Goal: Task Accomplishment & Management: Manage account settings

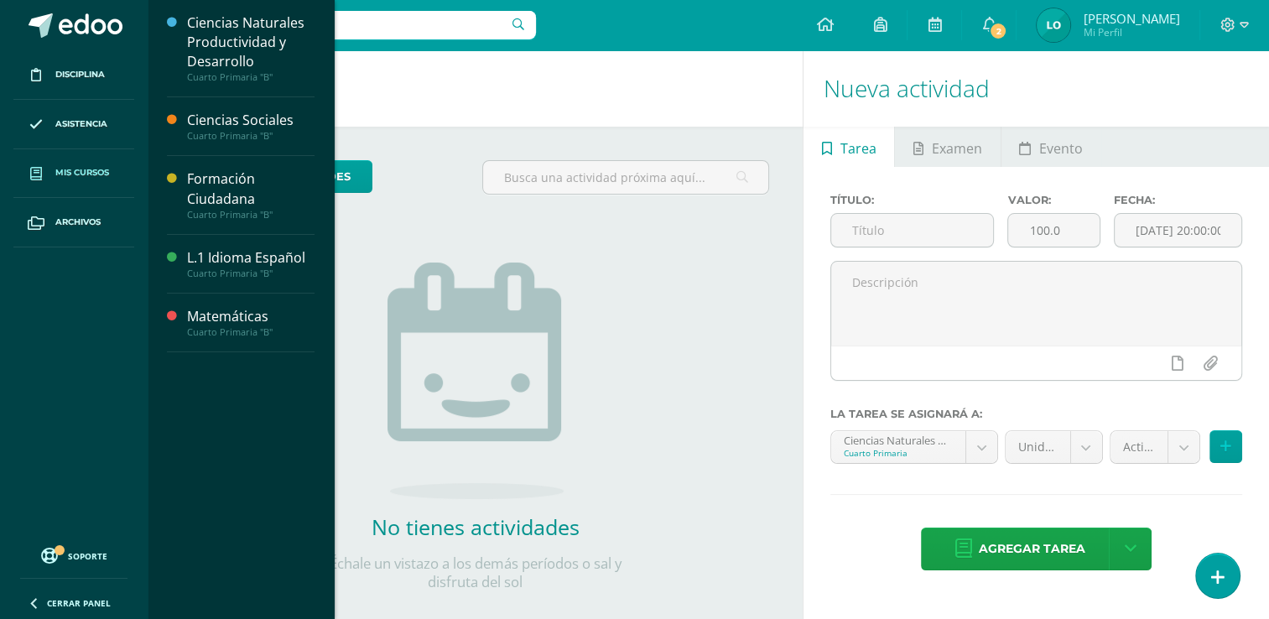
click at [111, 169] on link "Mis cursos" at bounding box center [73, 173] width 121 height 49
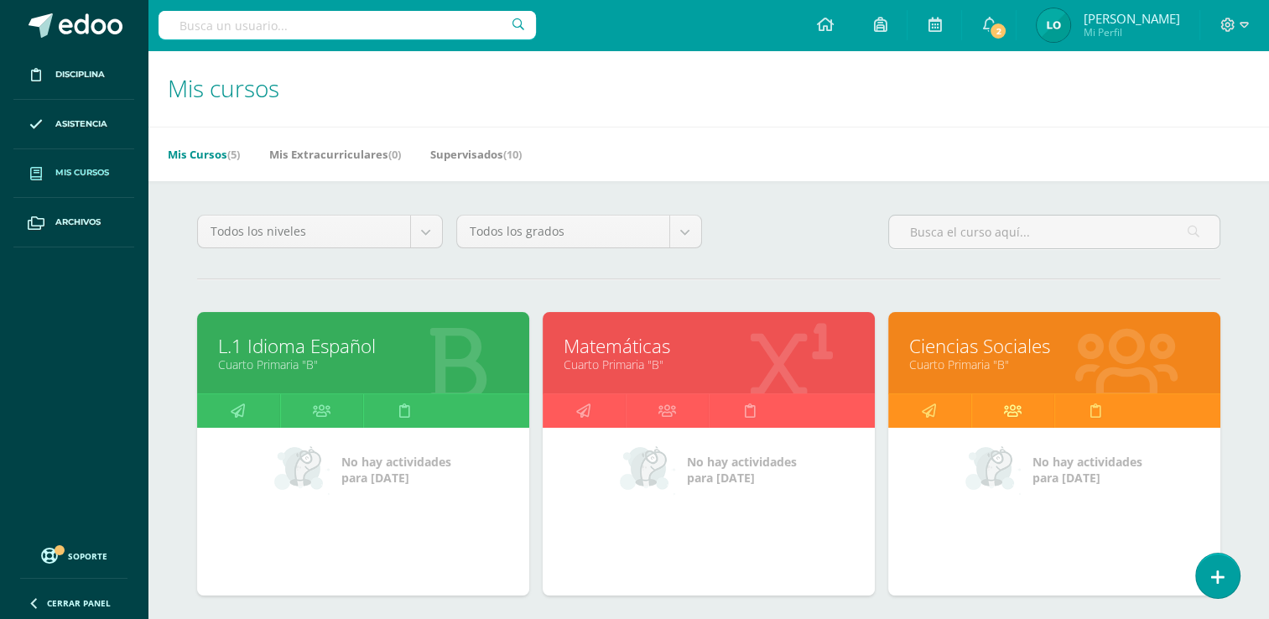
click at [1018, 417] on icon at bounding box center [1013, 410] width 18 height 33
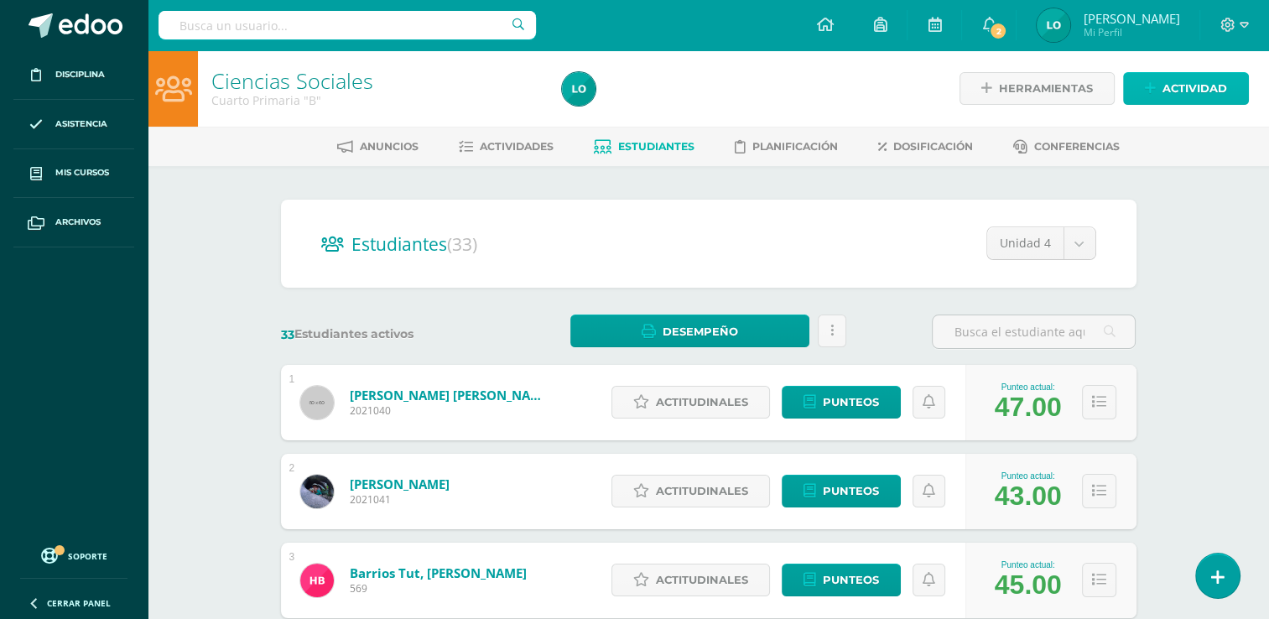
click at [1168, 91] on span "Actividad" at bounding box center [1195, 88] width 65 height 31
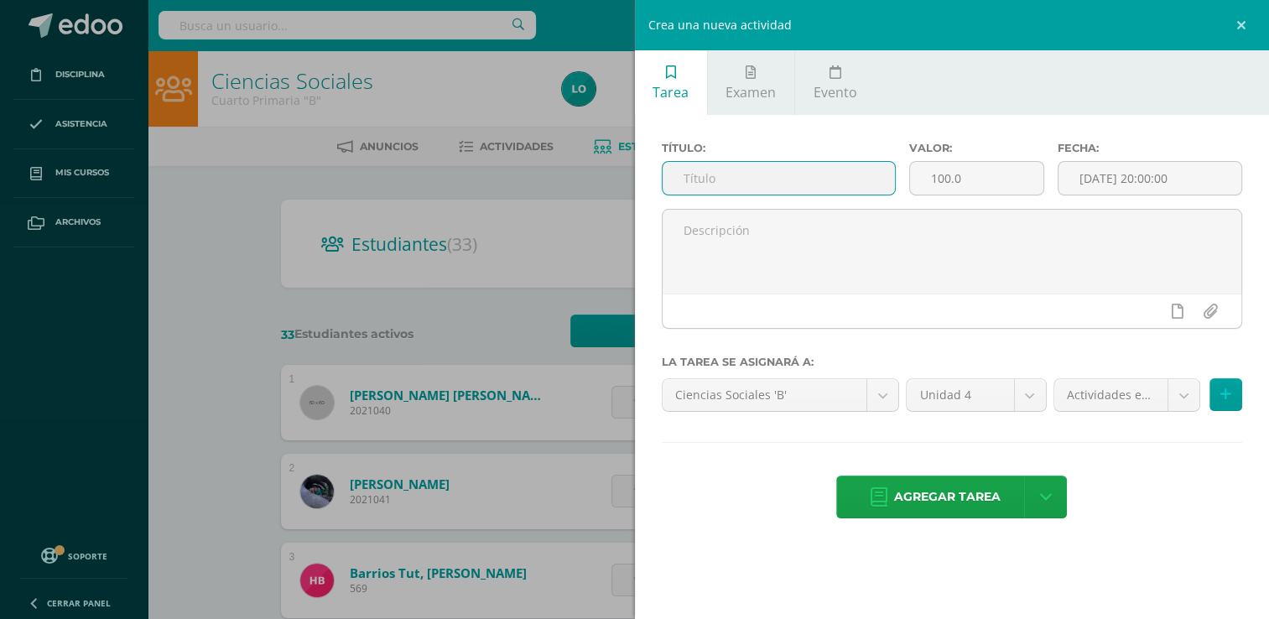
click at [784, 176] on input "text" at bounding box center [779, 178] width 232 height 33
type input "Evaluación Final"
click at [958, 176] on input "100.0" at bounding box center [976, 178] width 133 height 33
type input "1"
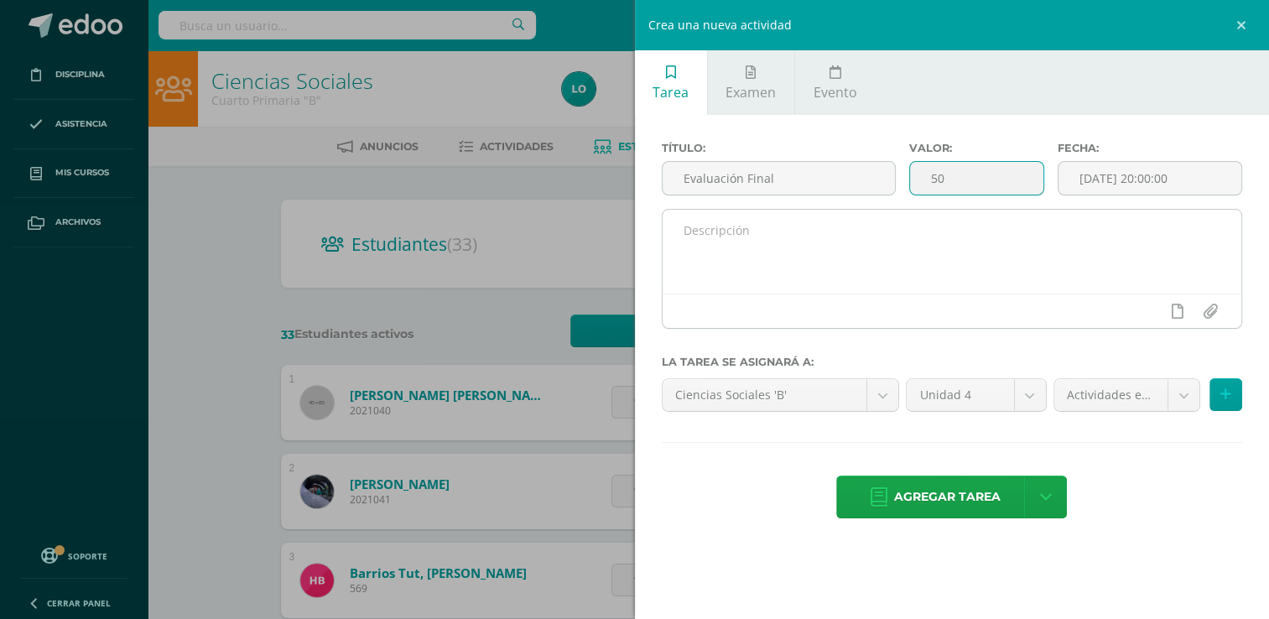
type input "50"
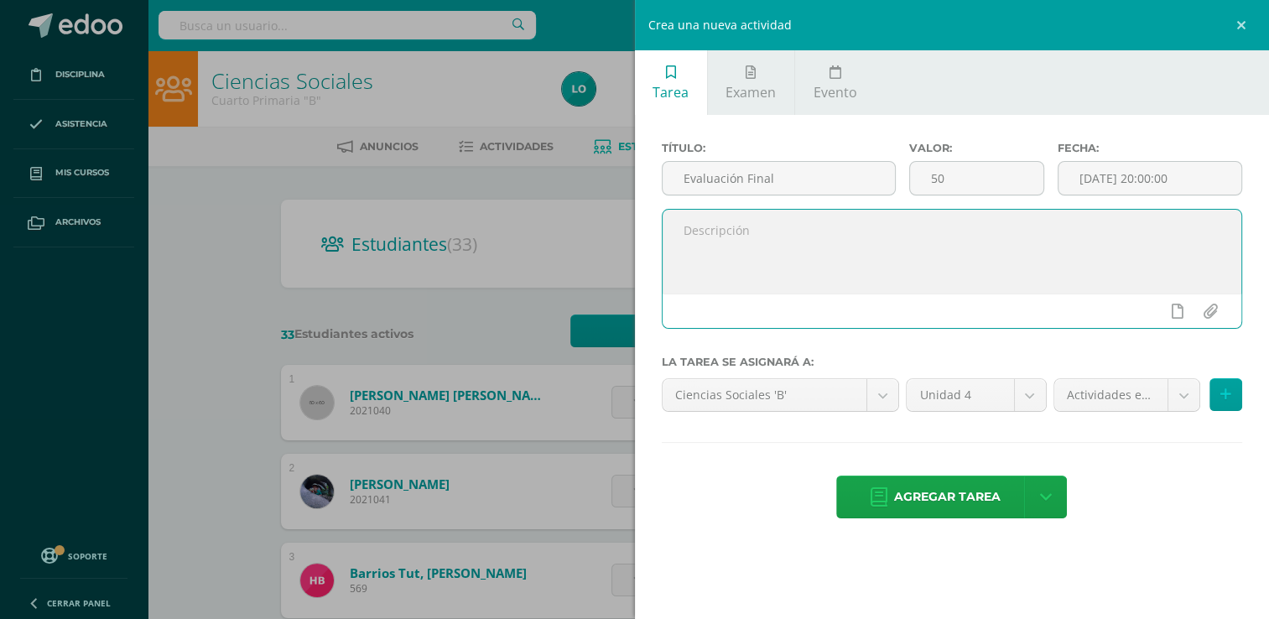
click at [872, 260] on textarea at bounding box center [953, 252] width 580 height 84
type textarea "Realice las actividades descritas en cada serie, seguir siempre las instruccion…"
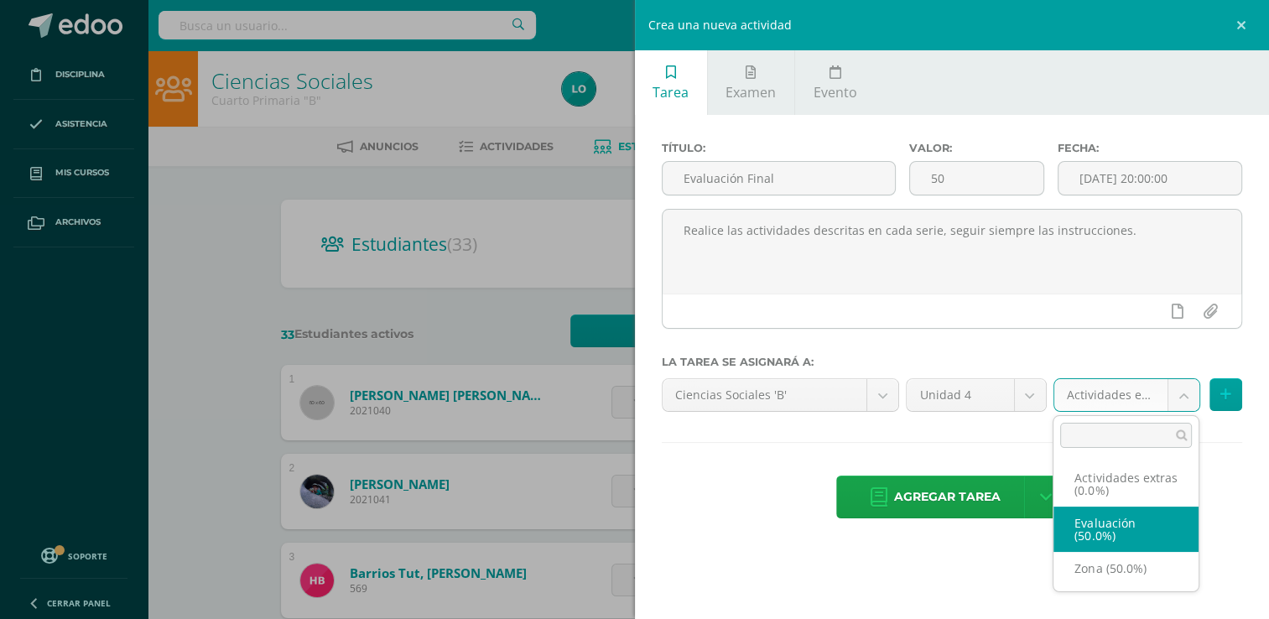
select select "80409"
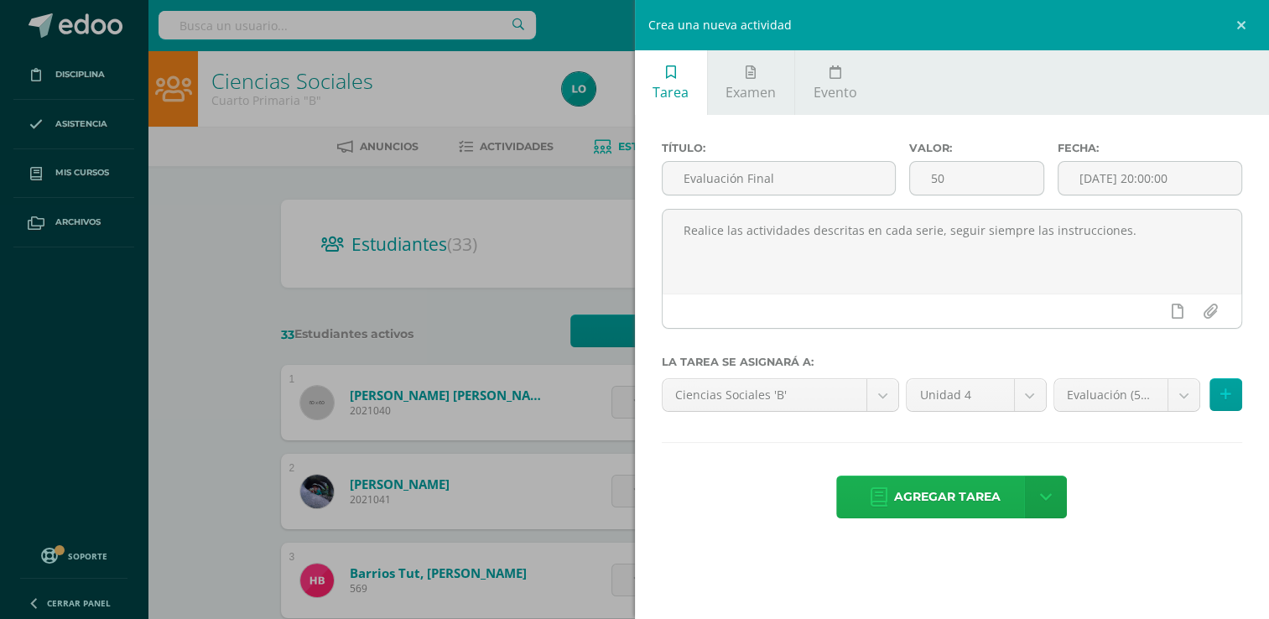
click at [949, 502] on span "Agregar tarea" at bounding box center [947, 497] width 107 height 41
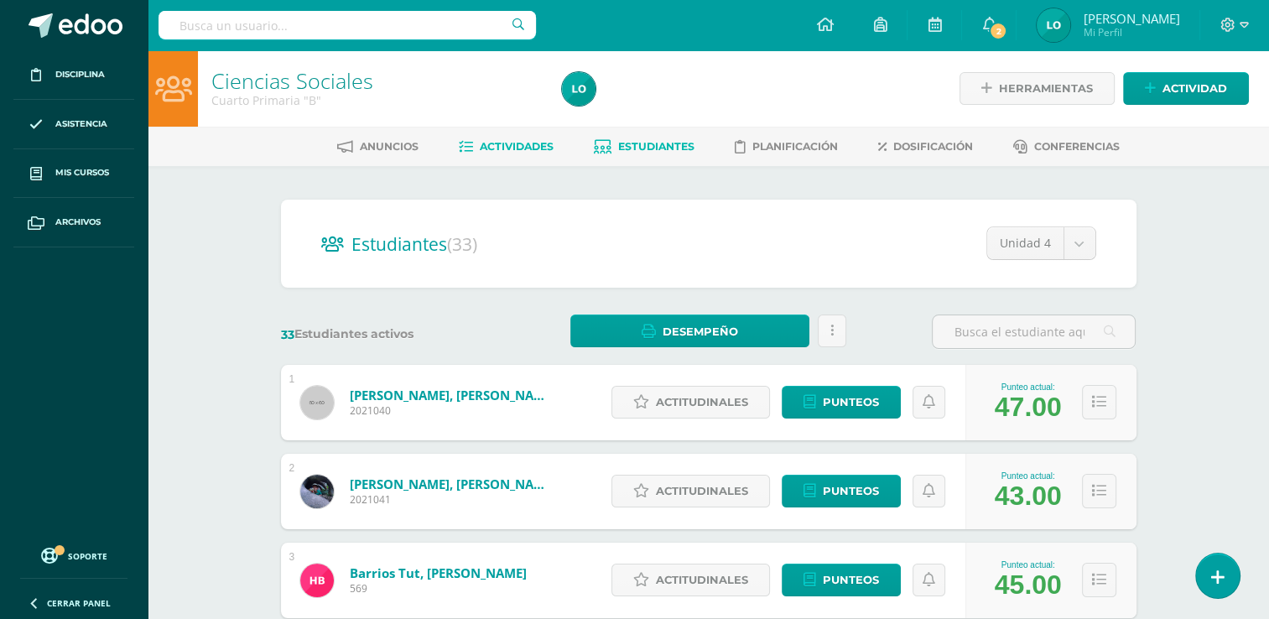
click at [530, 143] on span "Actividades" at bounding box center [517, 146] width 74 height 13
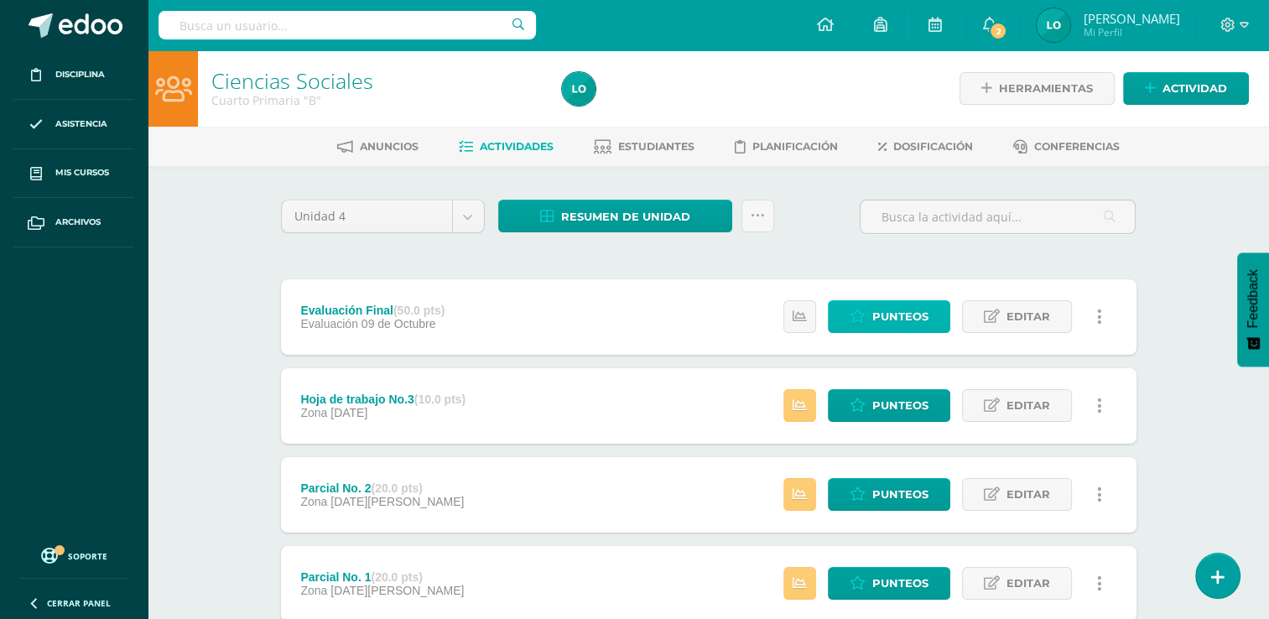
click at [878, 315] on span "Punteos" at bounding box center [901, 316] width 56 height 31
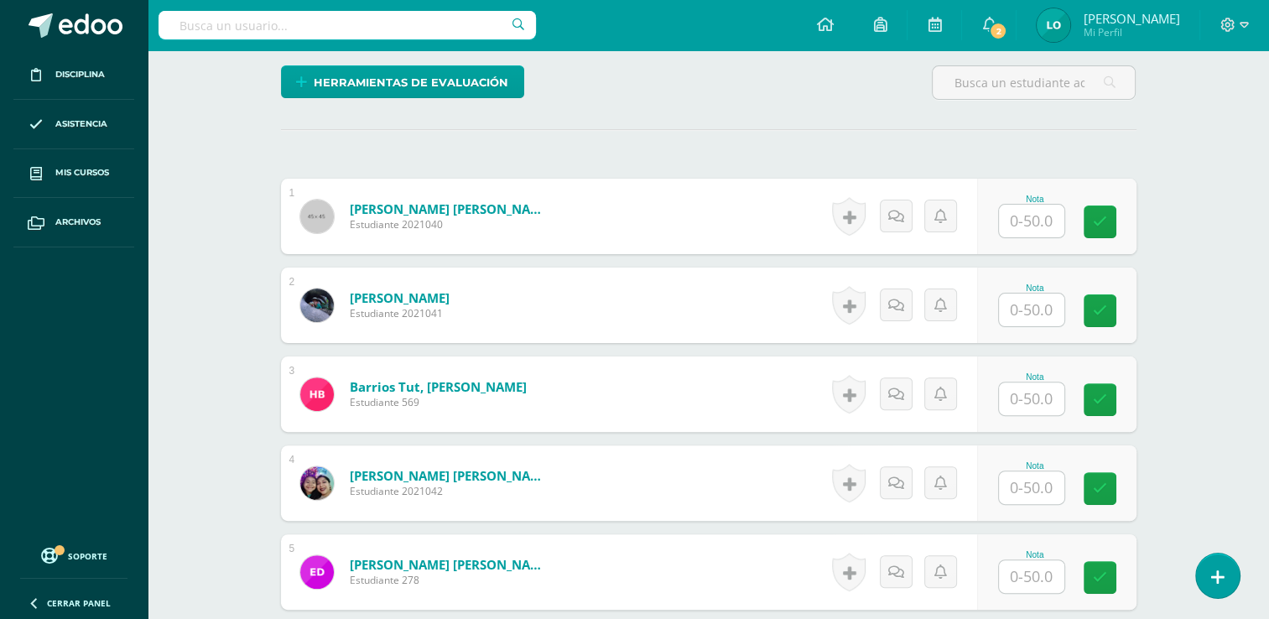
scroll to position [421, 0]
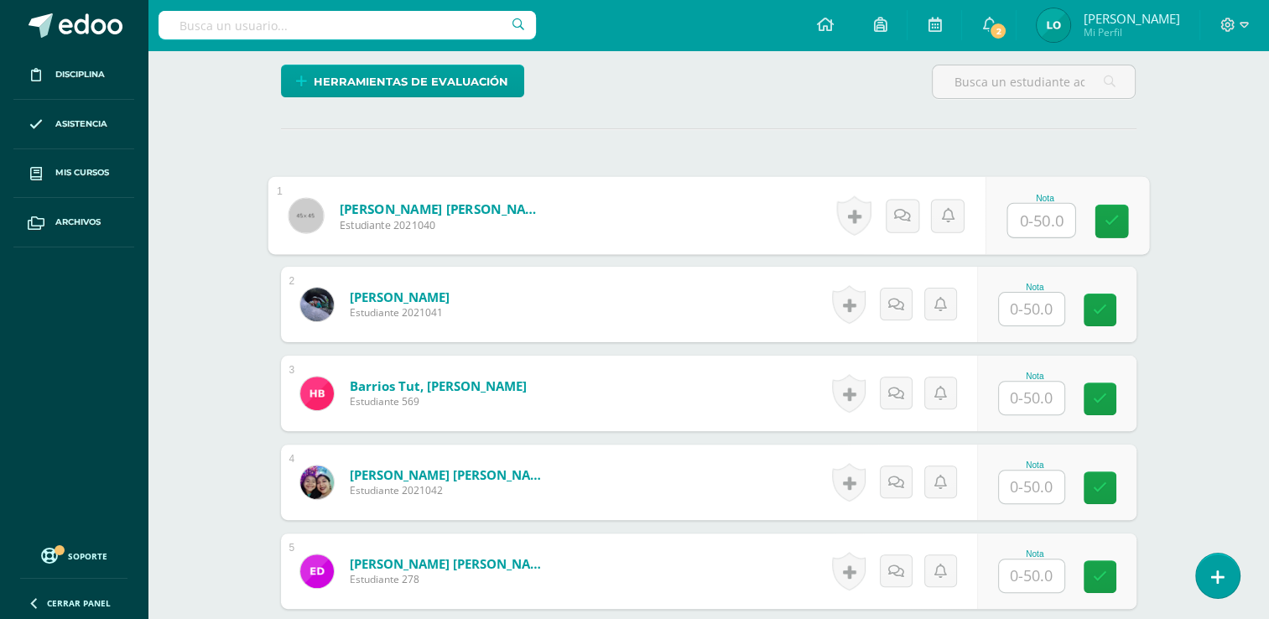
click at [1034, 210] on input "text" at bounding box center [1041, 221] width 67 height 34
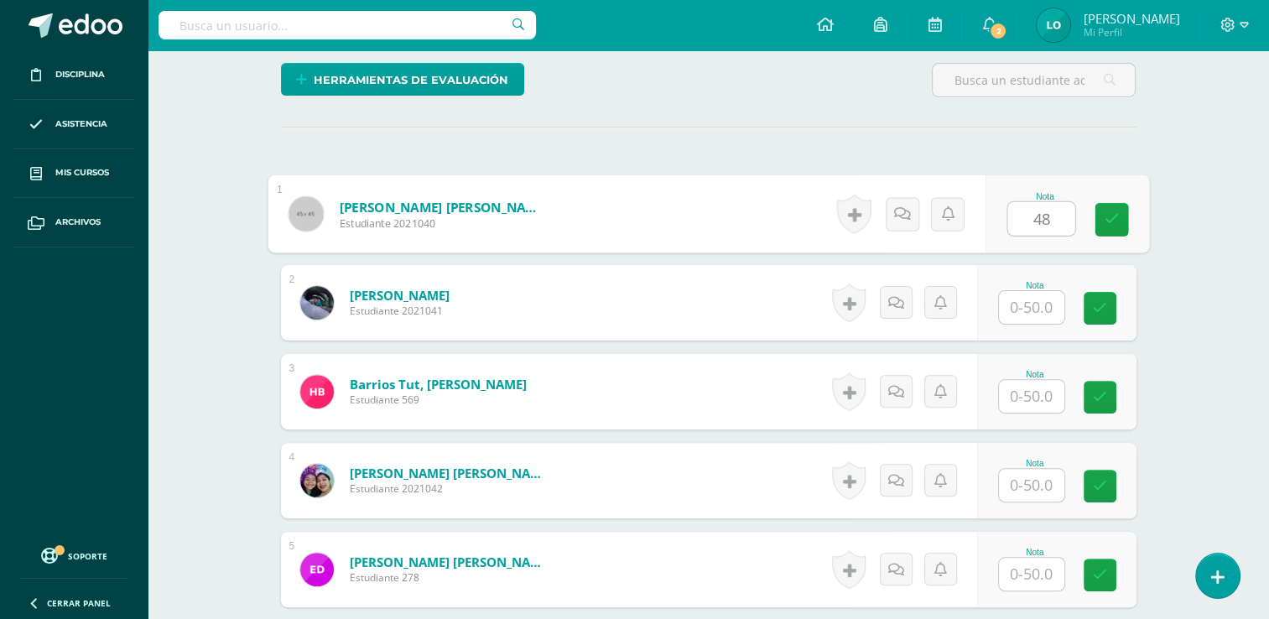
scroll to position [423, 0]
type input "48"
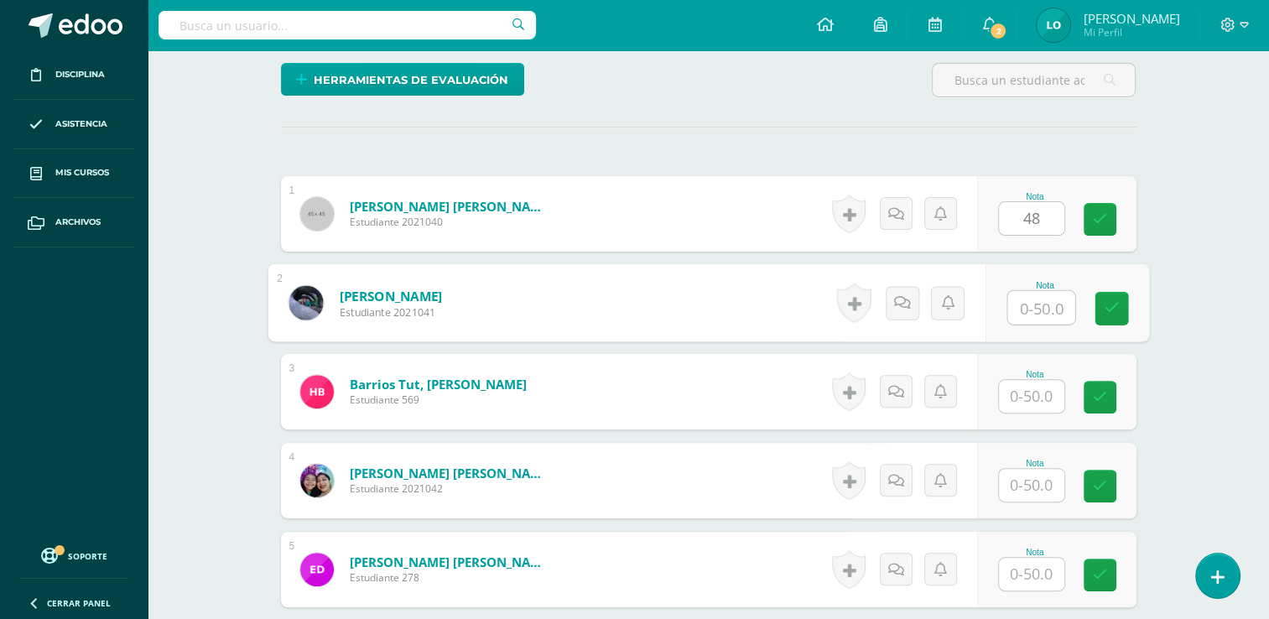
click at [1031, 298] on input "text" at bounding box center [1041, 308] width 67 height 34
type input "22"
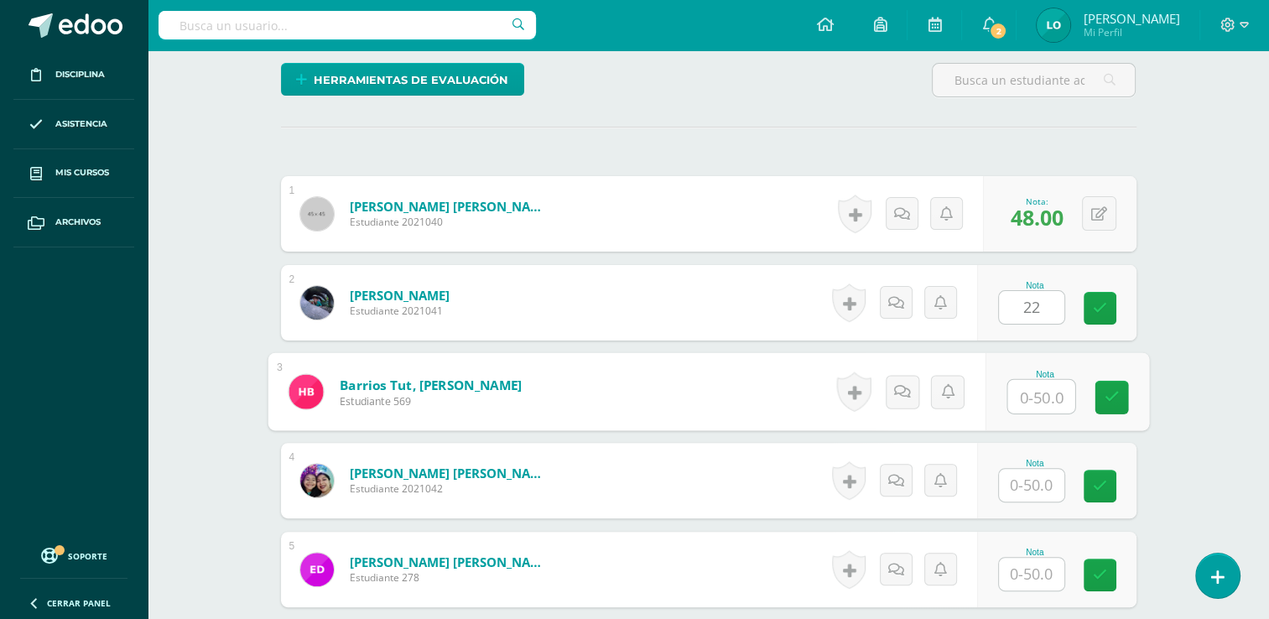
click at [1034, 388] on input "text" at bounding box center [1041, 397] width 67 height 34
type input "34"
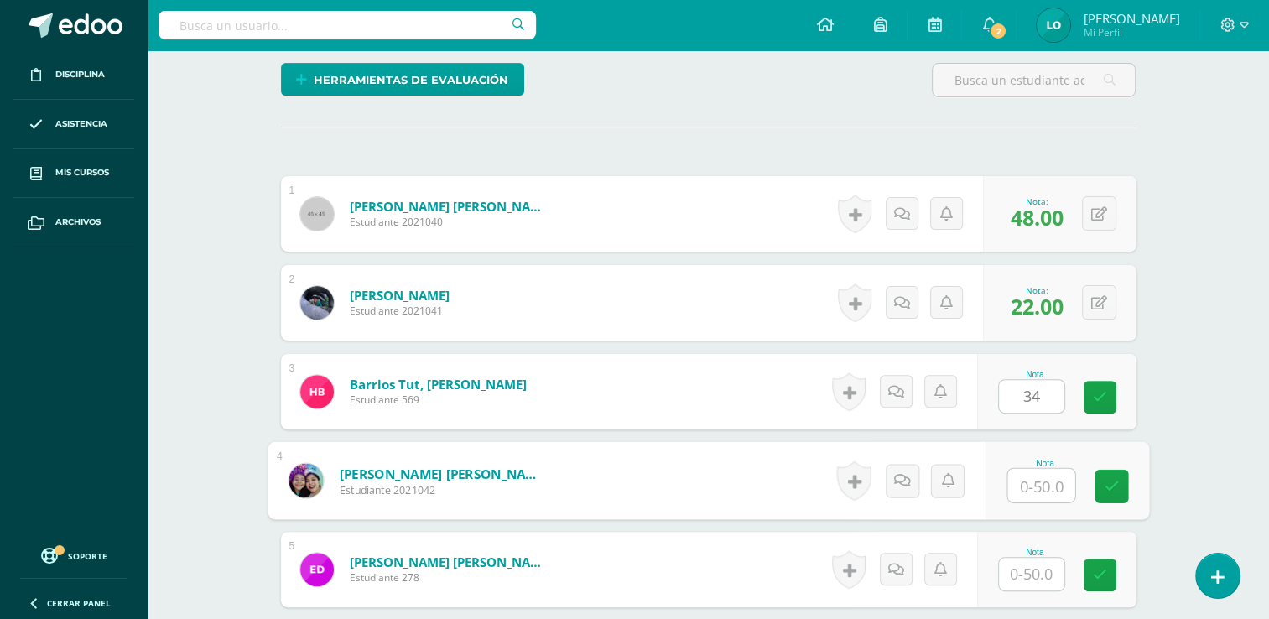
click at [1034, 476] on input "text" at bounding box center [1041, 486] width 67 height 34
type input "32"
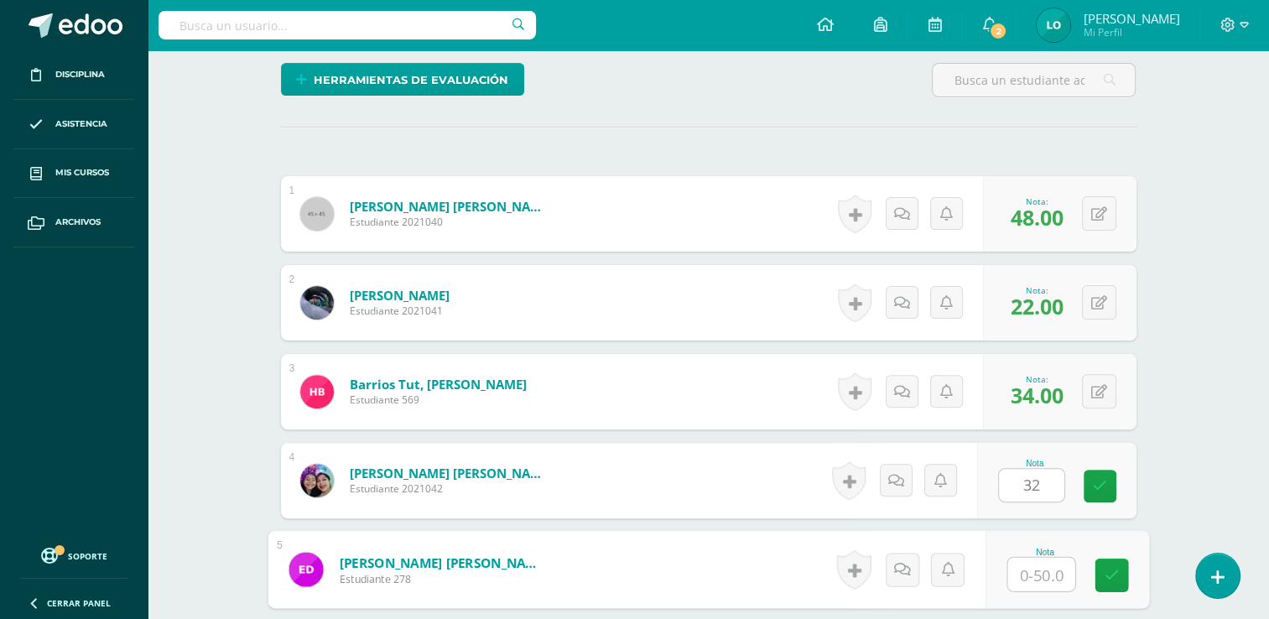
click at [1030, 574] on input "text" at bounding box center [1041, 575] width 67 height 34
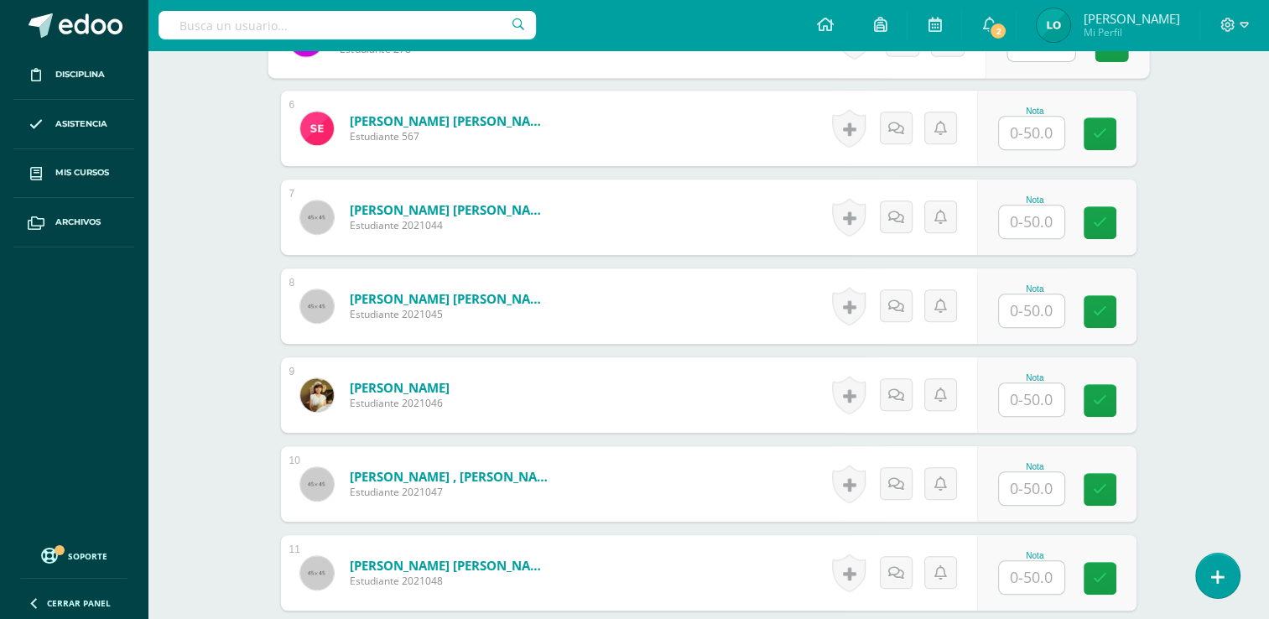
scroll to position [957, 0]
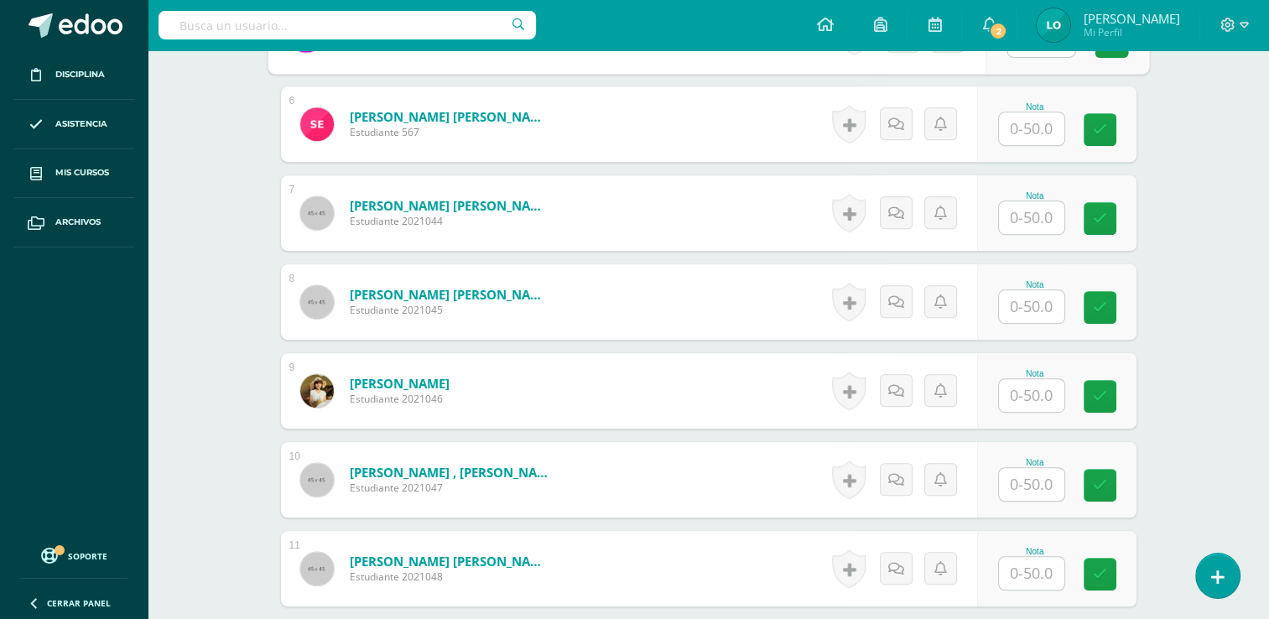
type input "23"
click at [1034, 141] on input "text" at bounding box center [1041, 129] width 67 height 34
type input "32"
click at [1033, 220] on input "text" at bounding box center [1041, 218] width 67 height 34
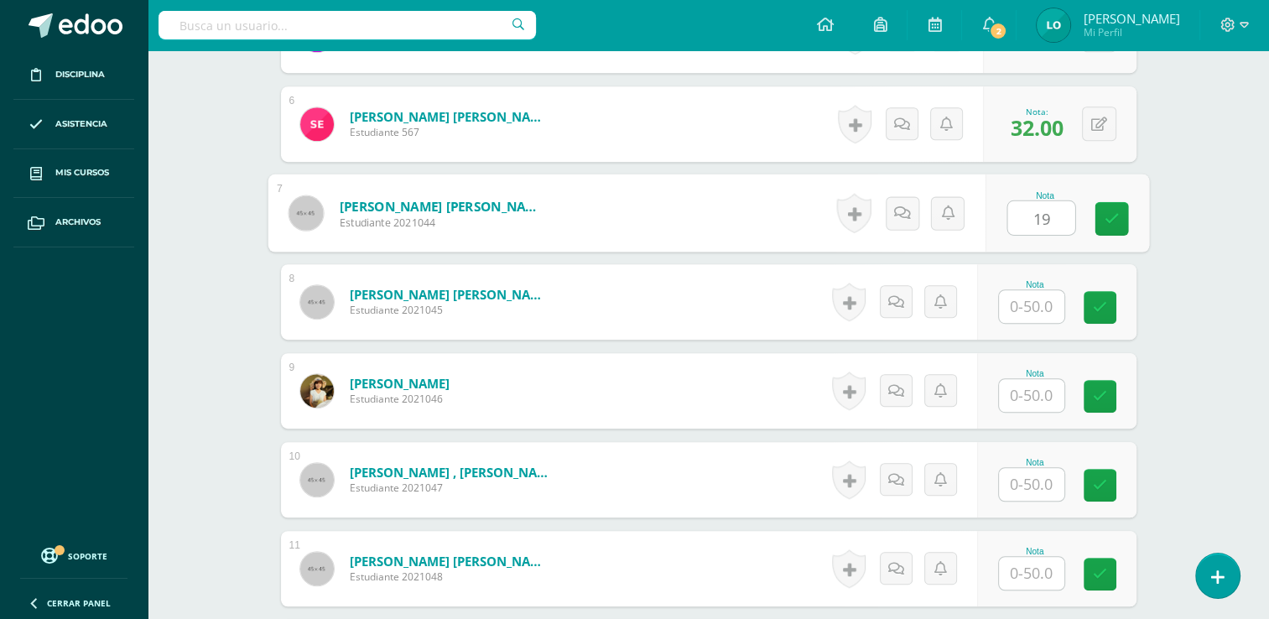
type input "19"
click at [1034, 298] on input "text" at bounding box center [1031, 306] width 65 height 33
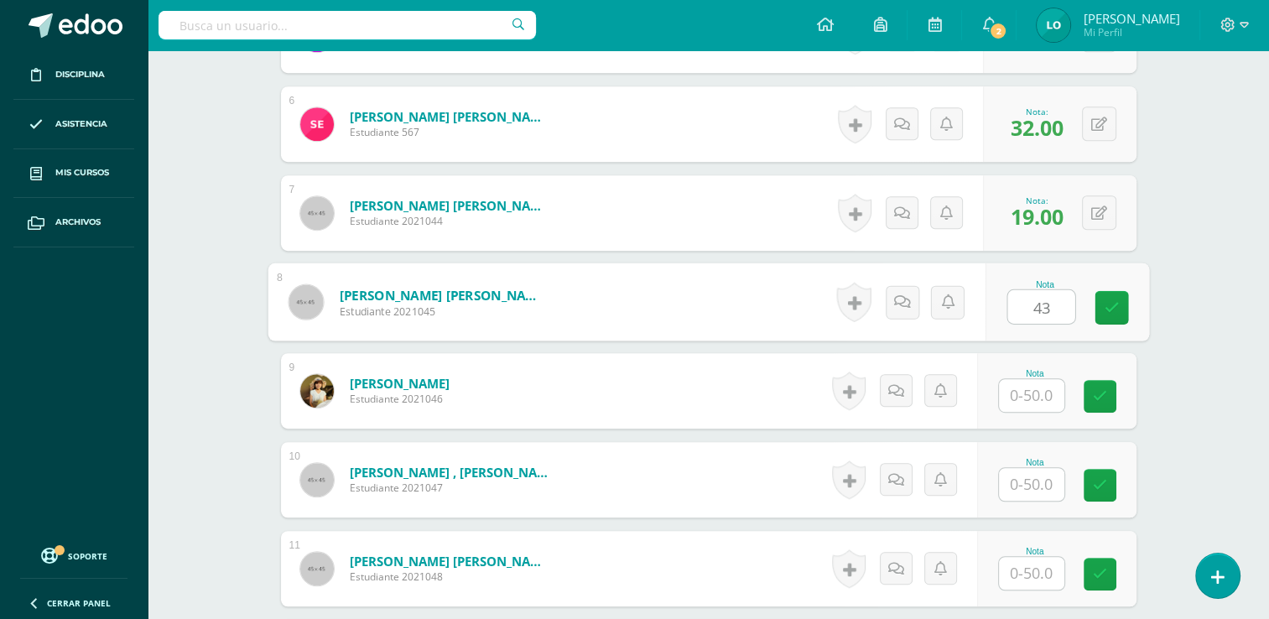
type input "43"
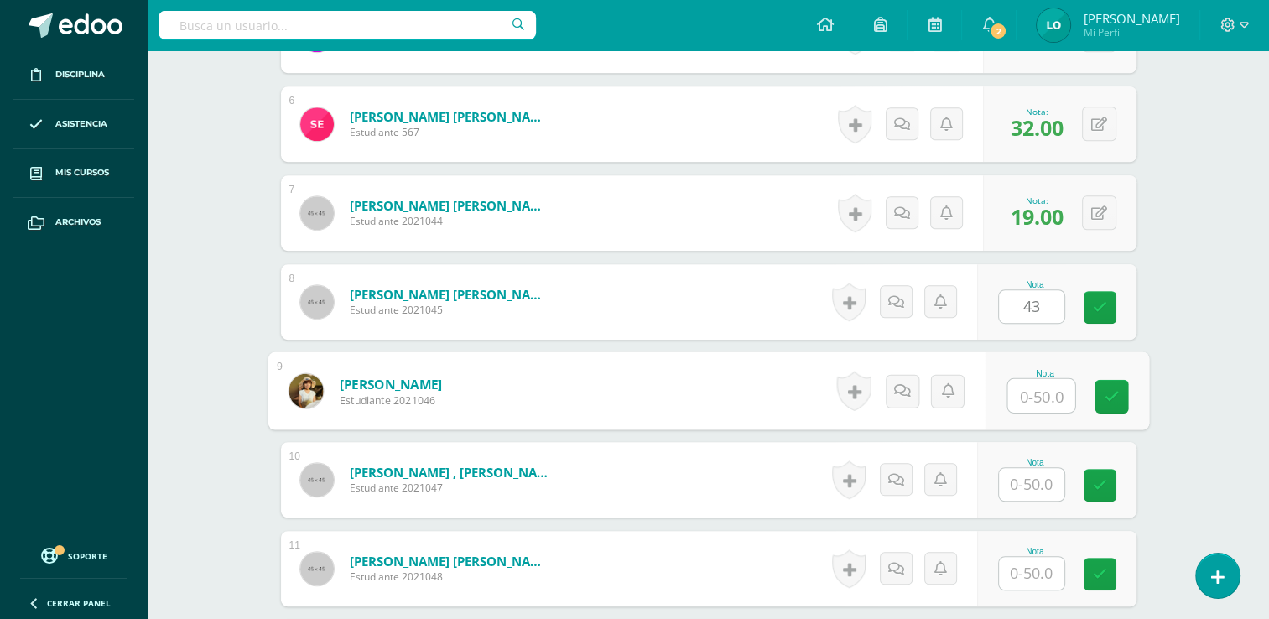
click at [1028, 388] on input "text" at bounding box center [1041, 396] width 67 height 34
type input "45"
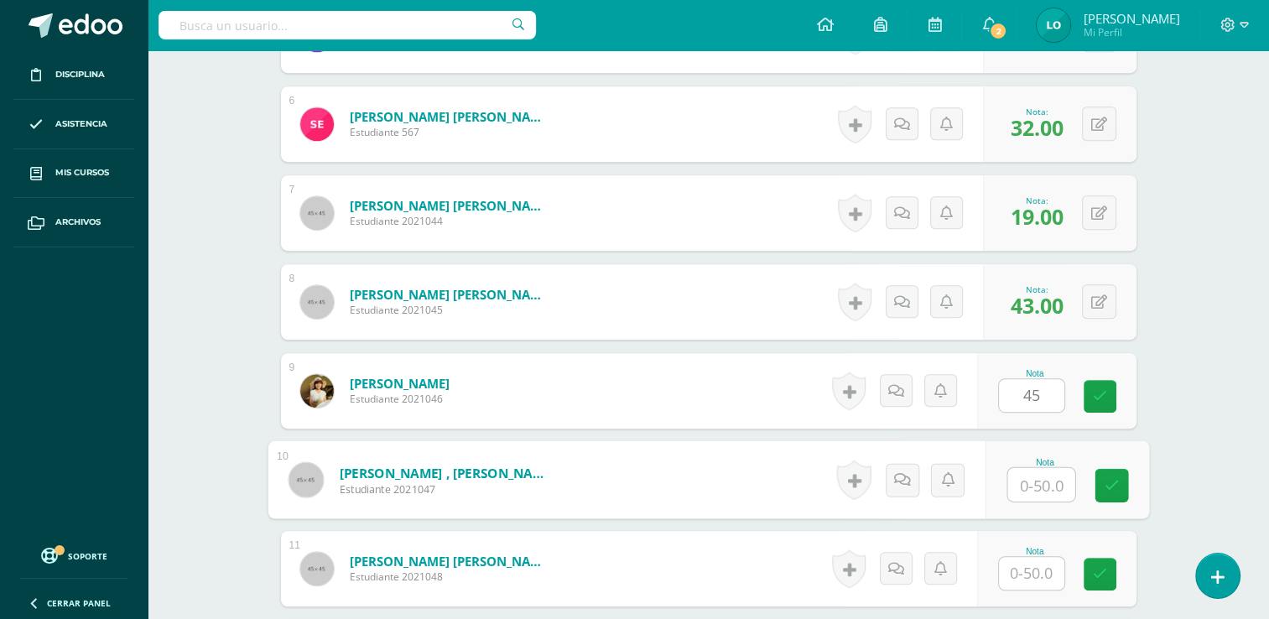
click at [1038, 492] on input "text" at bounding box center [1041, 485] width 67 height 34
type input "39"
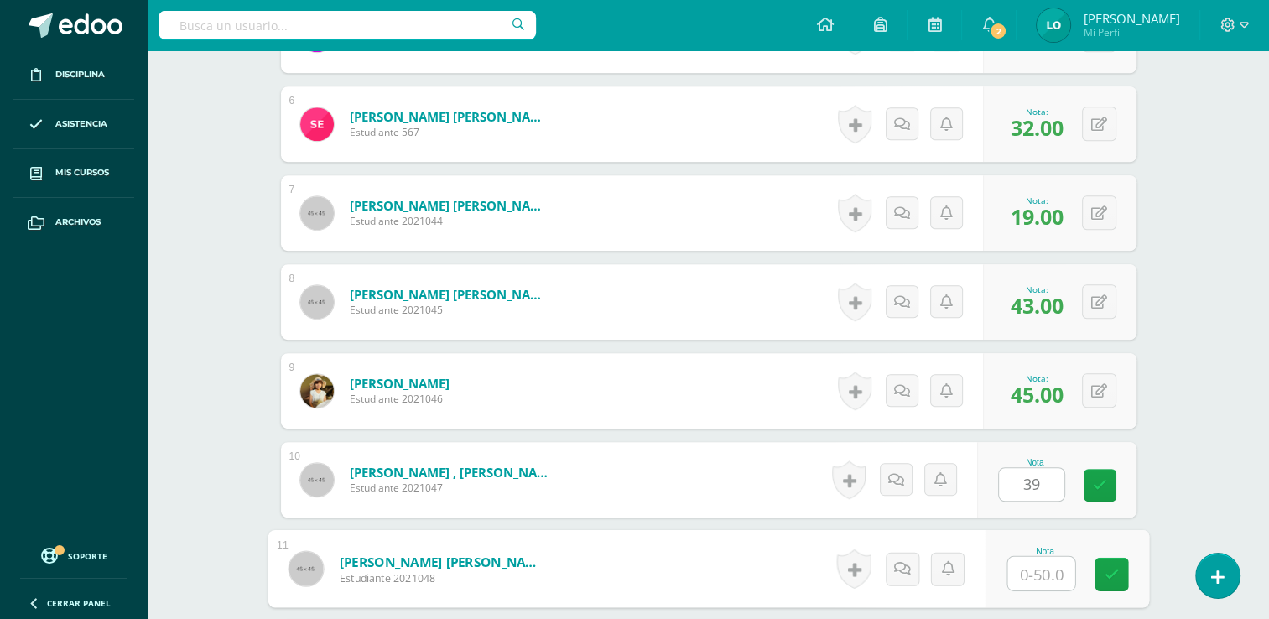
click at [1033, 573] on input "text" at bounding box center [1041, 574] width 67 height 34
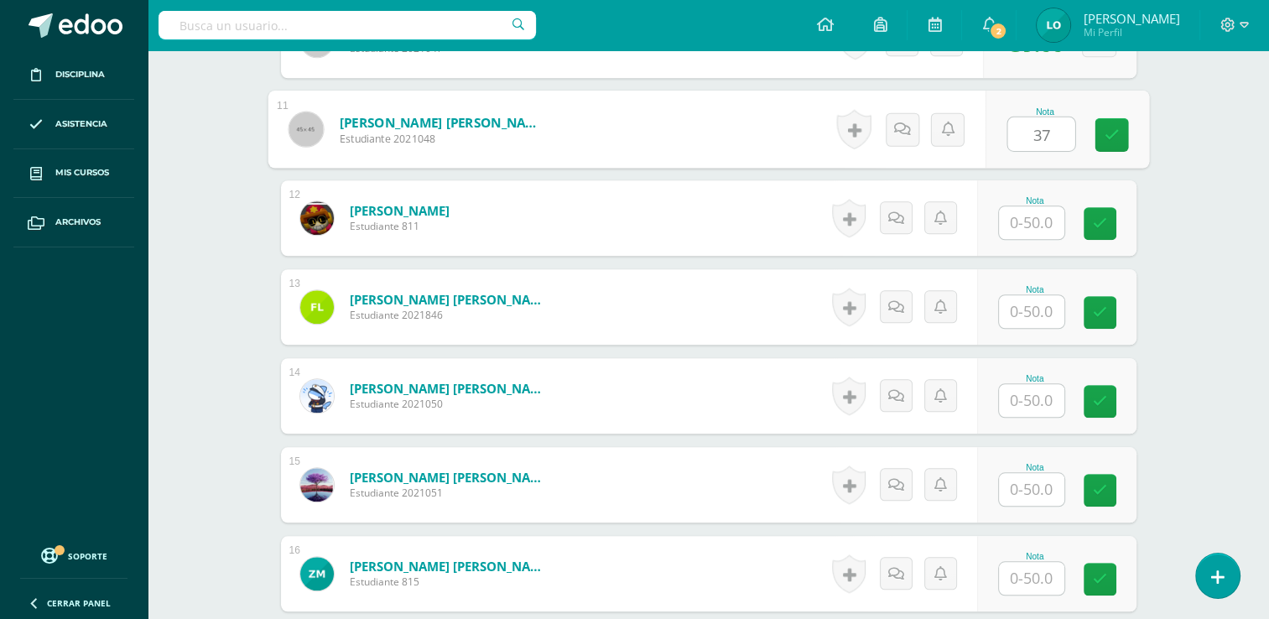
scroll to position [1401, 0]
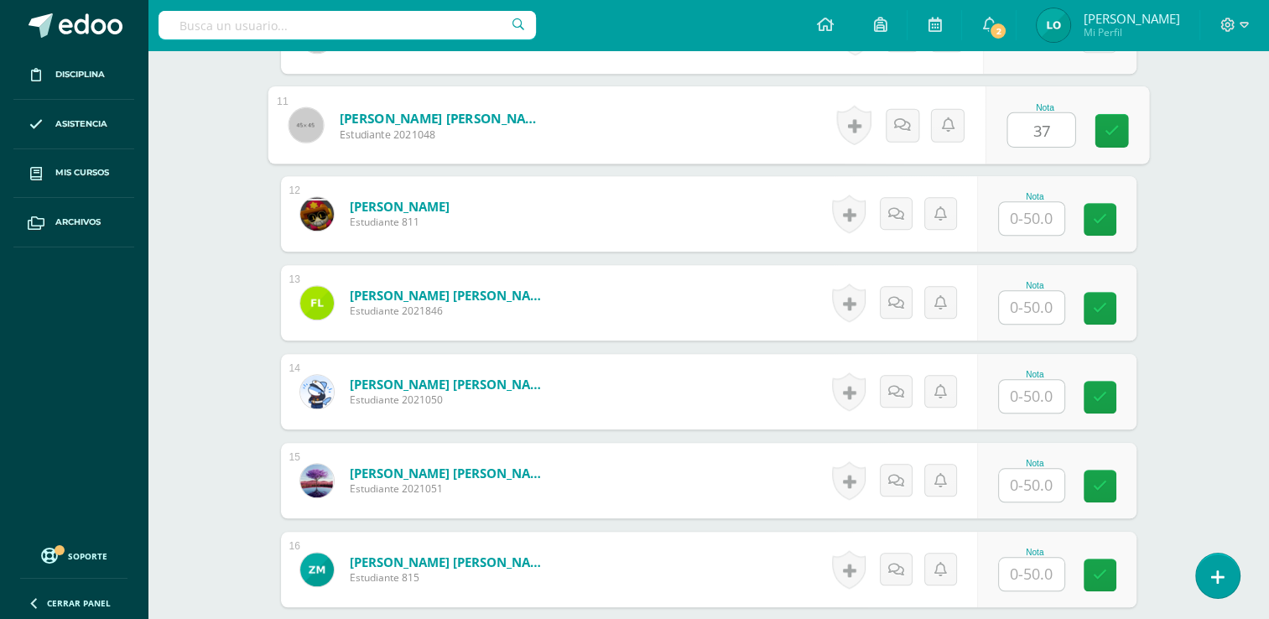
type input "37"
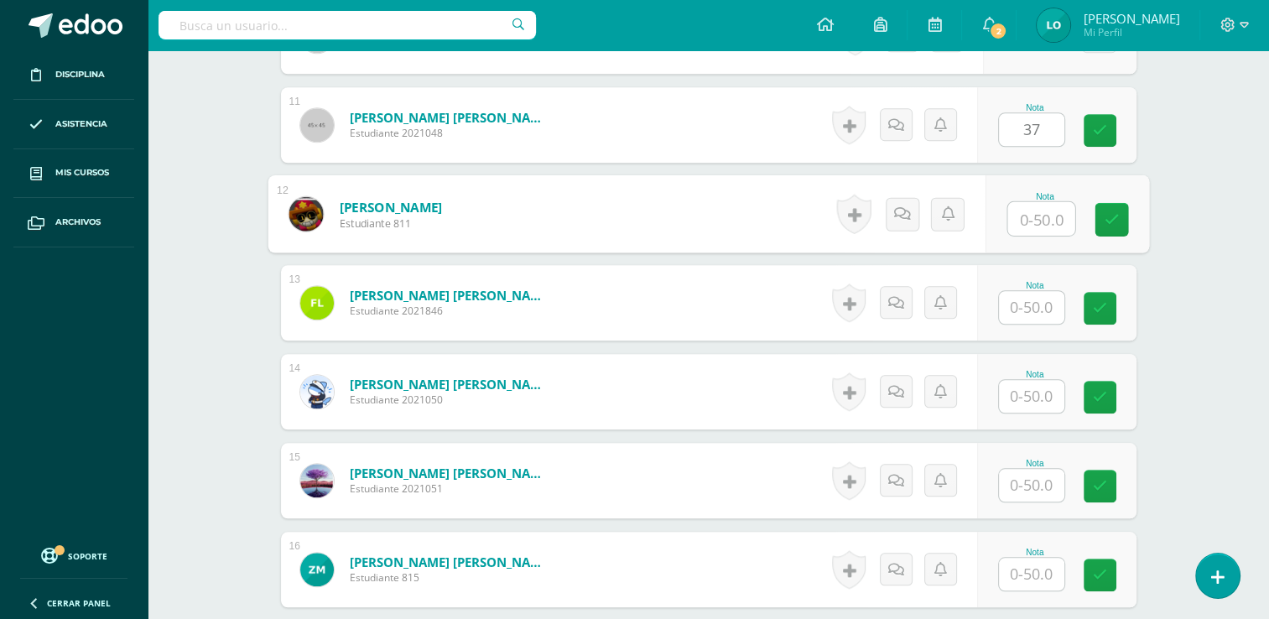
click at [1040, 219] on input "text" at bounding box center [1041, 219] width 67 height 34
type input "29"
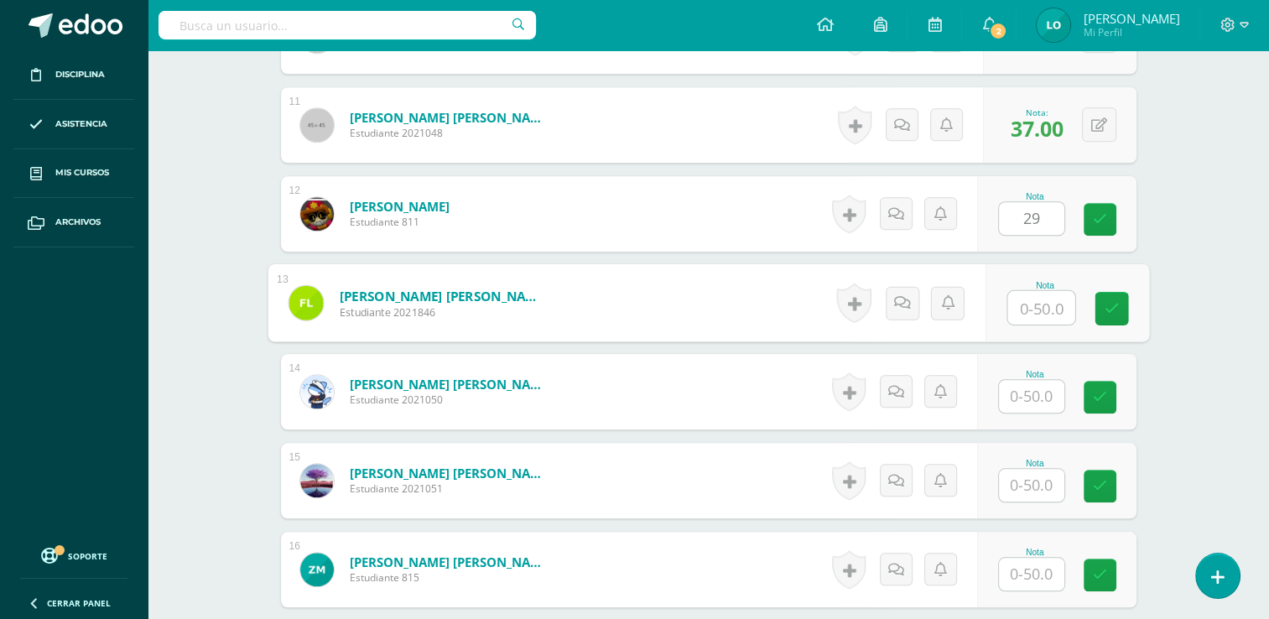
click at [1035, 299] on input "text" at bounding box center [1041, 308] width 67 height 34
type input "22"
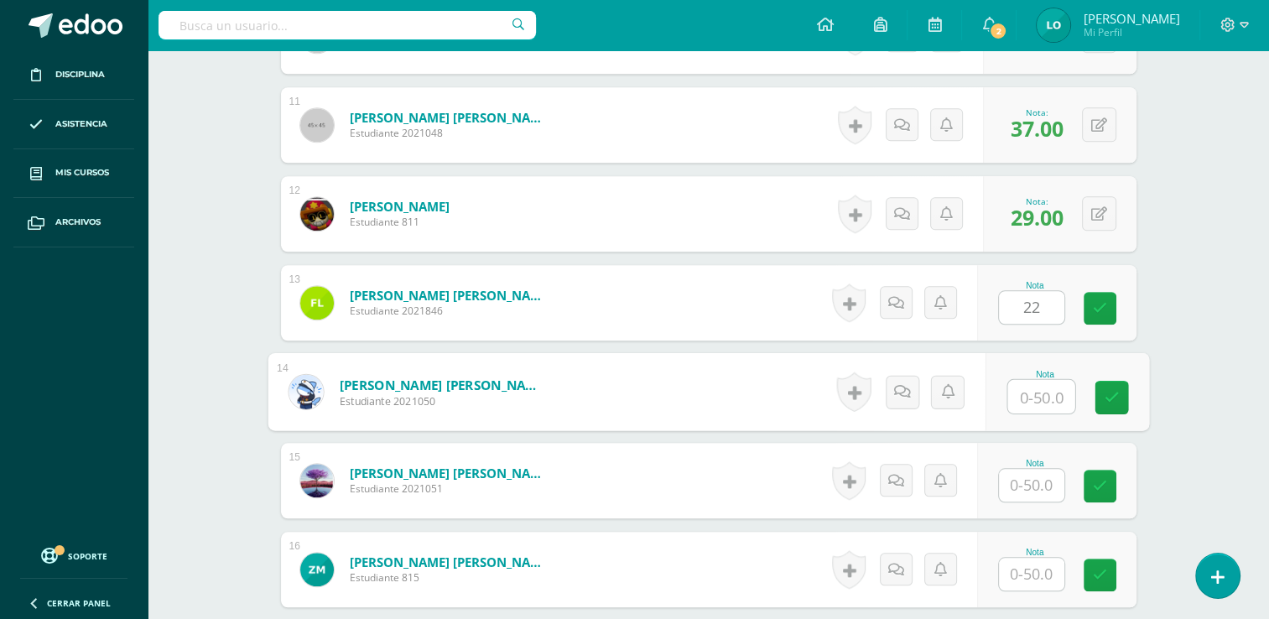
click at [1029, 392] on input "text" at bounding box center [1041, 397] width 67 height 34
type input "22"
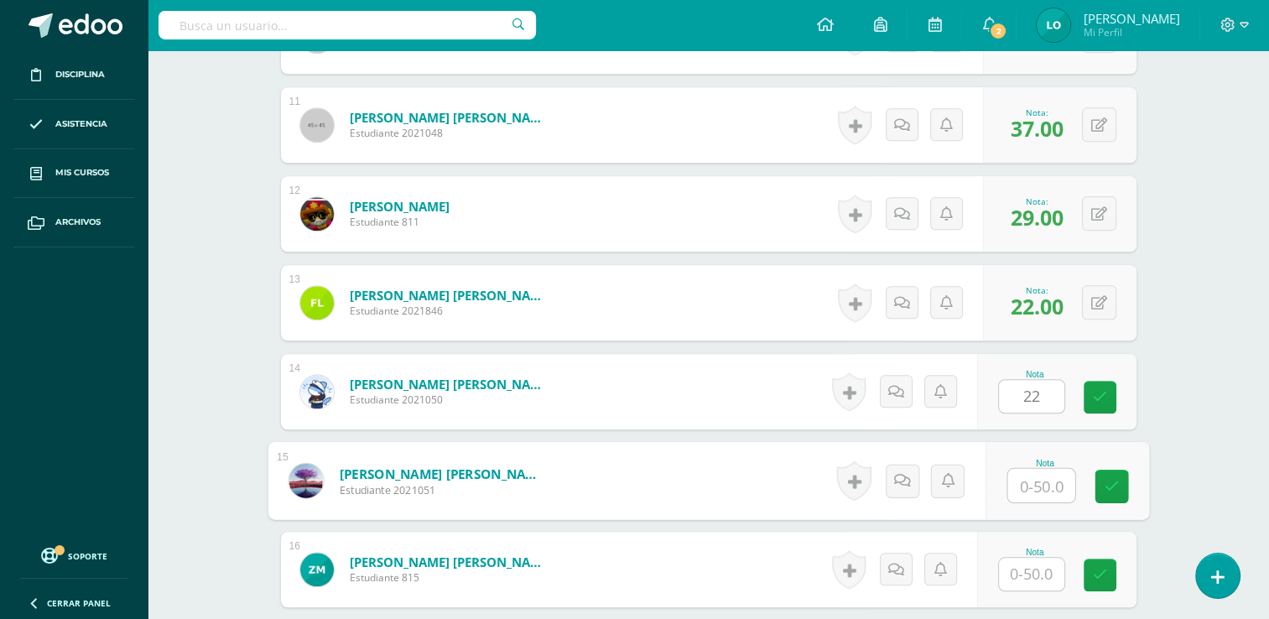
click at [1030, 480] on input "text" at bounding box center [1041, 486] width 67 height 34
type input "39"
click at [1034, 573] on input "text" at bounding box center [1031, 574] width 65 height 33
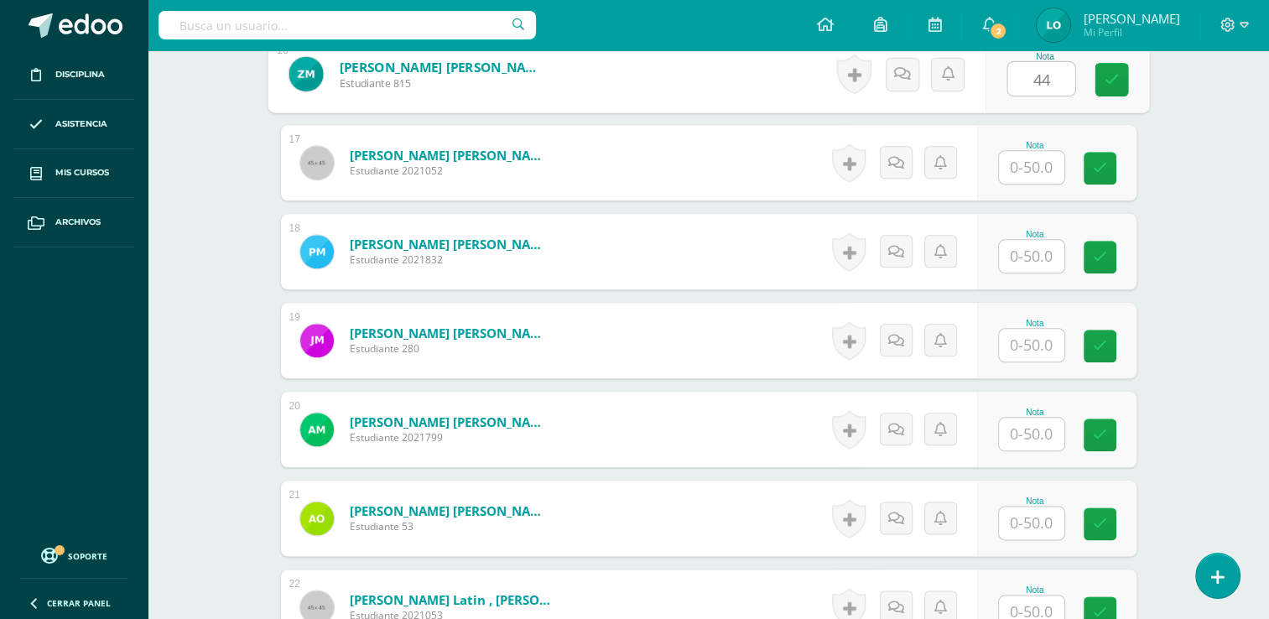
scroll to position [1914, 0]
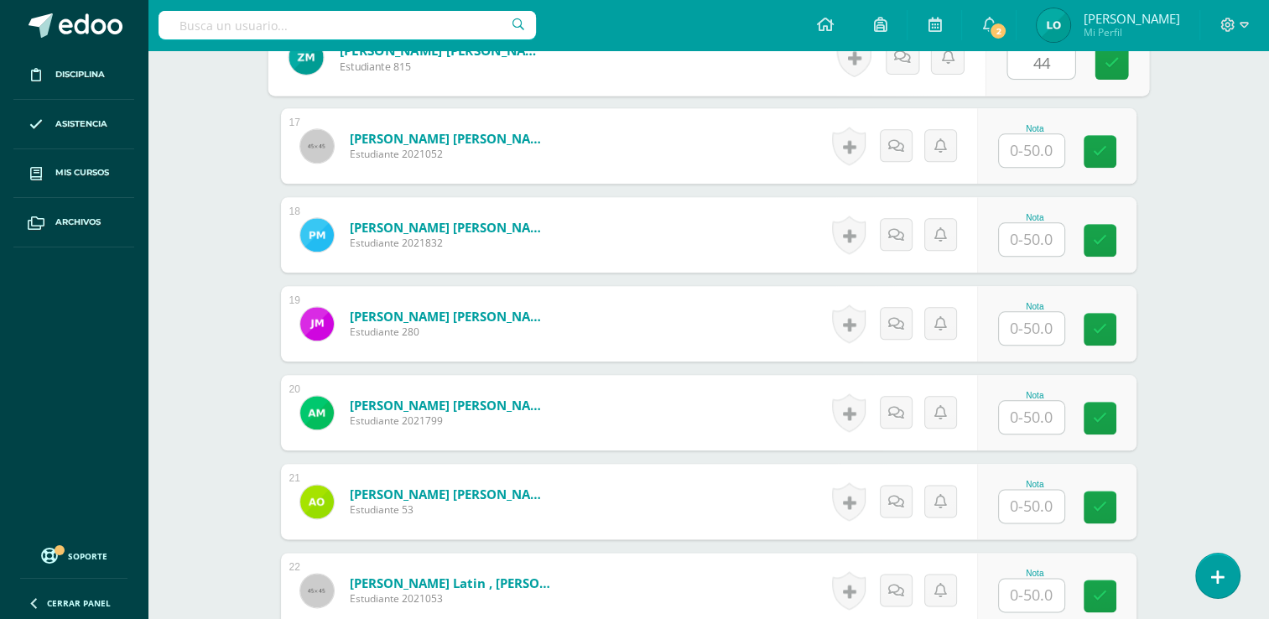
type input "44"
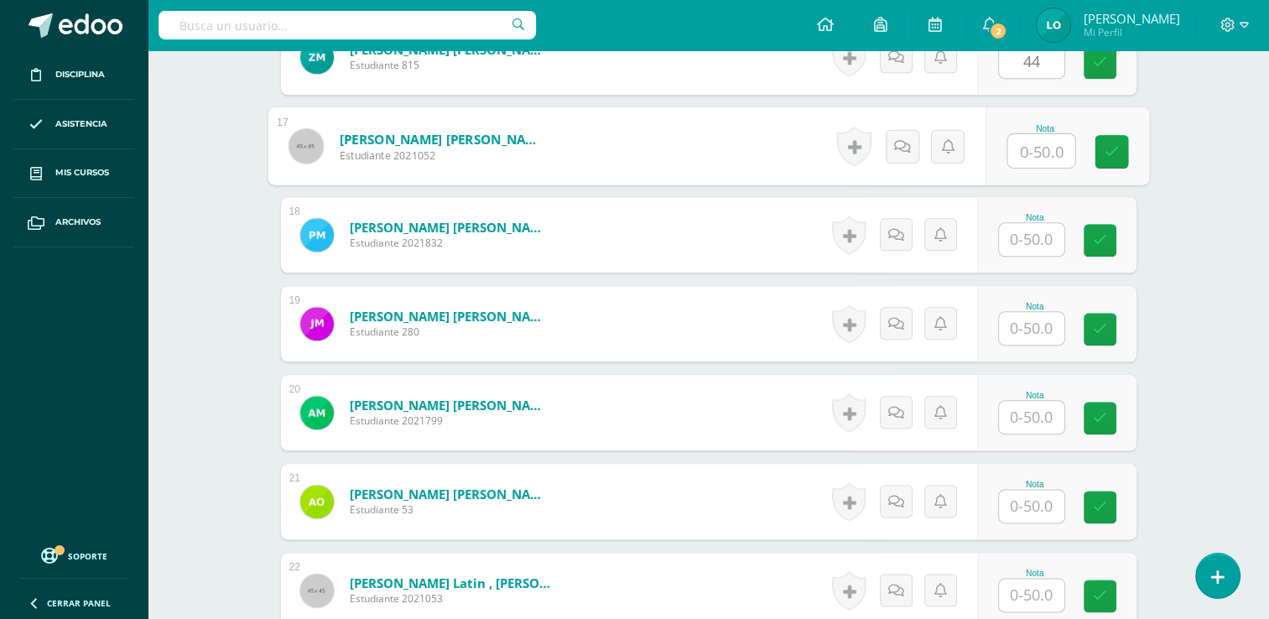
click at [1042, 148] on input "text" at bounding box center [1041, 151] width 67 height 34
type input "39"
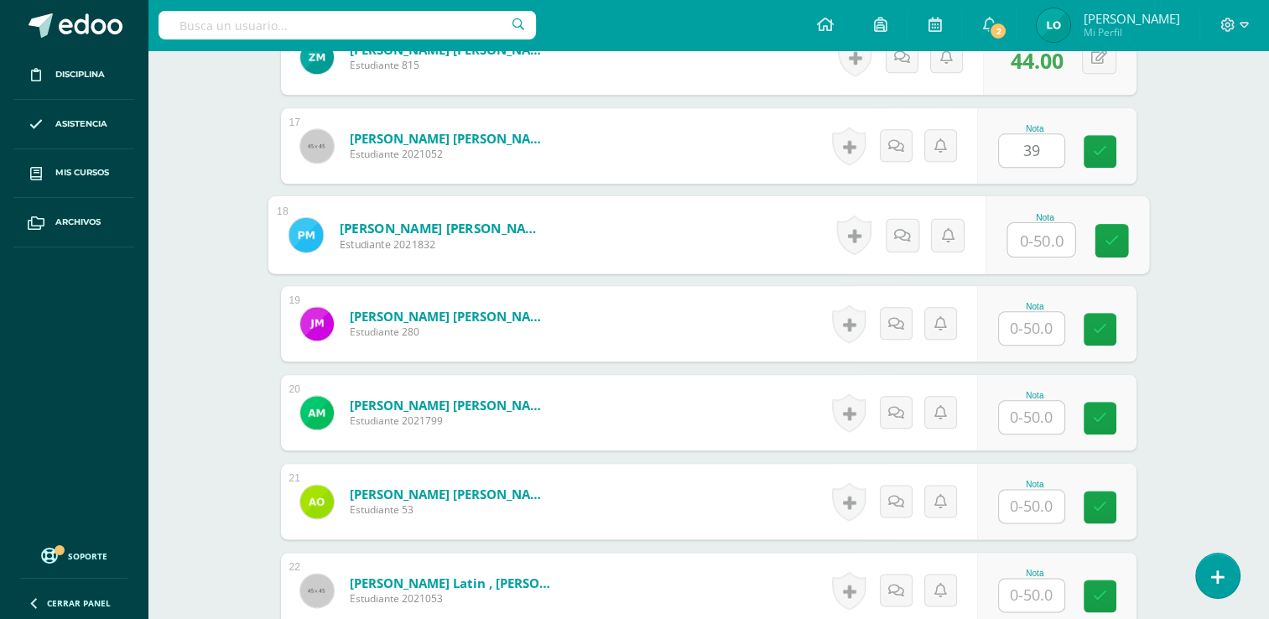
click at [1030, 230] on input "text" at bounding box center [1041, 240] width 67 height 34
type input "35"
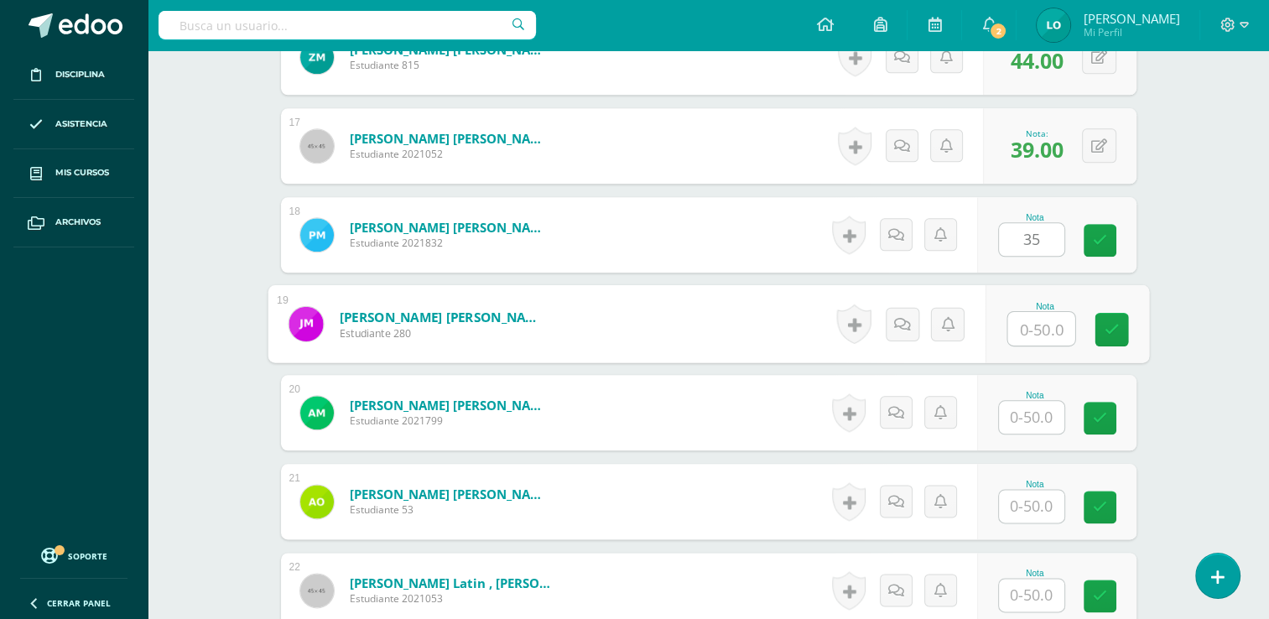
click at [1030, 315] on input "text" at bounding box center [1041, 329] width 67 height 34
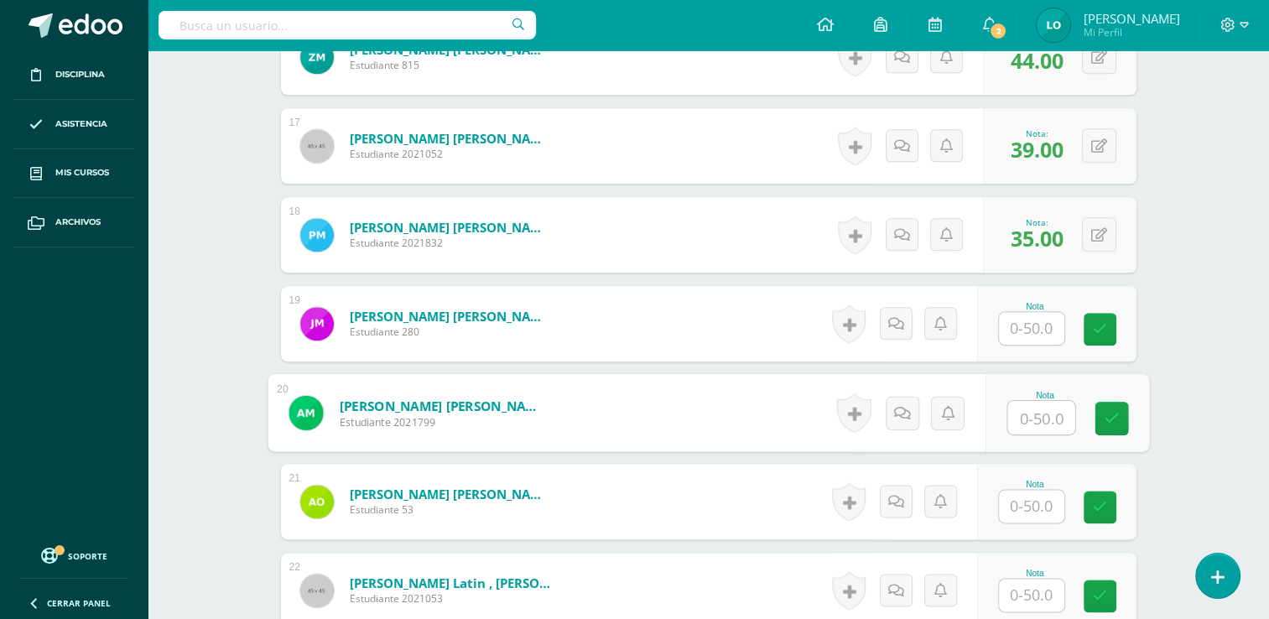
click at [1030, 404] on input "text" at bounding box center [1041, 418] width 67 height 34
type input "32"
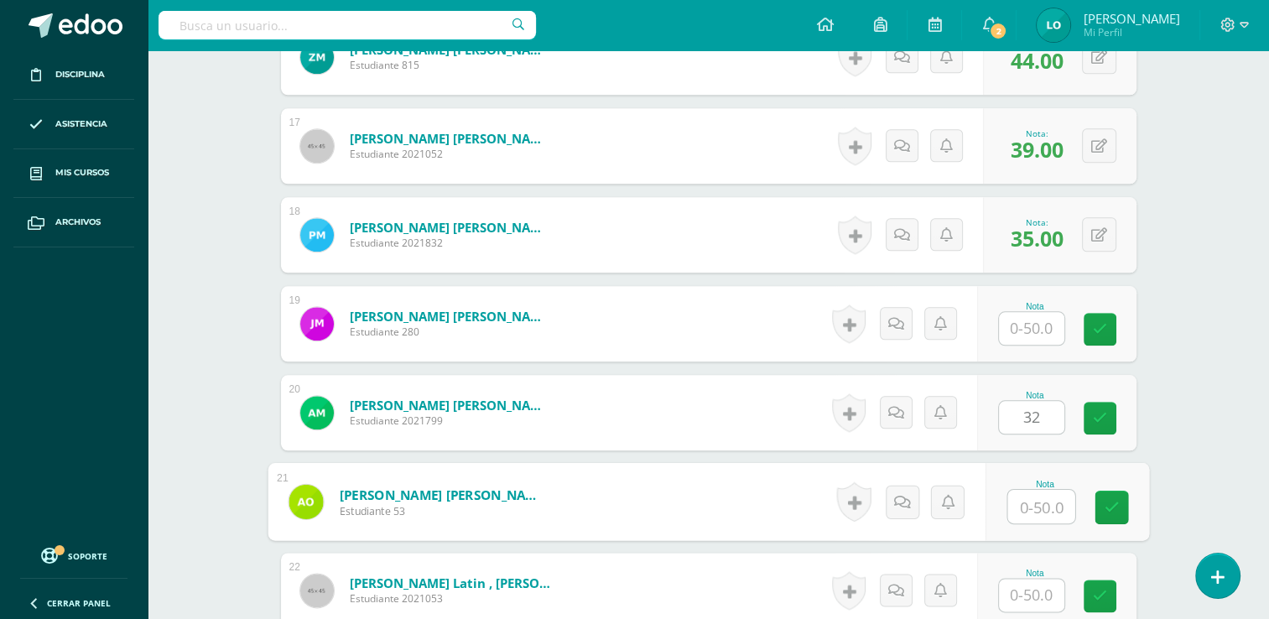
click at [1030, 512] on input "text" at bounding box center [1041, 507] width 67 height 34
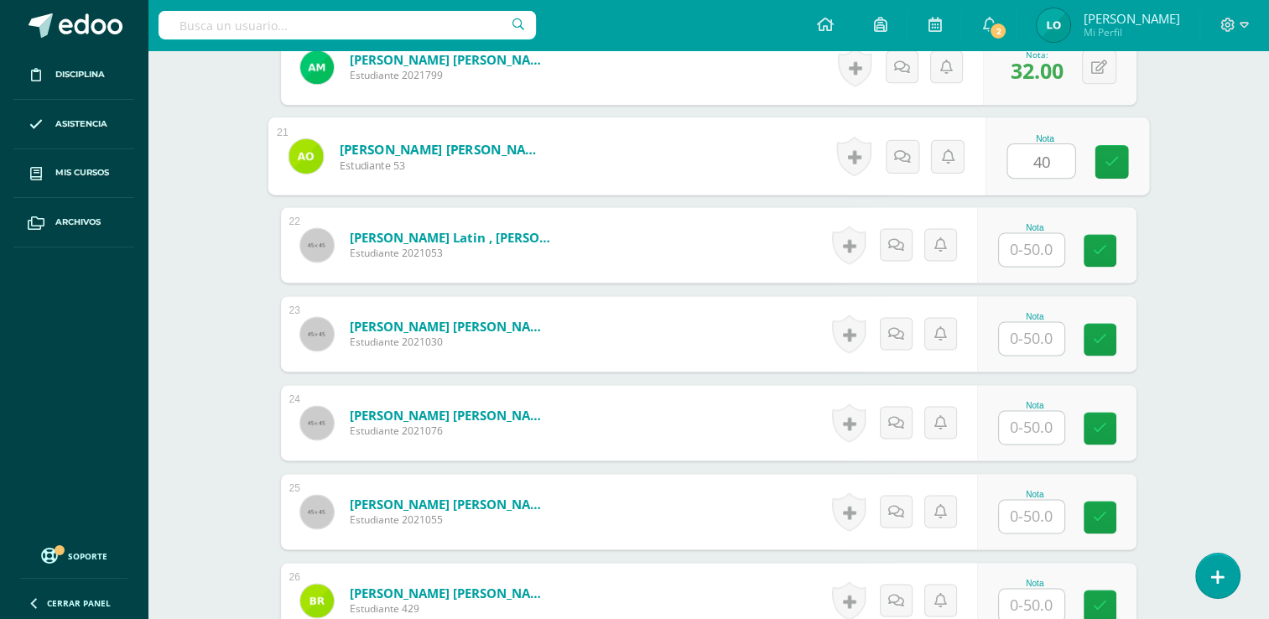
scroll to position [2272, 0]
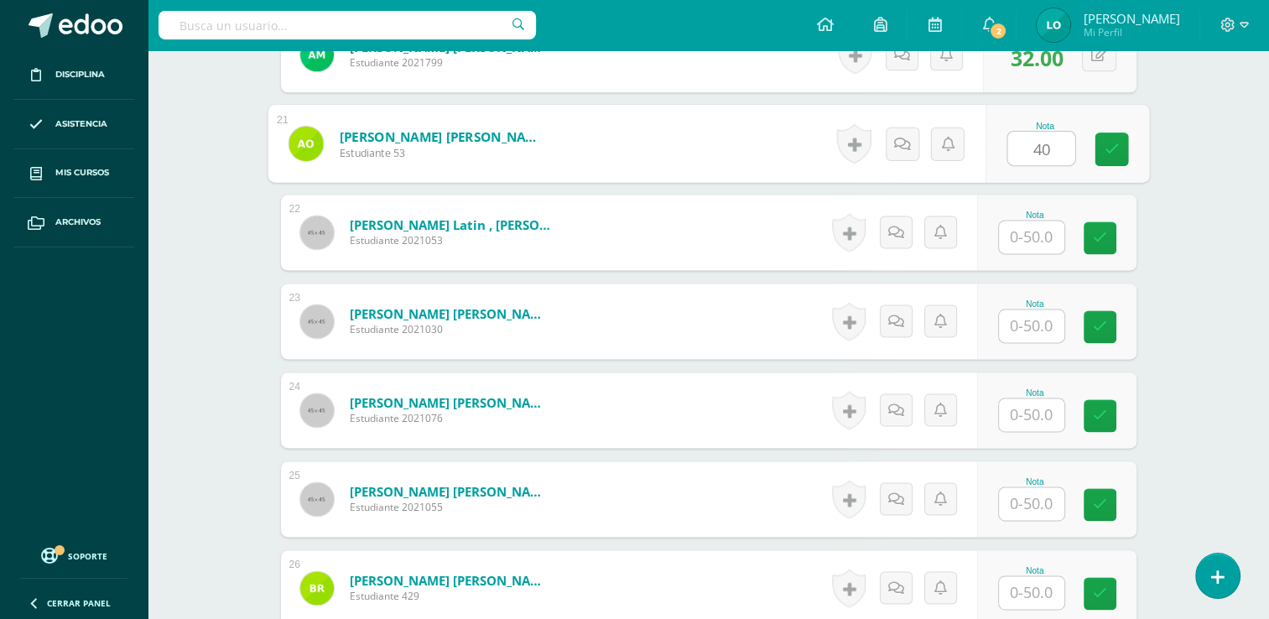
type input "40"
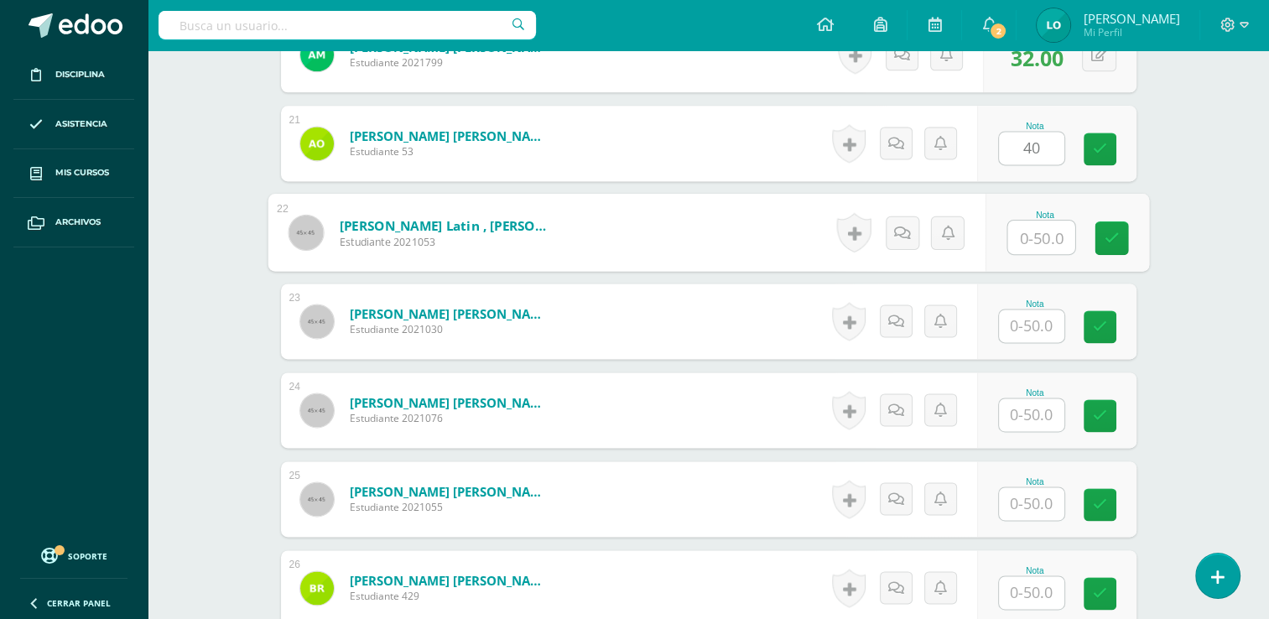
click at [1039, 240] on input "text" at bounding box center [1041, 238] width 67 height 34
type input "48"
click at [1034, 316] on input "text" at bounding box center [1031, 326] width 65 height 33
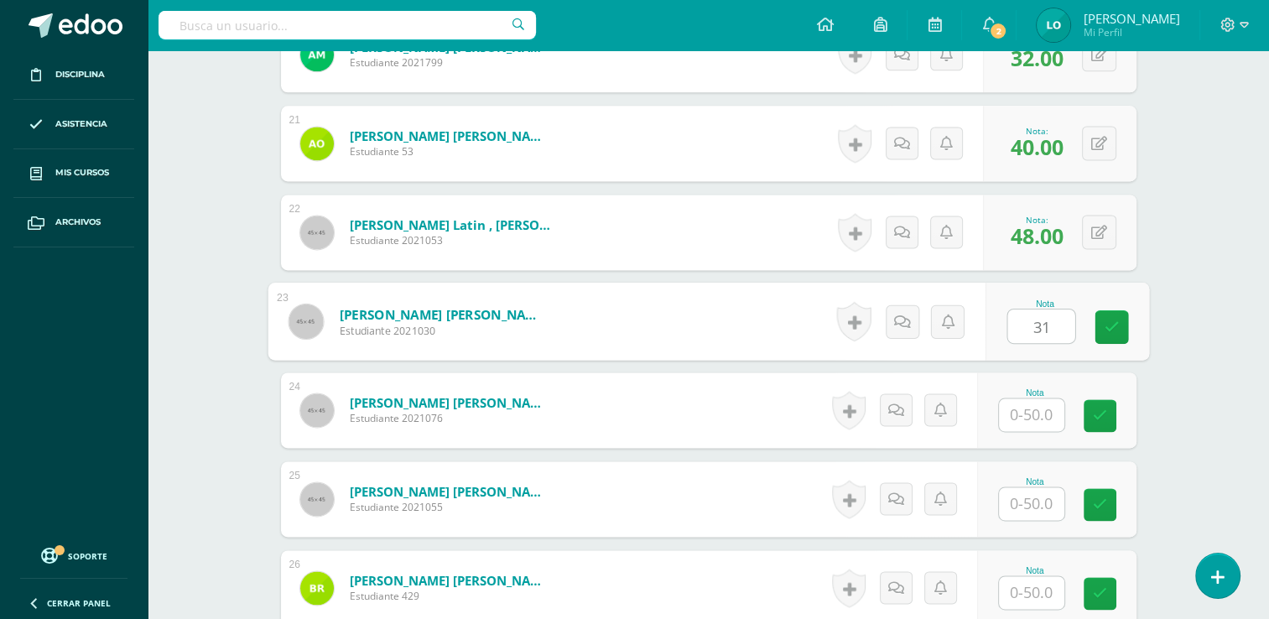
click at [1034, 316] on input "31" at bounding box center [1041, 327] width 67 height 34
type input "31"
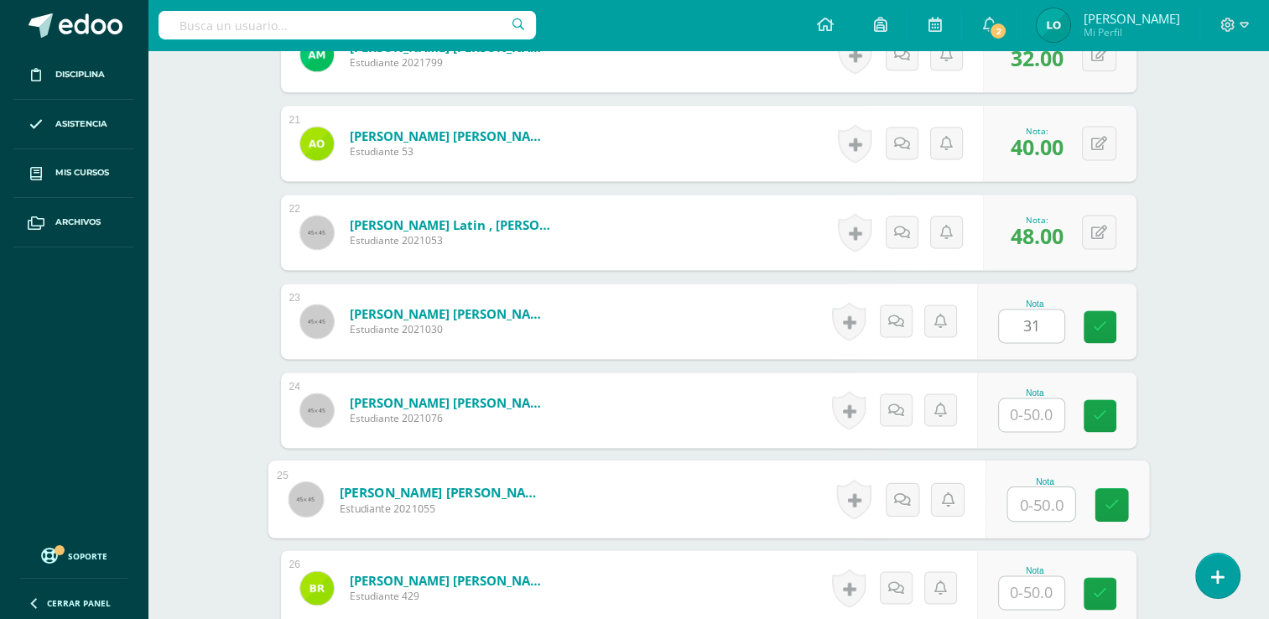
click at [1034, 497] on input "text" at bounding box center [1041, 504] width 67 height 34
type input "44"
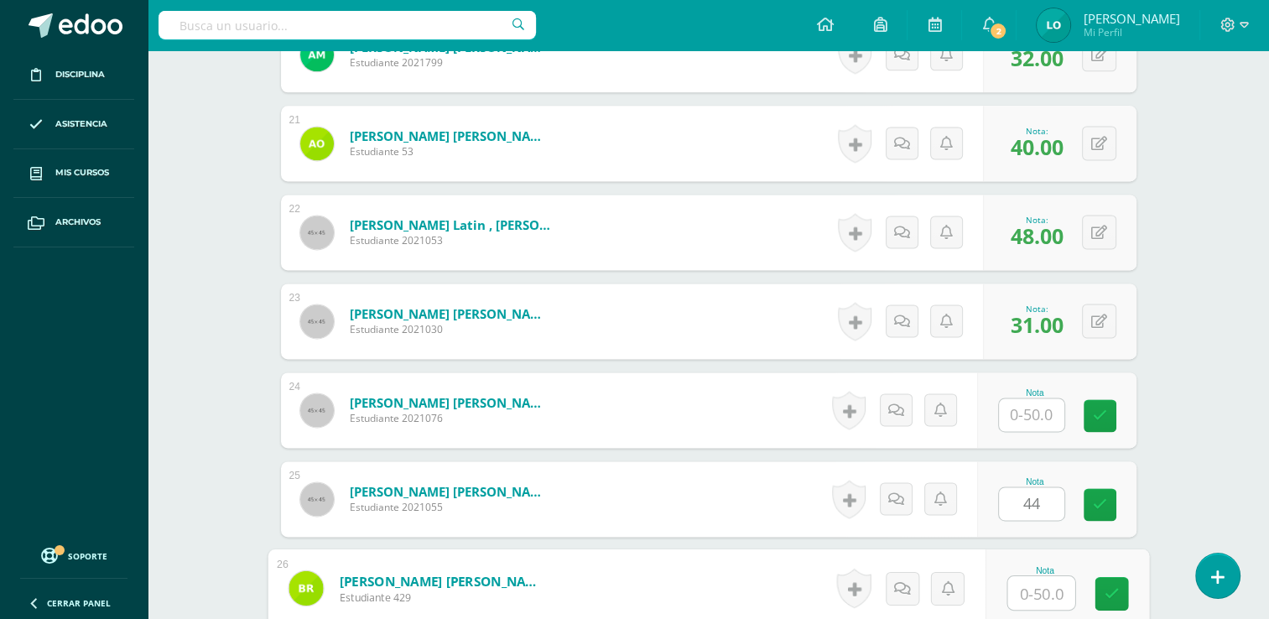
click at [1037, 581] on input "text" at bounding box center [1041, 593] width 67 height 34
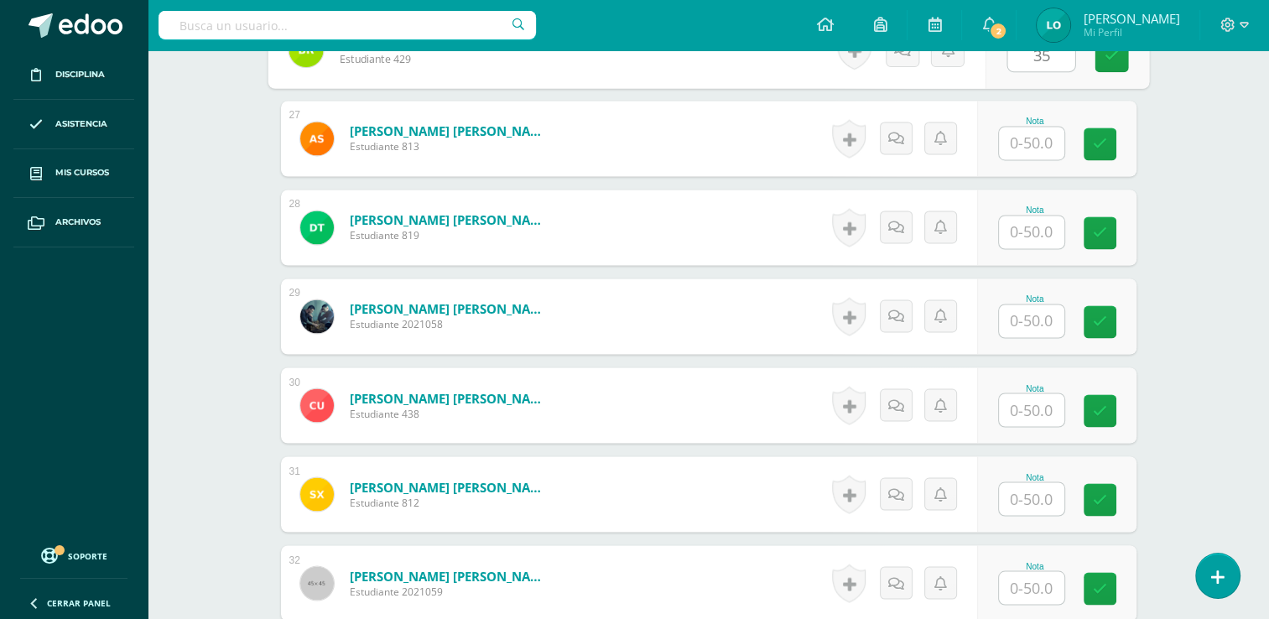
scroll to position [2815, 0]
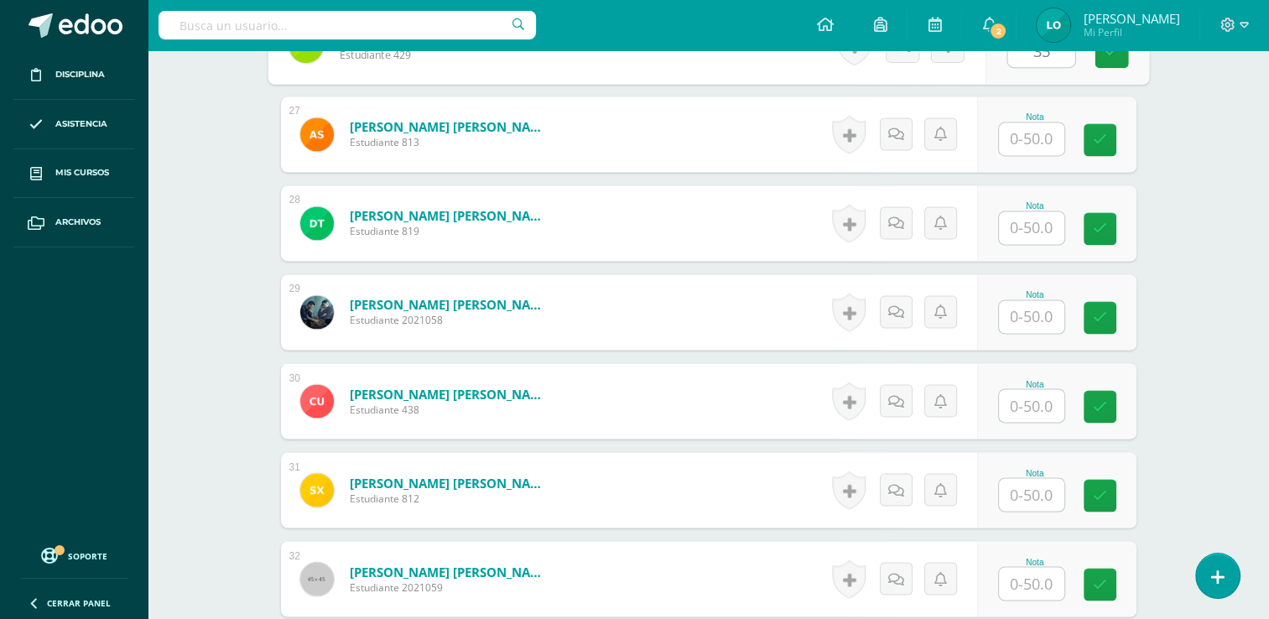
type input "35"
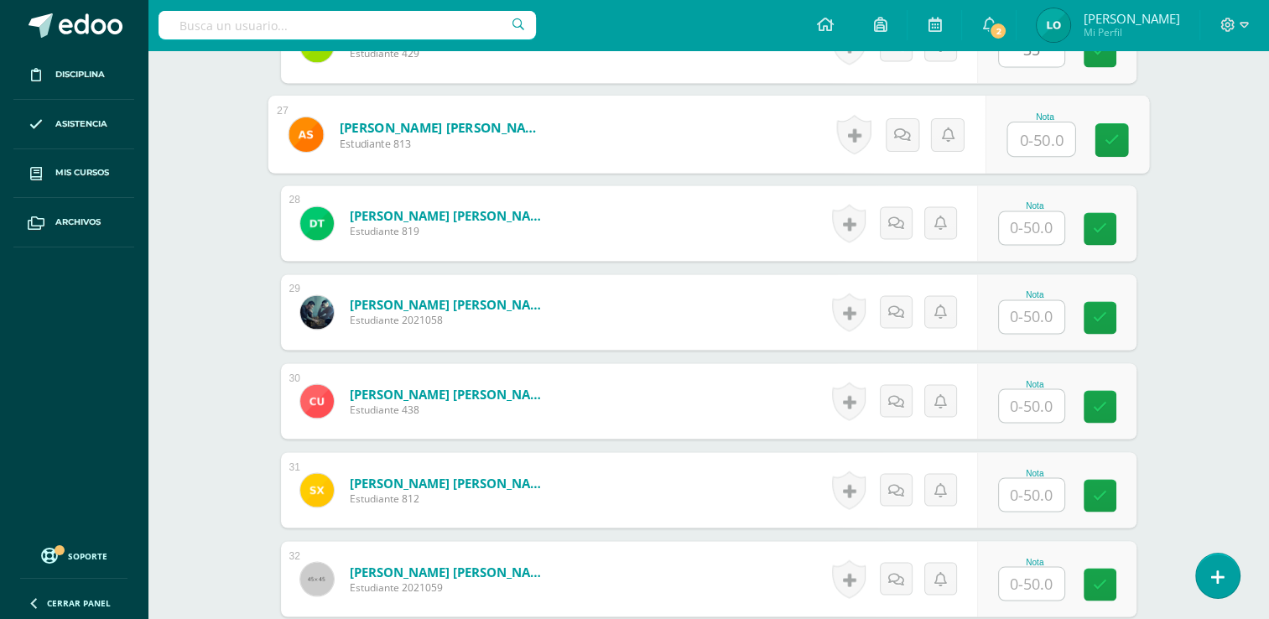
click at [1045, 142] on input "text" at bounding box center [1041, 139] width 67 height 34
type input "30"
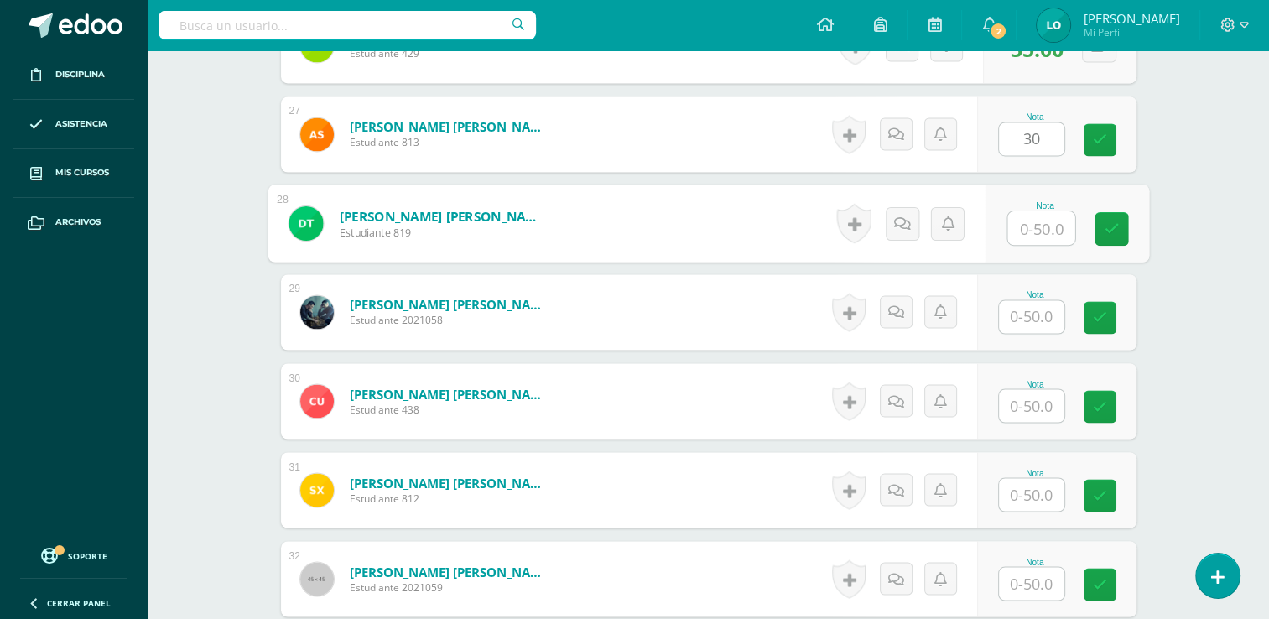
click at [1039, 231] on input "text" at bounding box center [1041, 228] width 67 height 34
type input "39"
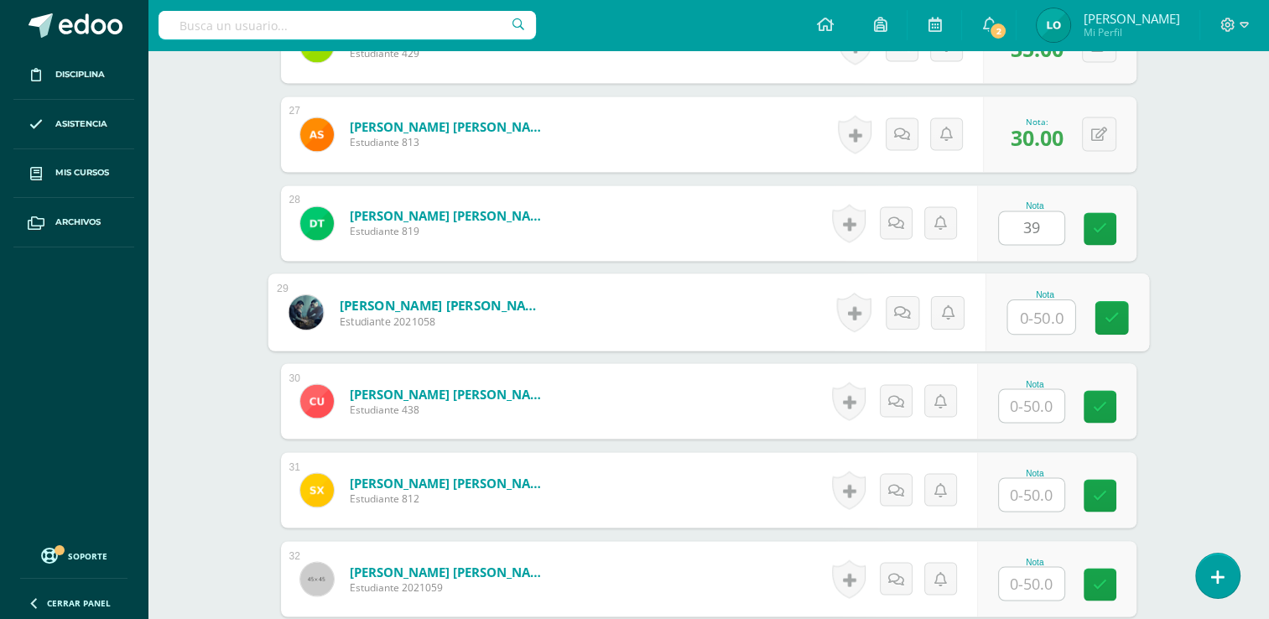
click at [1020, 320] on input "text" at bounding box center [1041, 317] width 67 height 34
type input "39"
click at [1029, 399] on input "text" at bounding box center [1031, 405] width 65 height 33
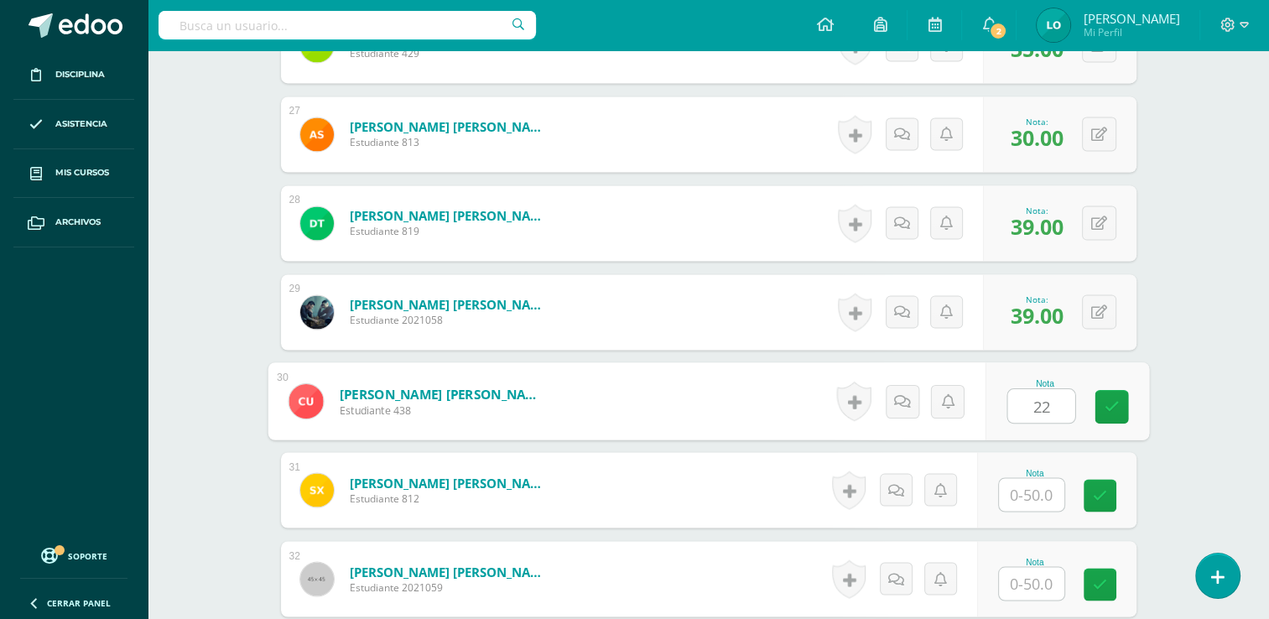
type input "22"
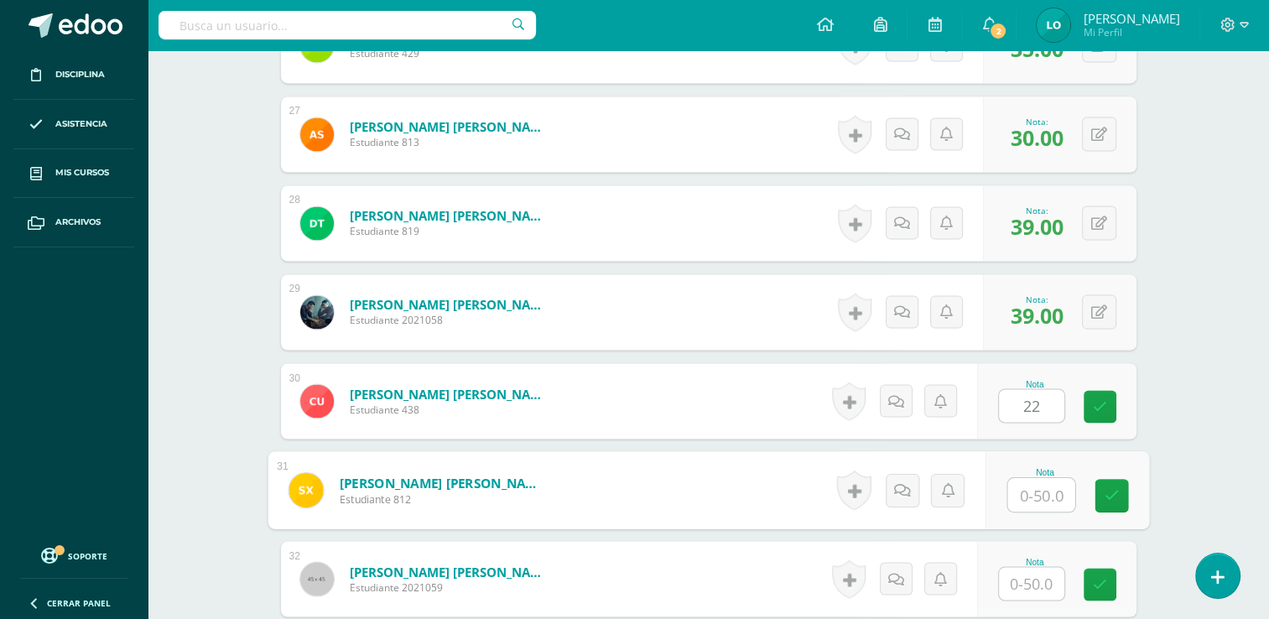
click at [1033, 490] on input "text" at bounding box center [1041, 495] width 67 height 34
type input "40"
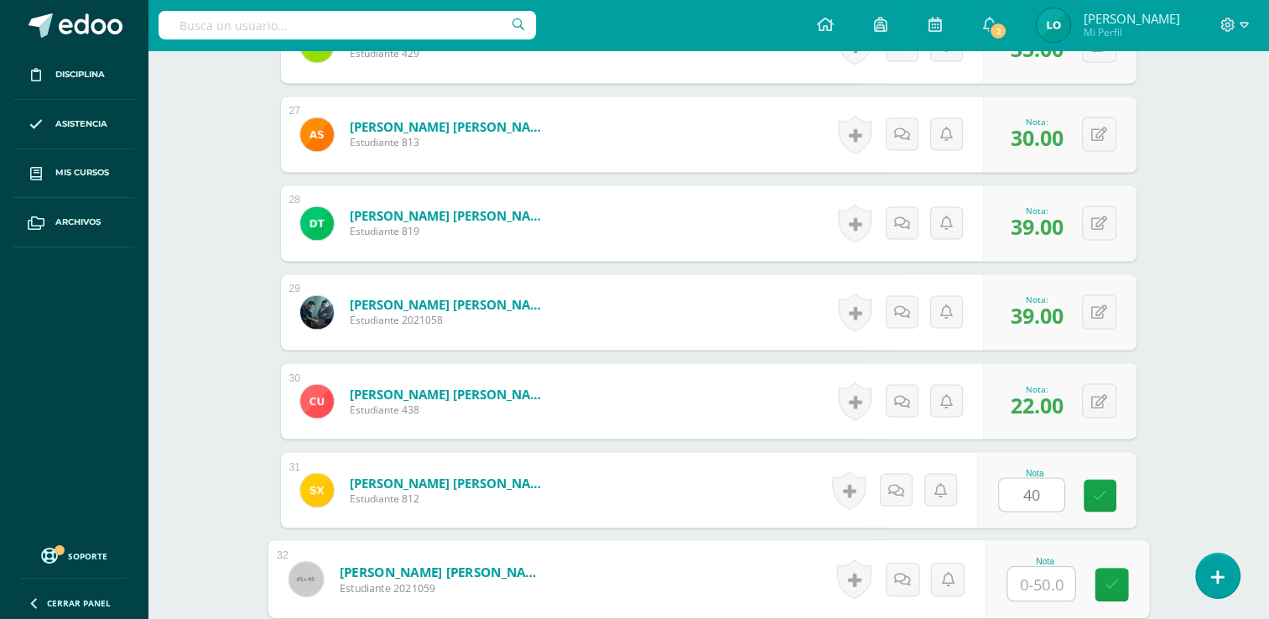
click at [1034, 582] on input "text" at bounding box center [1041, 584] width 67 height 34
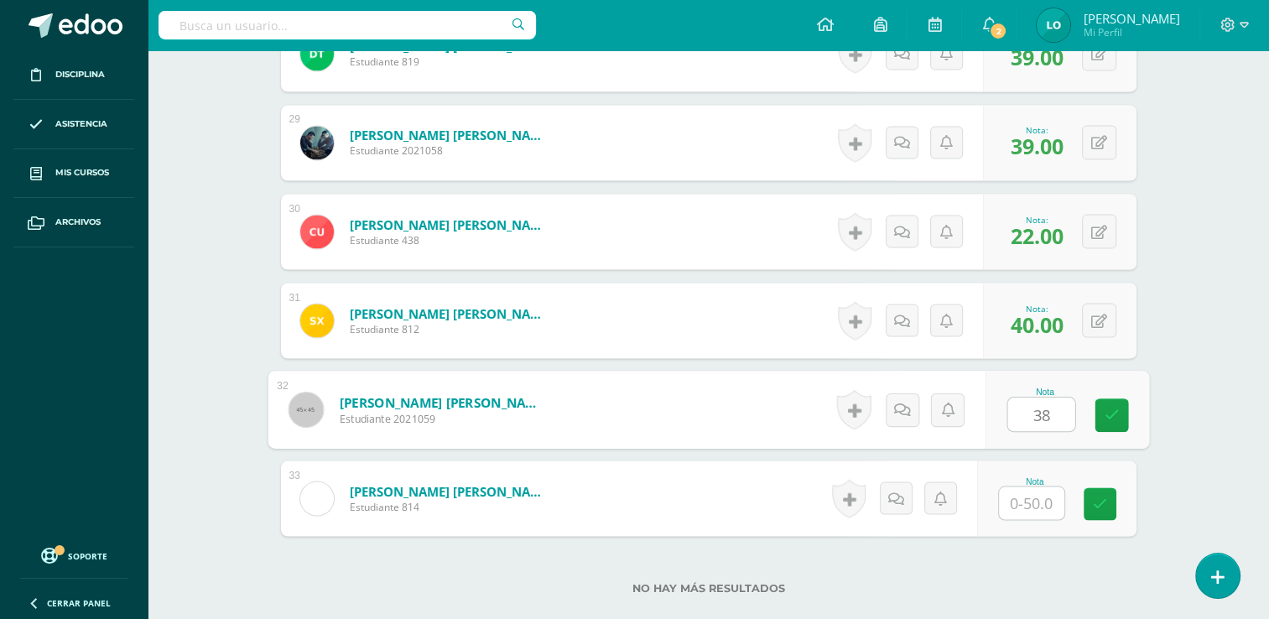
scroll to position [3092, 0]
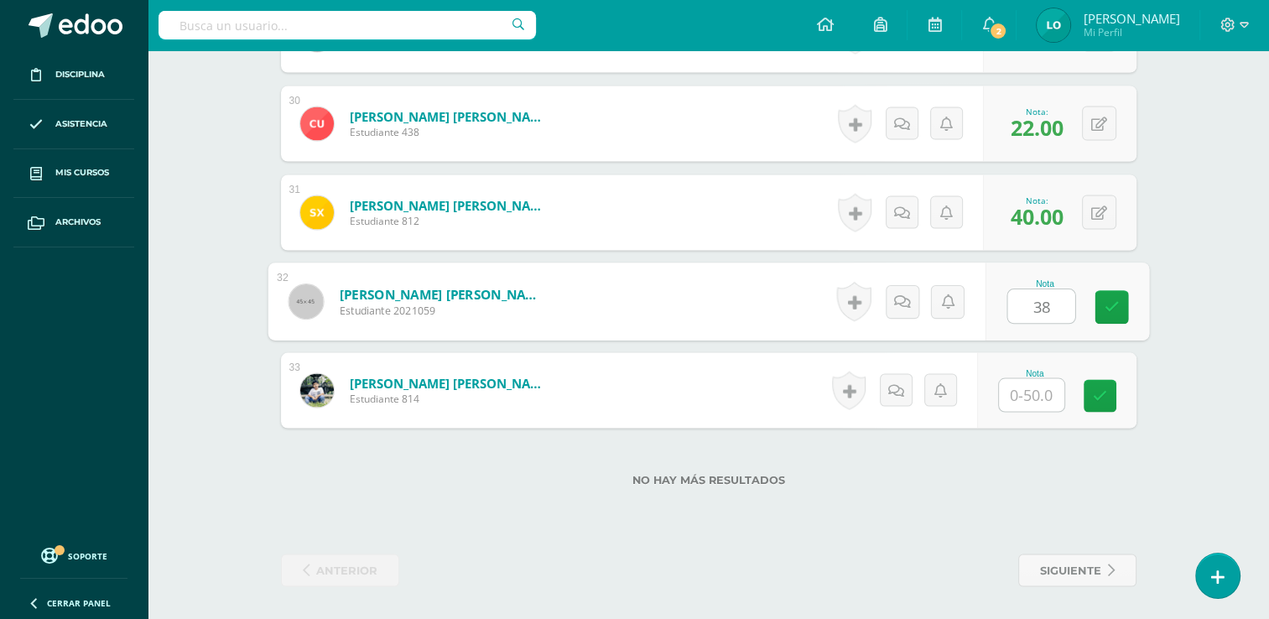
type input "38"
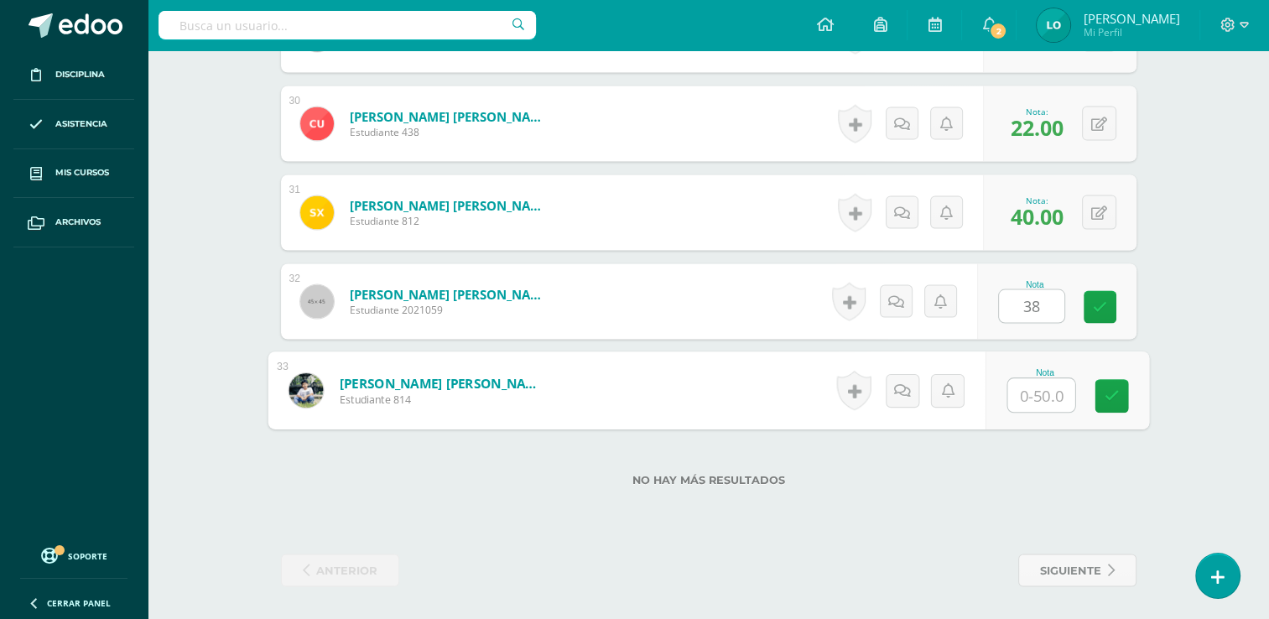
click at [1032, 391] on input "text" at bounding box center [1041, 395] width 67 height 34
type input "41"
click at [1110, 394] on icon at bounding box center [1111, 395] width 15 height 14
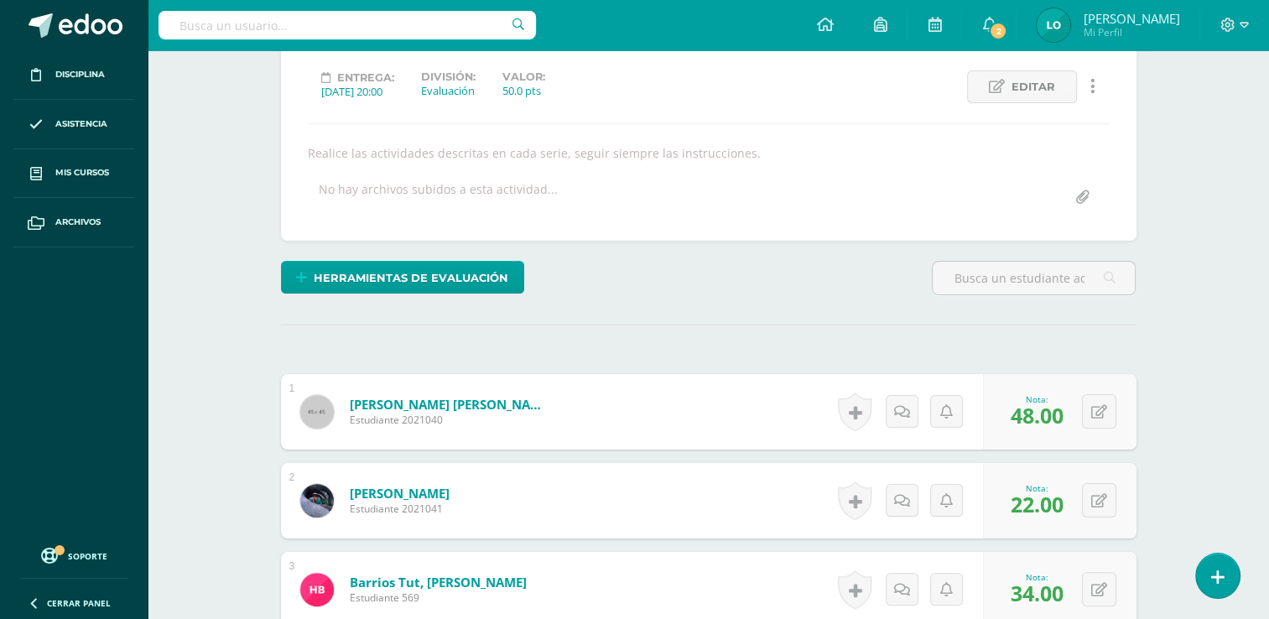
scroll to position [0, 0]
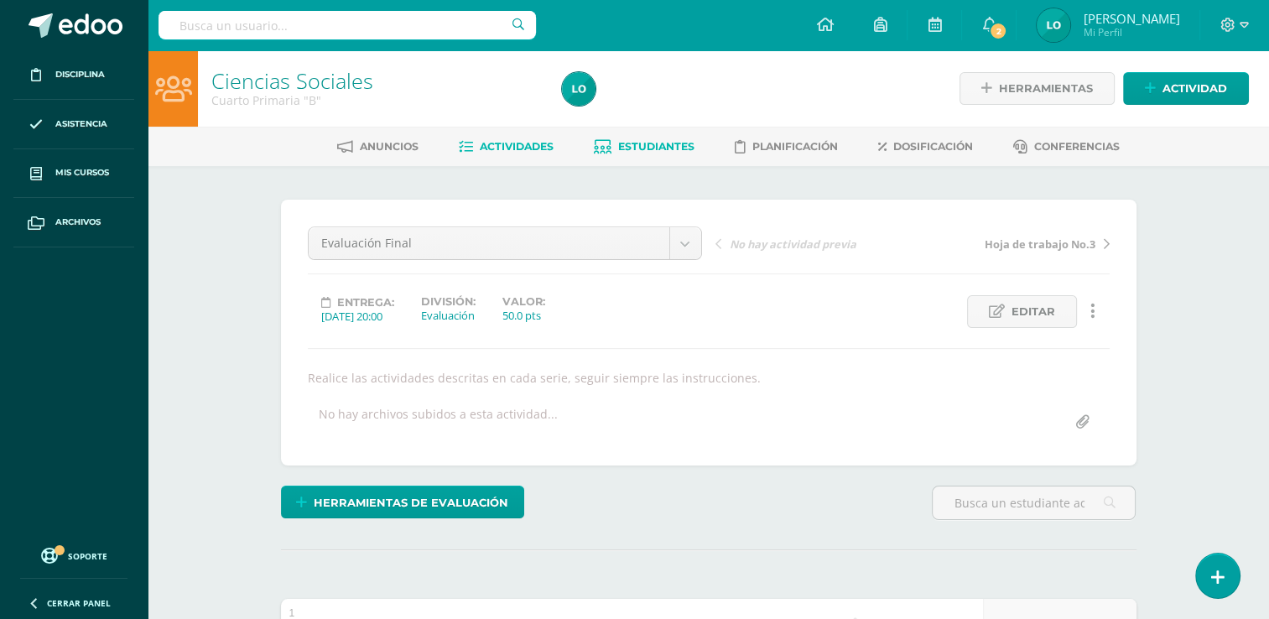
click at [654, 143] on span "Estudiantes" at bounding box center [656, 146] width 76 height 13
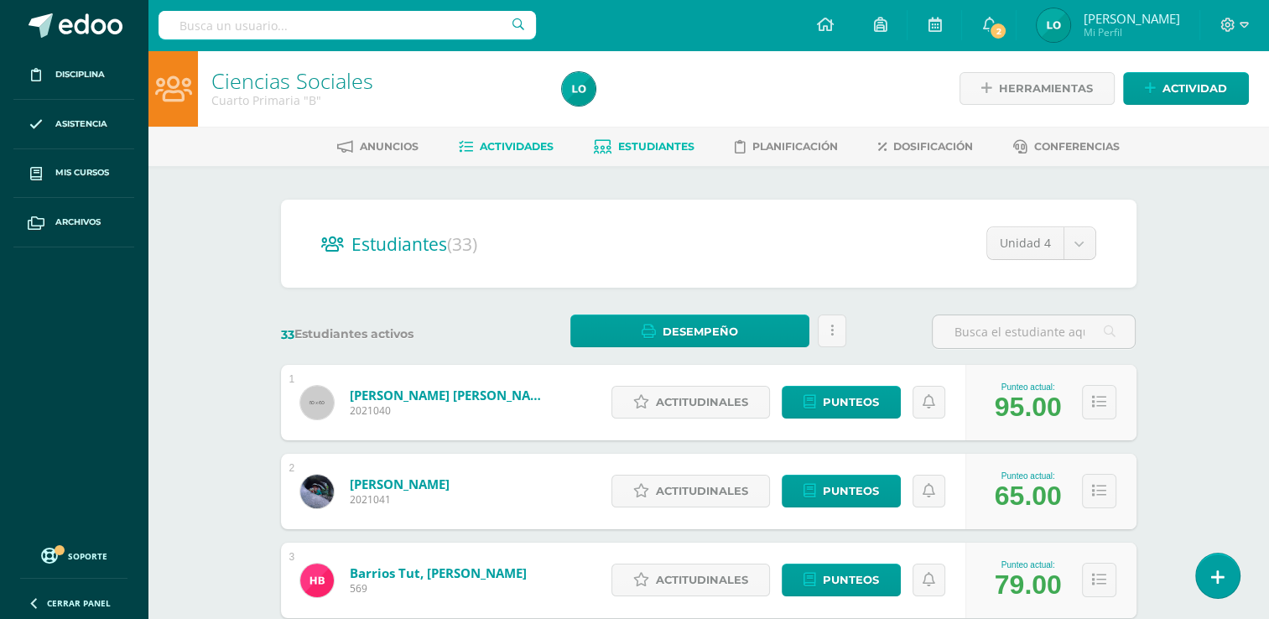
click at [520, 143] on span "Actividades" at bounding box center [517, 146] width 74 height 13
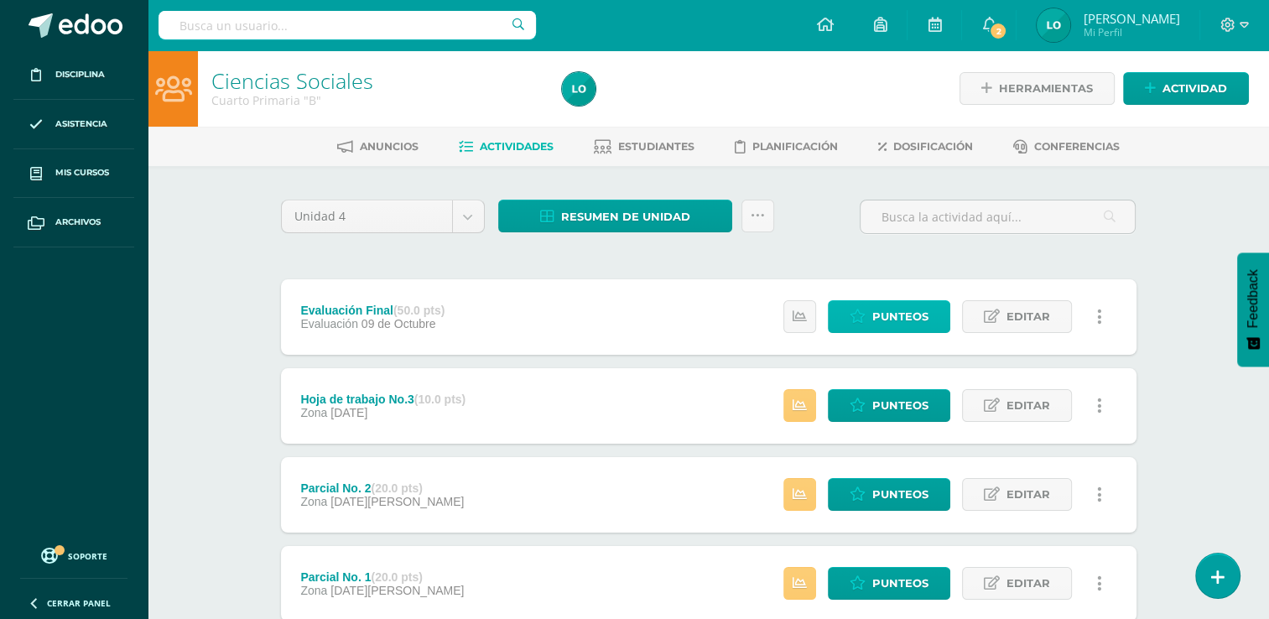
click at [877, 318] on span "Punteos" at bounding box center [901, 316] width 56 height 31
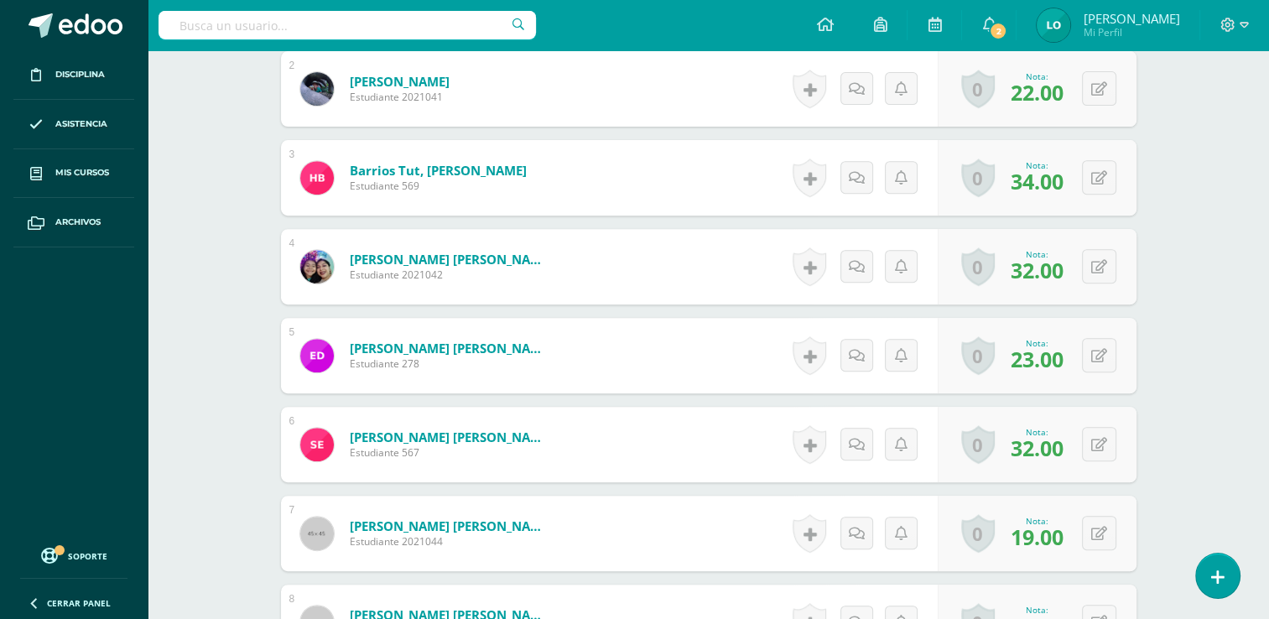
scroll to position [638, 0]
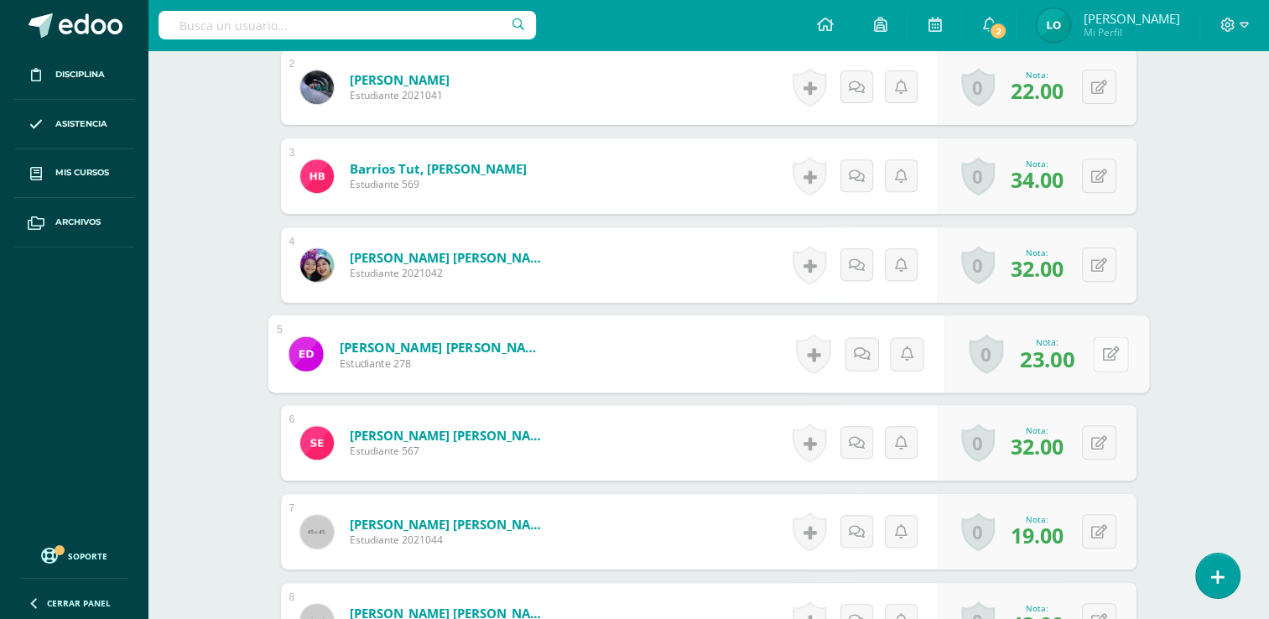
click at [1091, 354] on div "0 Logros Logros obtenidos Aún no hay logros agregados Nota: 23.00" at bounding box center [1047, 354] width 205 height 78
click at [1112, 350] on icon at bounding box center [1110, 353] width 17 height 14
click at [1034, 351] on div "Nota 23.00" at bounding box center [1045, 354] width 210 height 78
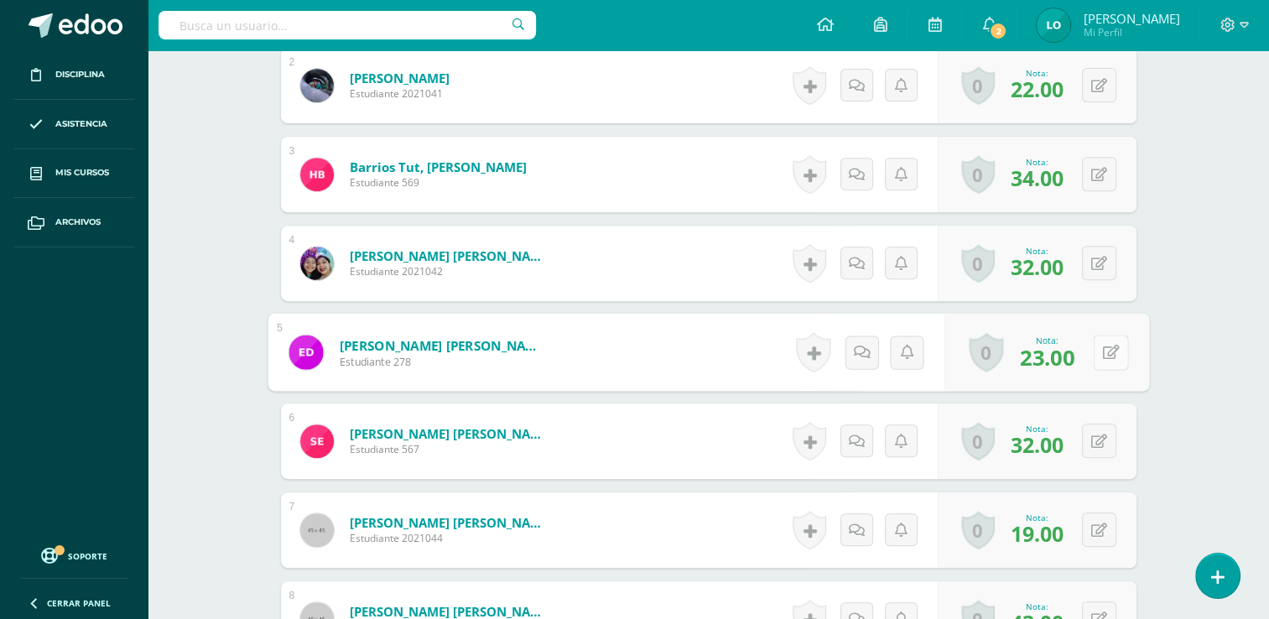
click at [1106, 350] on icon at bounding box center [1110, 352] width 17 height 14
click at [1026, 351] on input "23.00" at bounding box center [995, 357] width 67 height 34
type input "2"
type input "25"
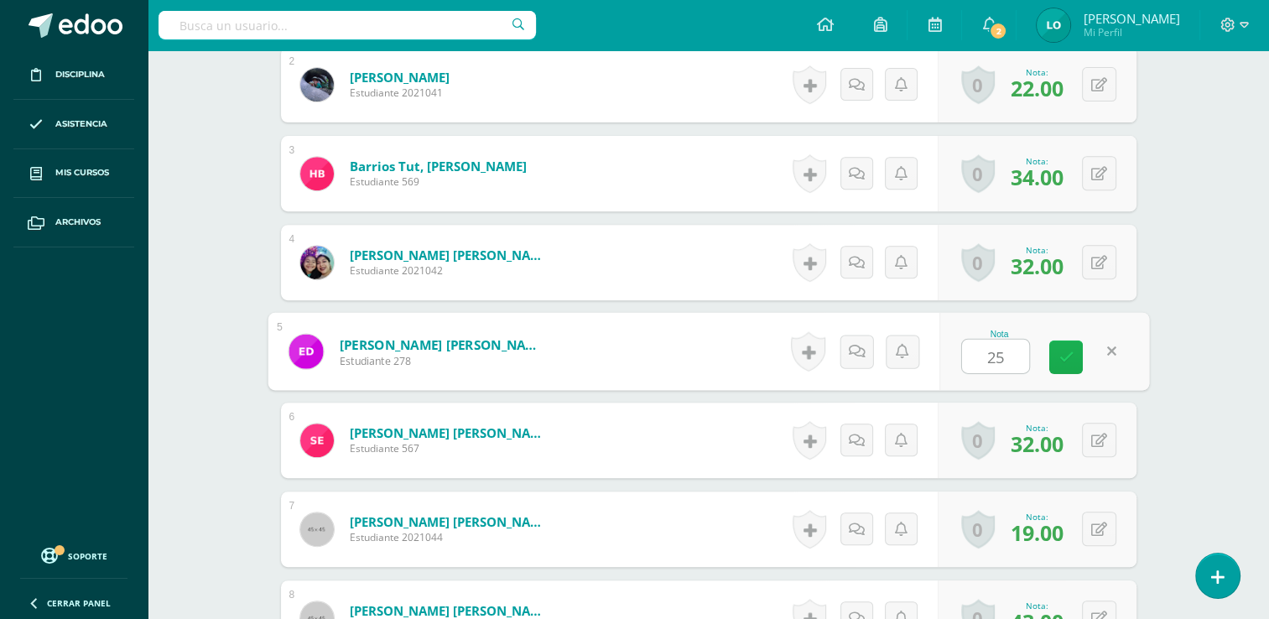
click at [1071, 346] on link at bounding box center [1067, 358] width 34 height 34
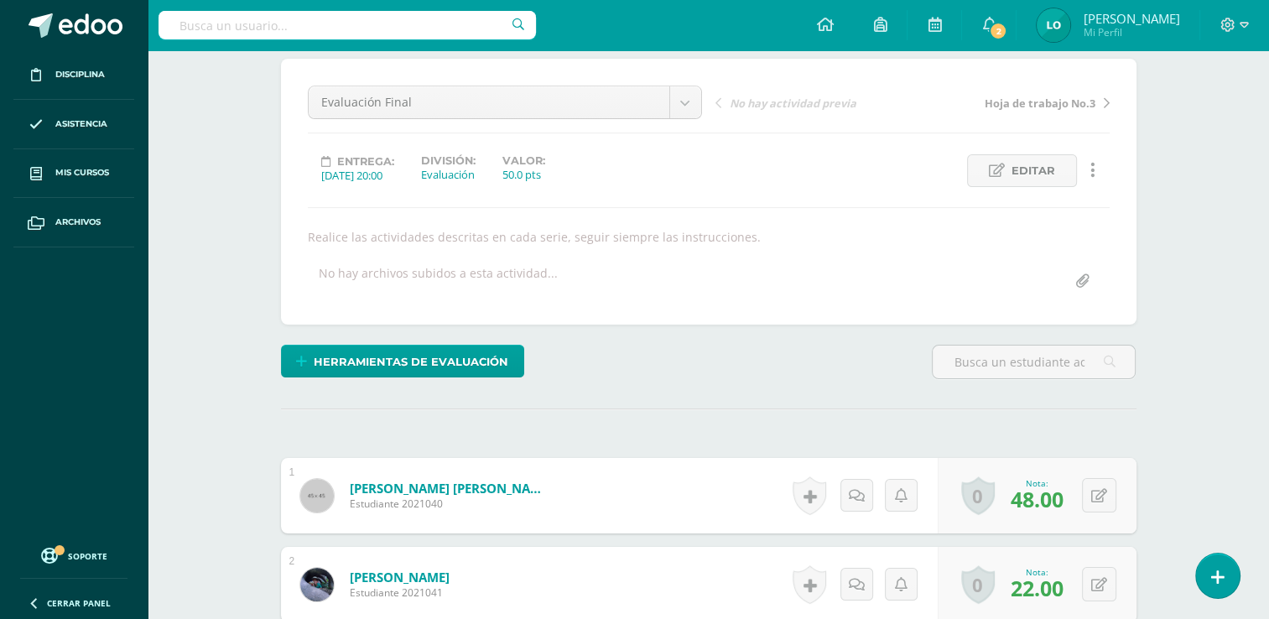
scroll to position [0, 0]
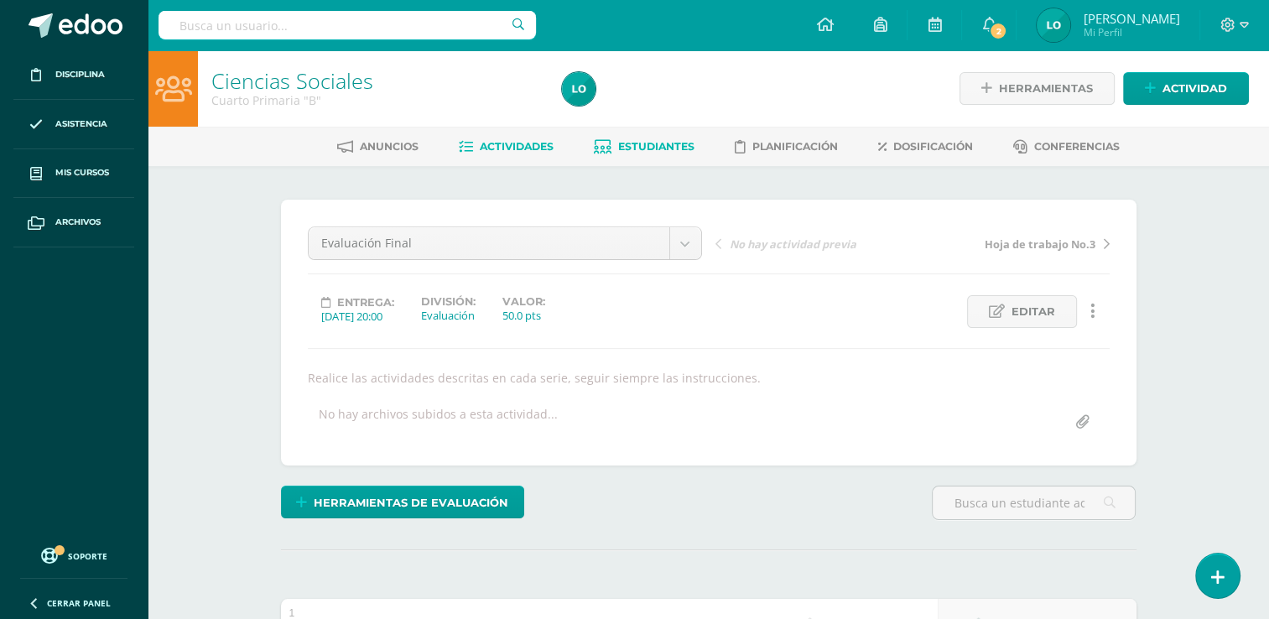
click at [648, 154] on link "Estudiantes" at bounding box center [644, 146] width 101 height 27
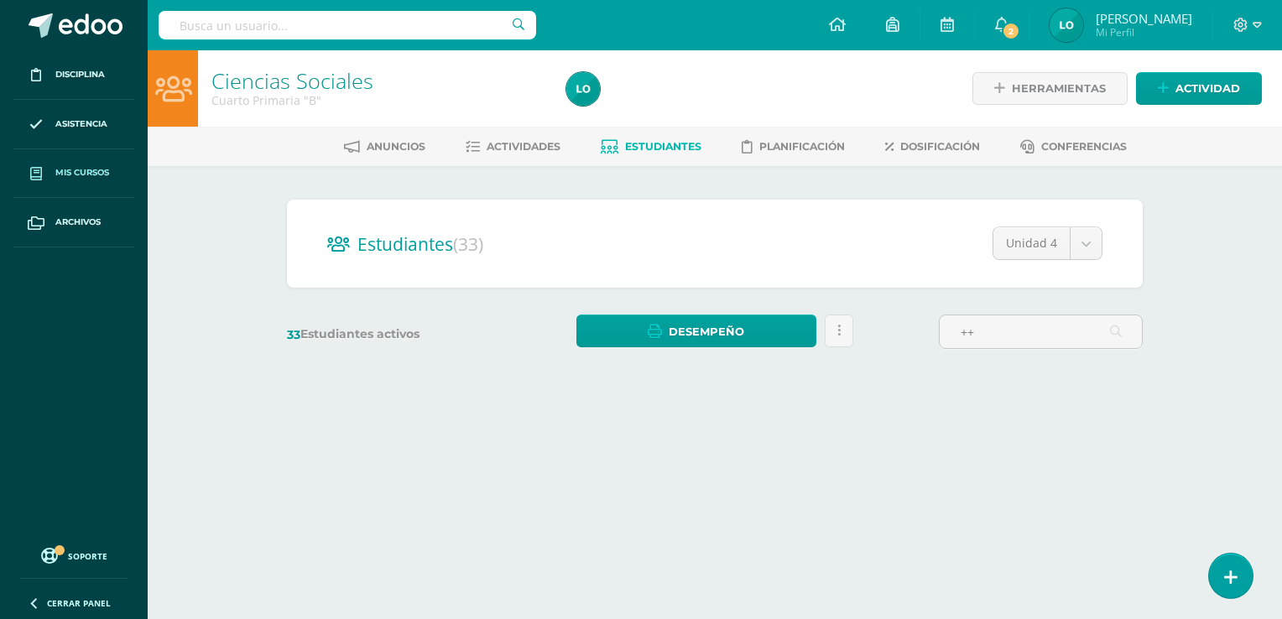
type input "++"
click at [102, 164] on link "Mis cursos" at bounding box center [73, 173] width 121 height 49
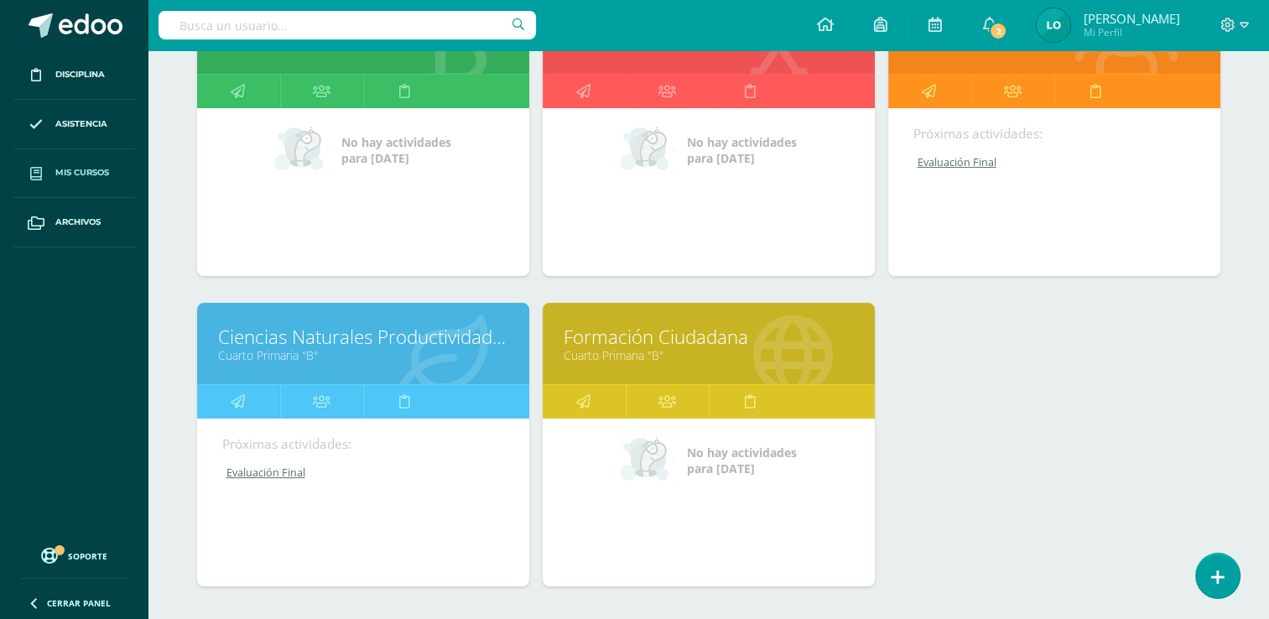
scroll to position [319, 0]
click at [678, 408] on link at bounding box center [667, 403] width 83 height 34
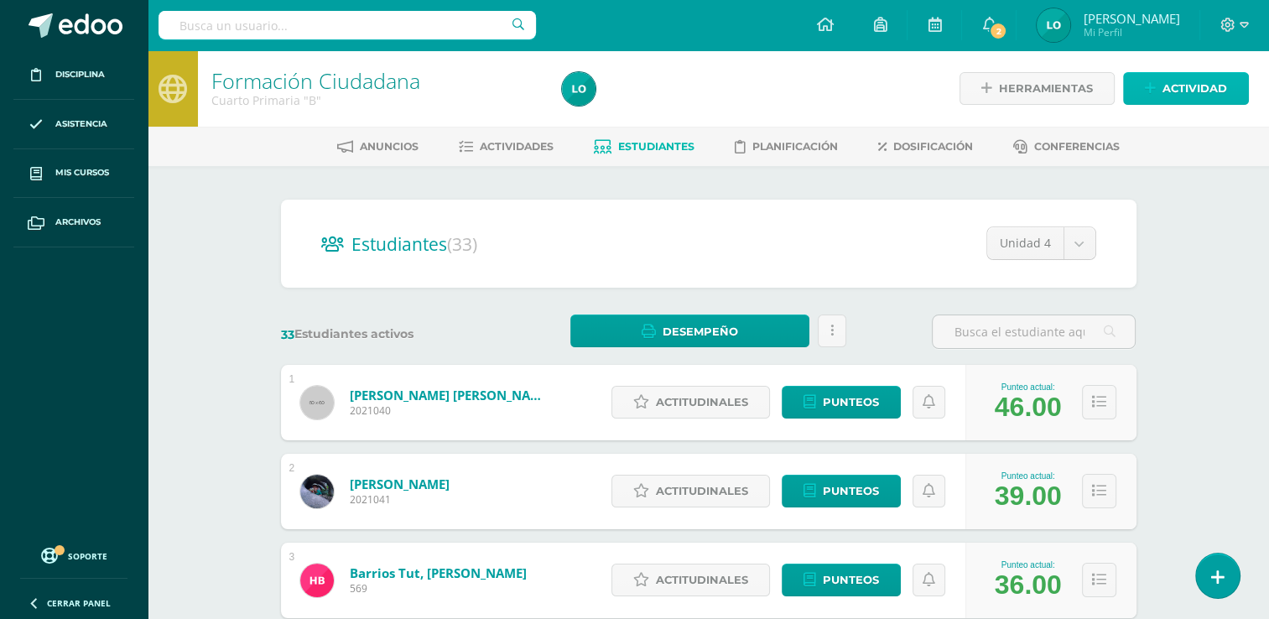
click at [1201, 80] on span "Actividad" at bounding box center [1195, 88] width 65 height 31
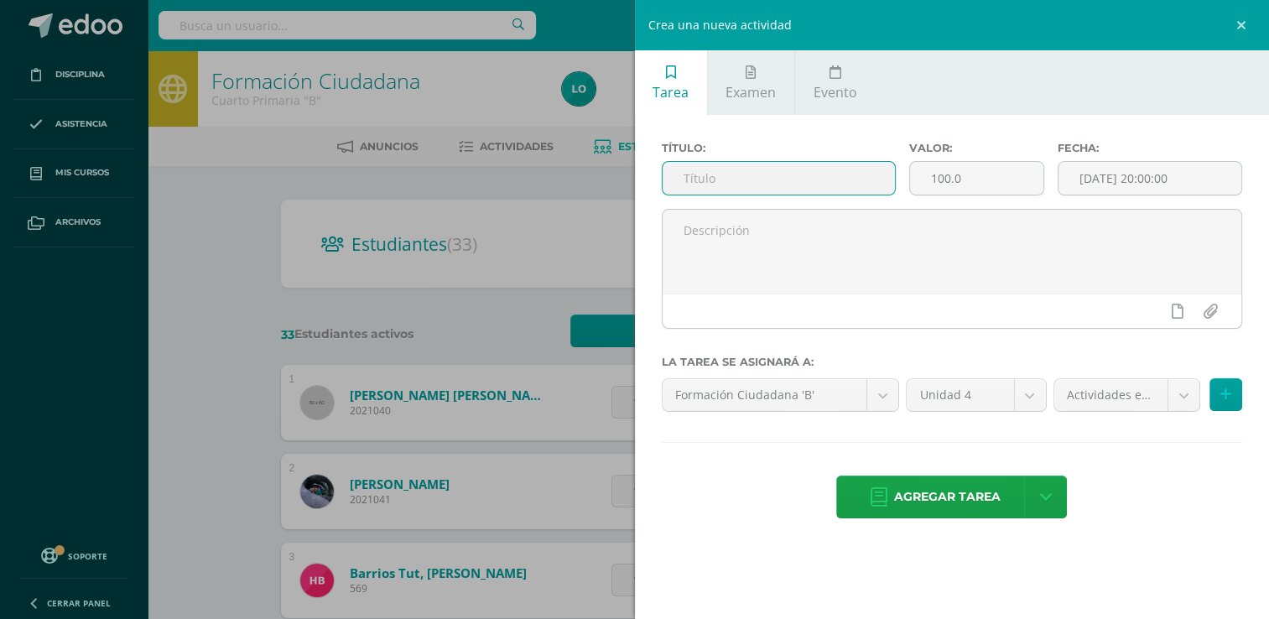
click at [727, 176] on input "text" at bounding box center [779, 178] width 232 height 33
type input "Evaluación final"
click at [966, 180] on input "100.0" at bounding box center [976, 178] width 133 height 33
type input "1"
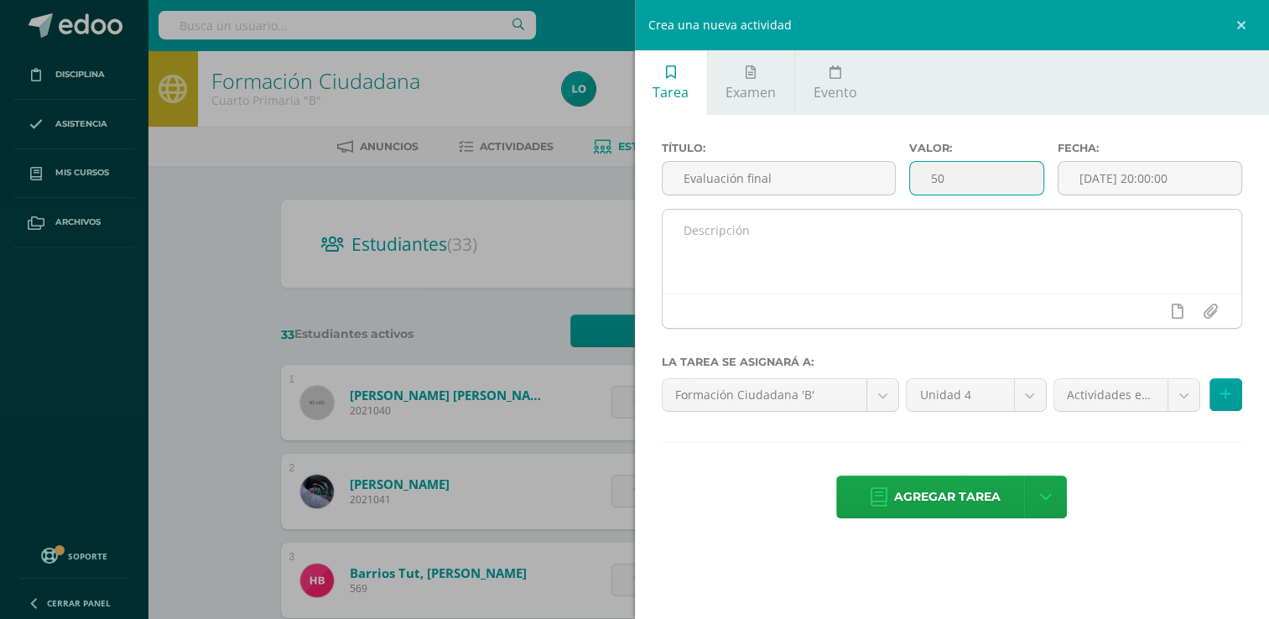
type input "50"
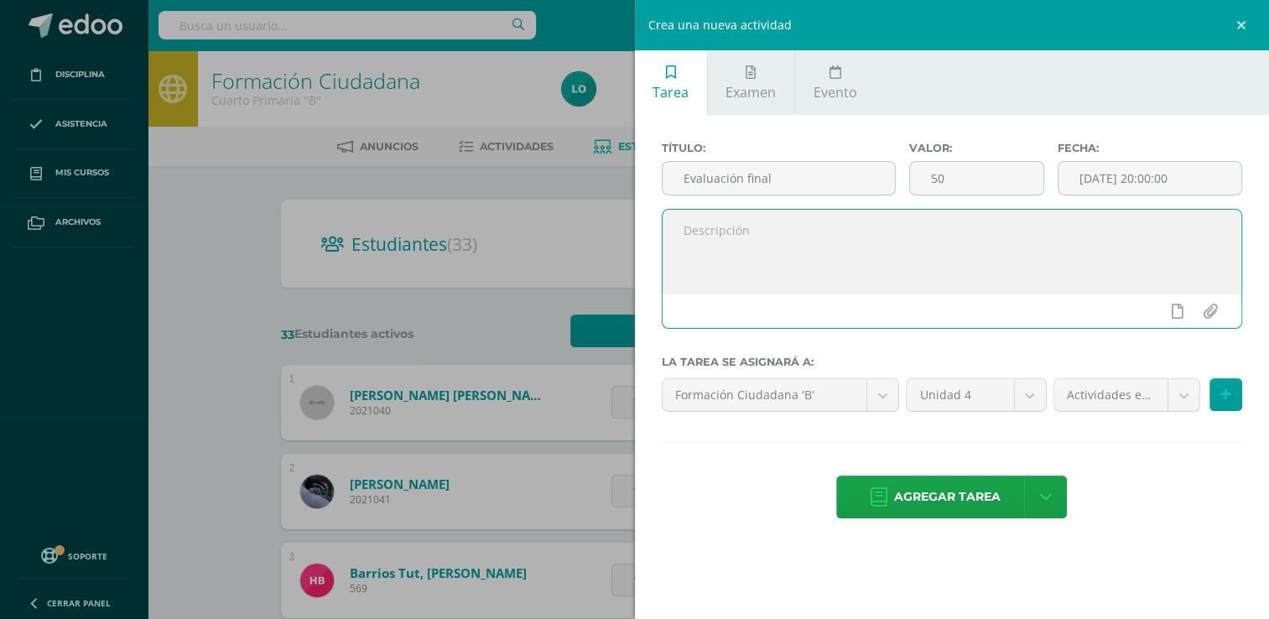
click at [836, 260] on textarea at bounding box center [953, 252] width 580 height 84
type textarea "Realice las actividades descritas en cada serie. recuerde de seguir las instruc…"
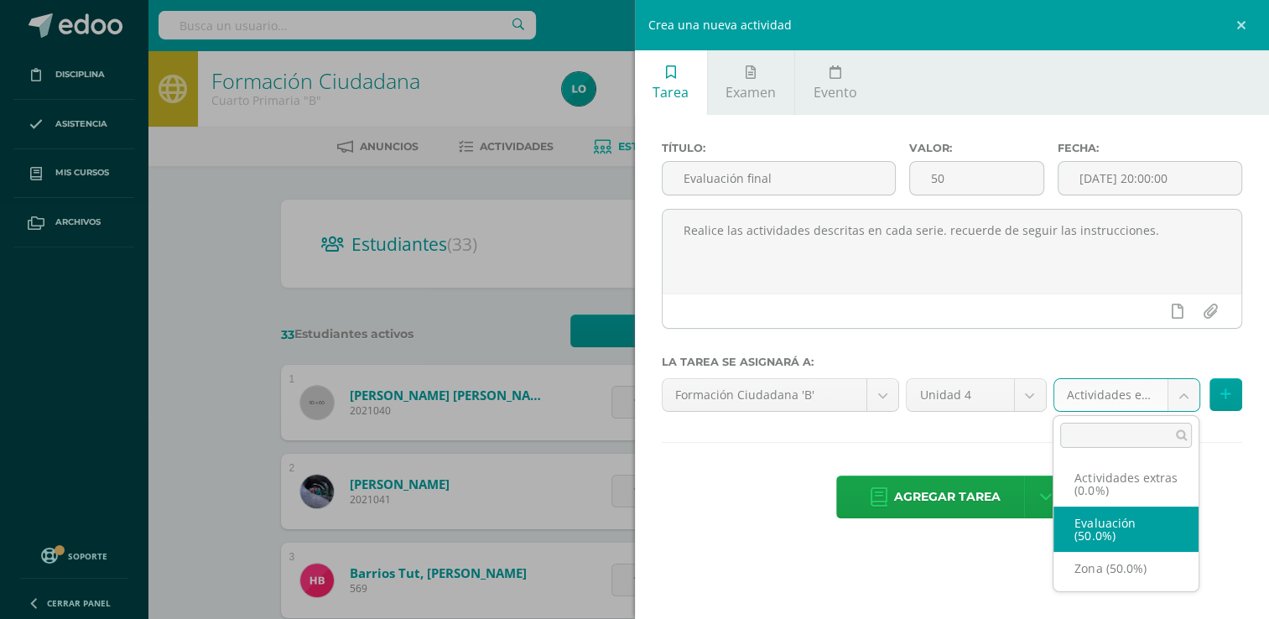
select select "80895"
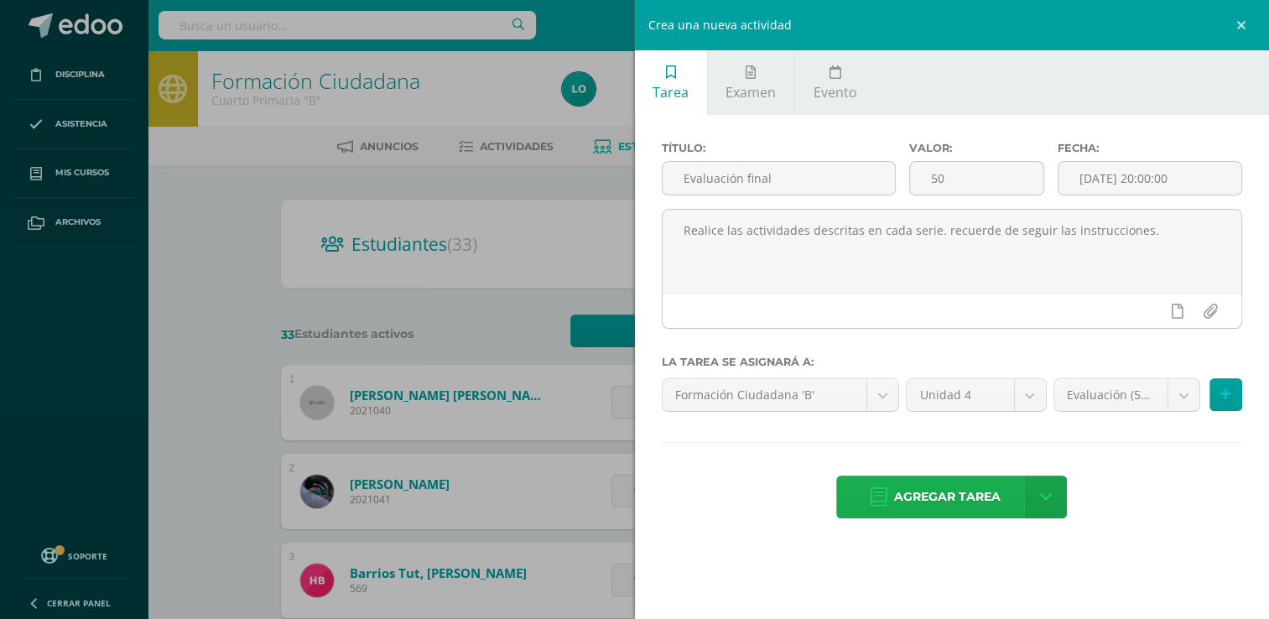
click at [977, 498] on span "Agregar tarea" at bounding box center [947, 497] width 107 height 41
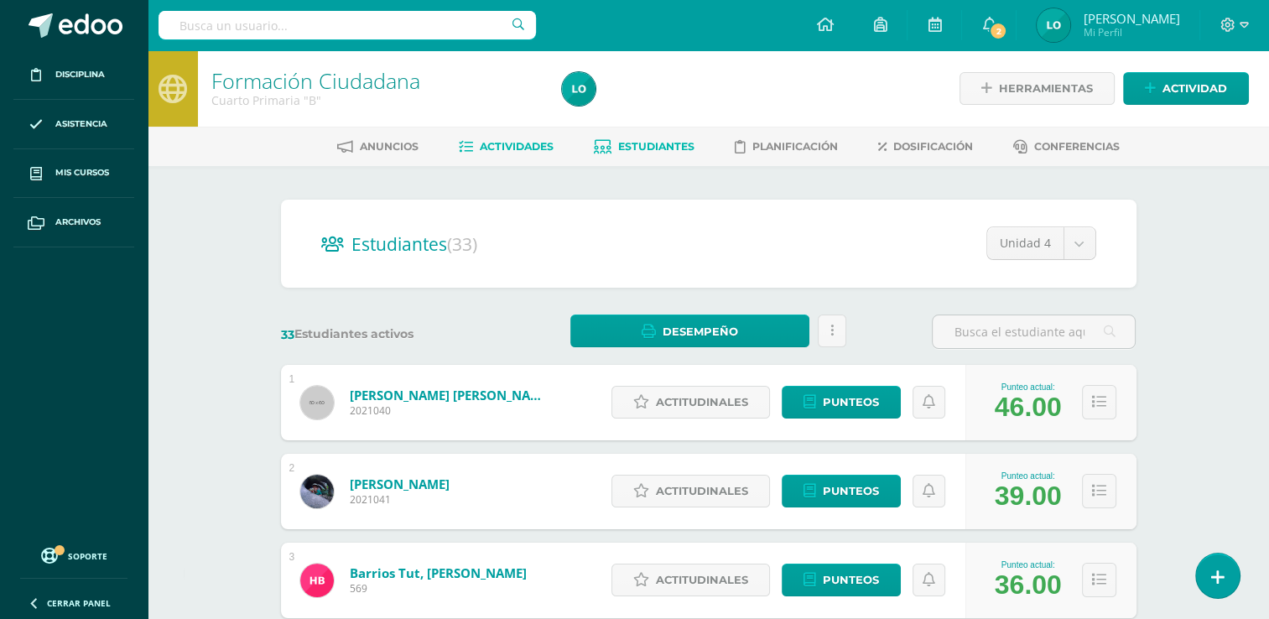
click at [520, 144] on span "Actividades" at bounding box center [517, 146] width 74 height 13
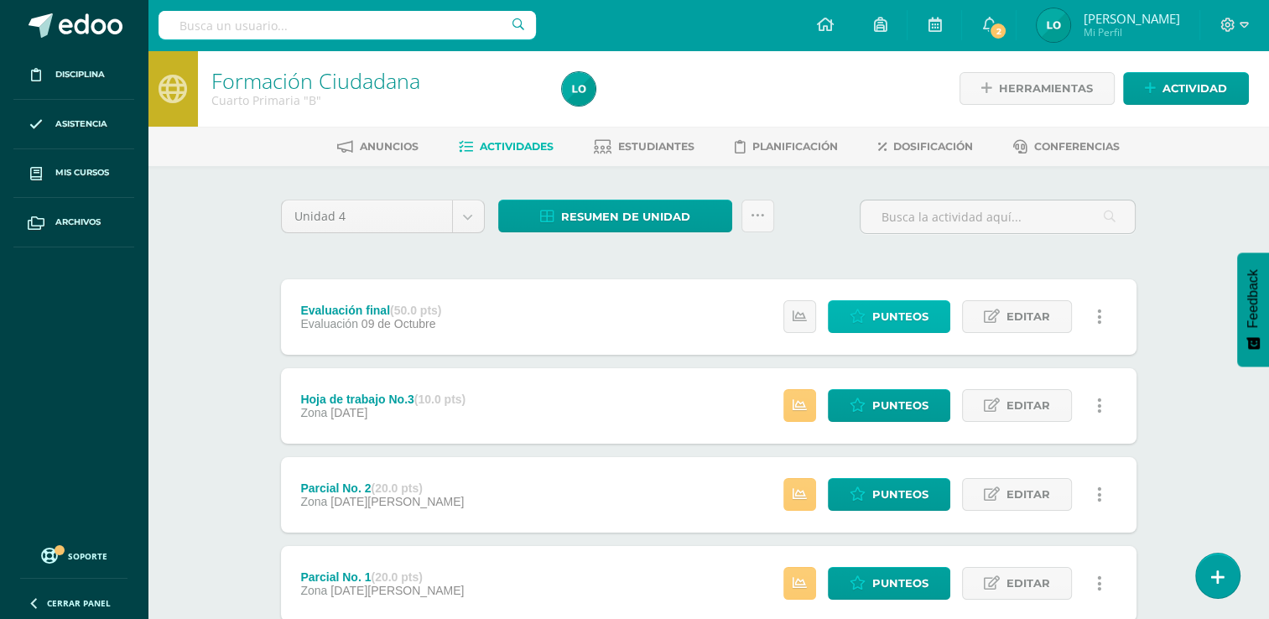
click at [913, 315] on span "Punteos" at bounding box center [901, 316] width 56 height 31
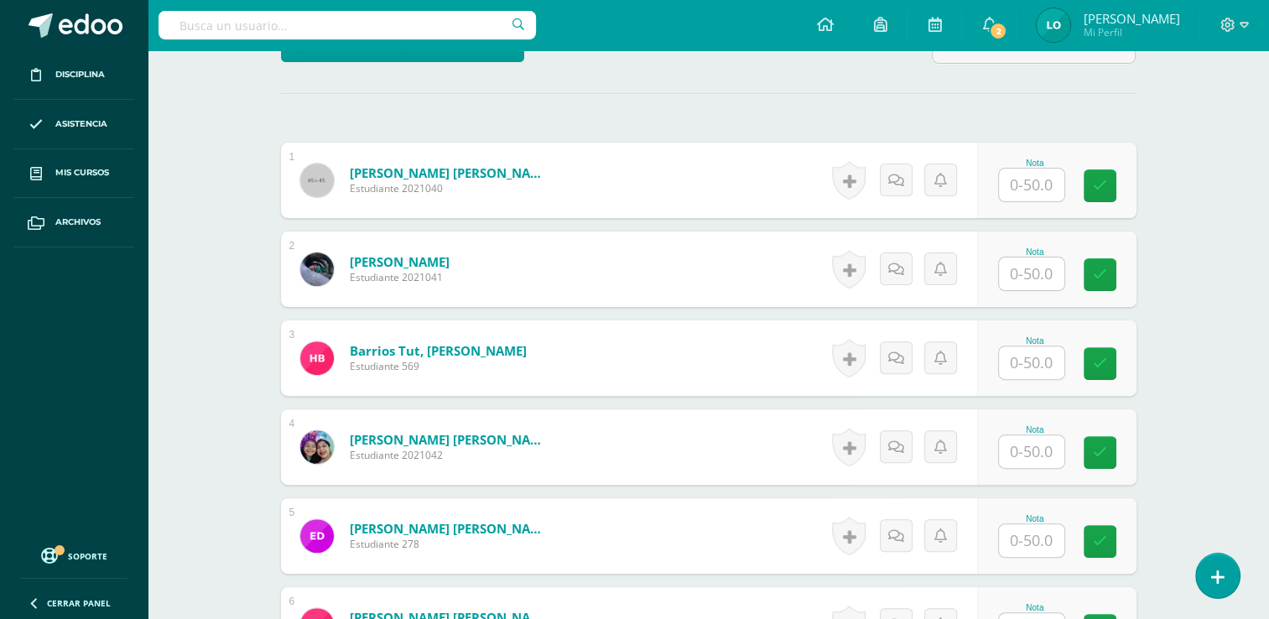
scroll to position [458, 0]
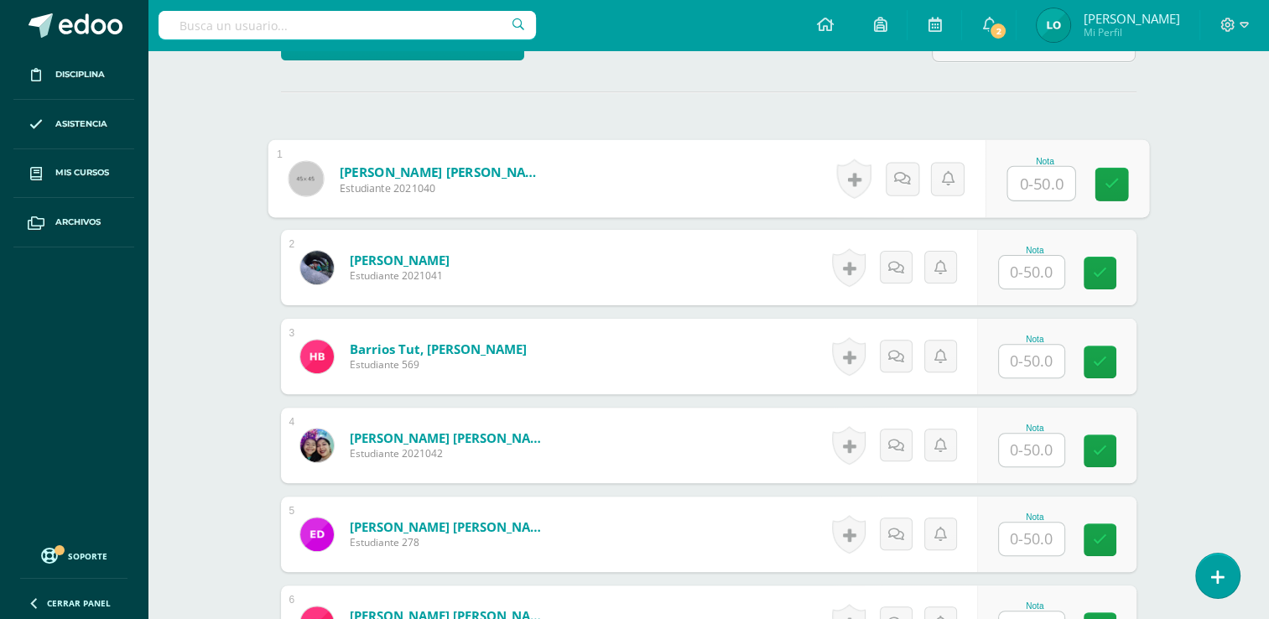
click at [1008, 186] on input "text" at bounding box center [1041, 184] width 67 height 34
type input "45"
click at [1021, 268] on input "text" at bounding box center [1031, 271] width 65 height 33
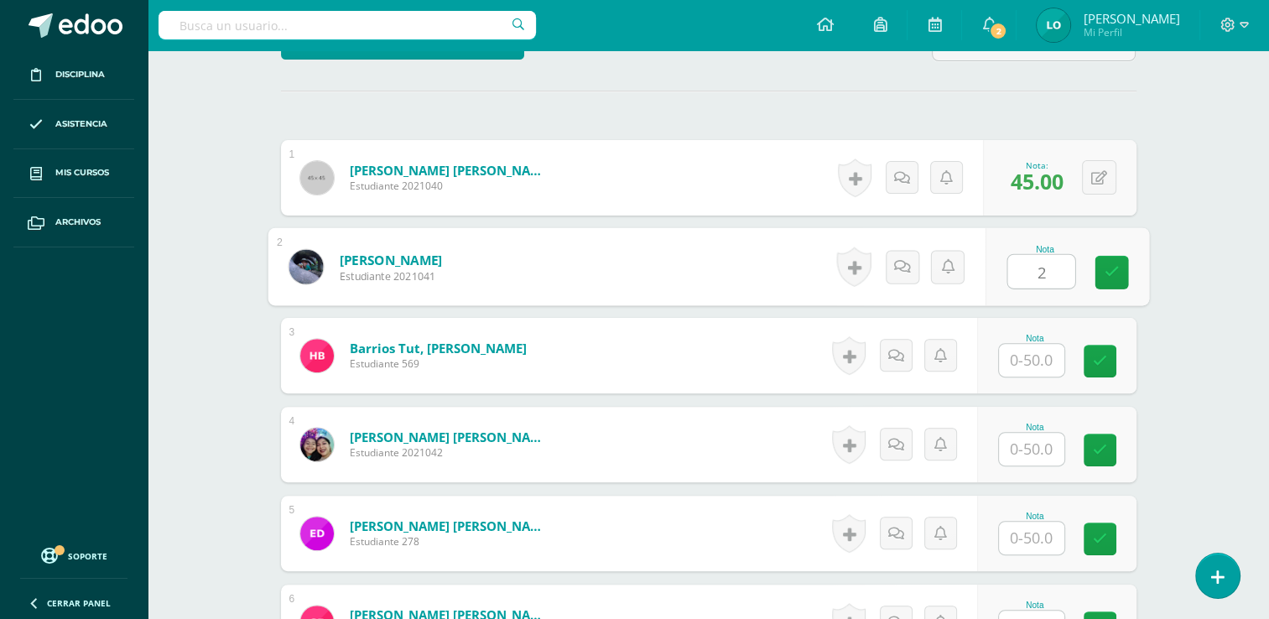
scroll to position [460, 0]
type input "29"
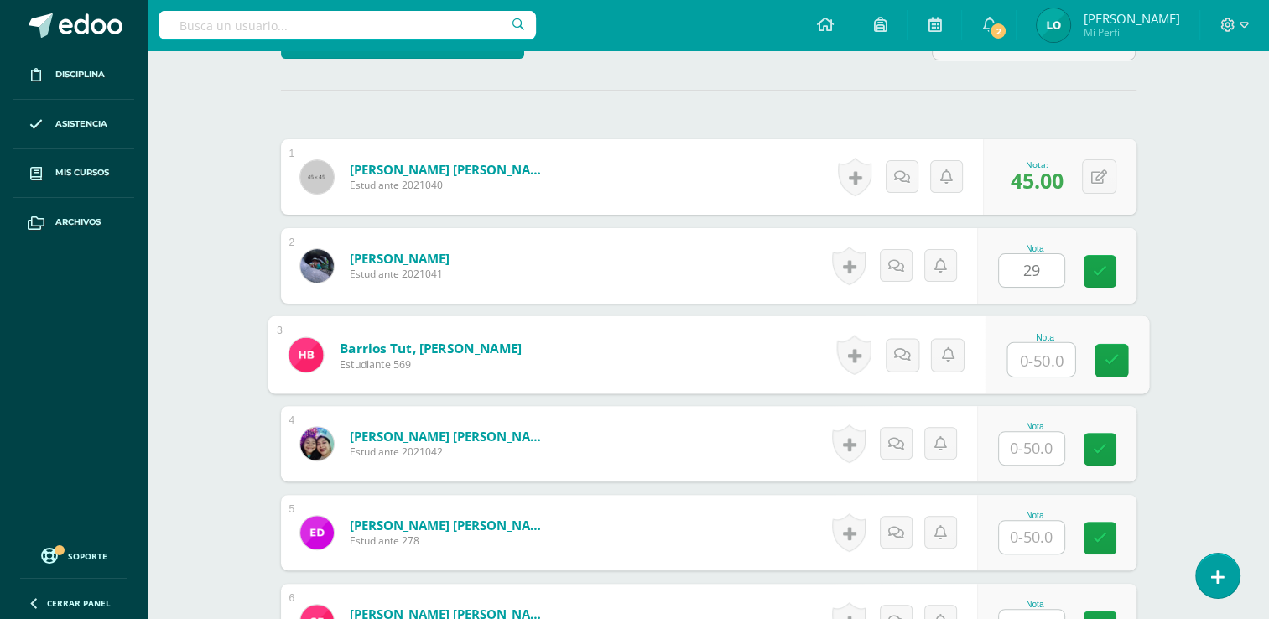
click at [1034, 354] on input "text" at bounding box center [1041, 360] width 67 height 34
type input "42"
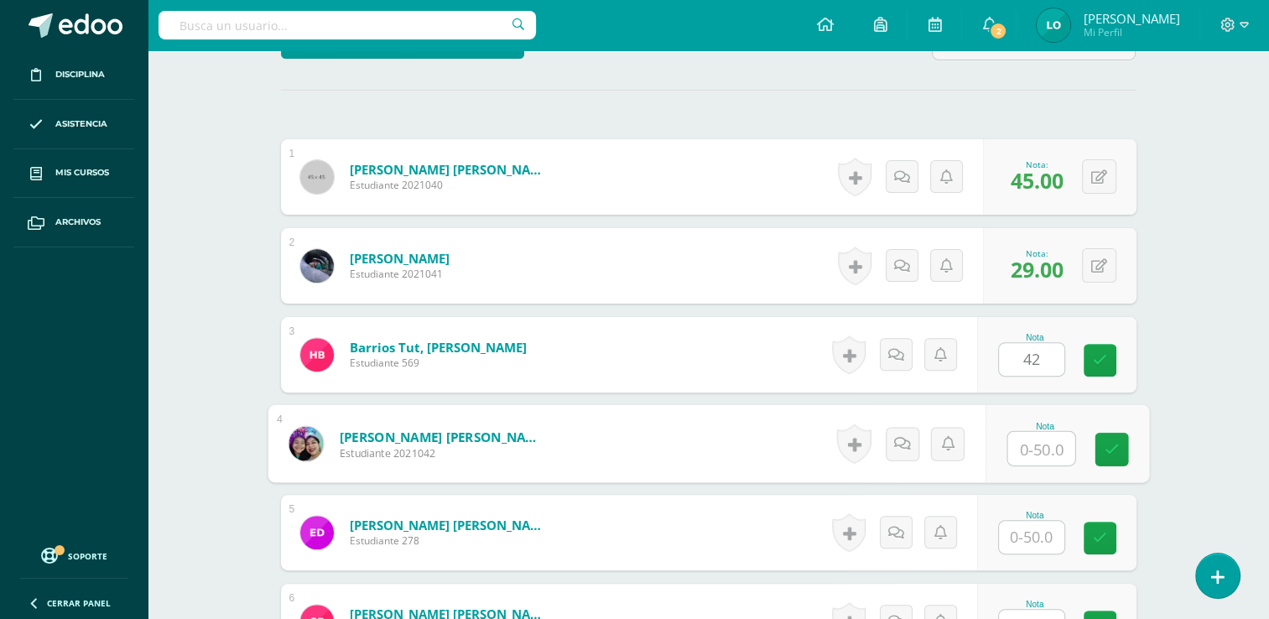
click at [1039, 452] on input "text" at bounding box center [1041, 449] width 67 height 34
type input "33"
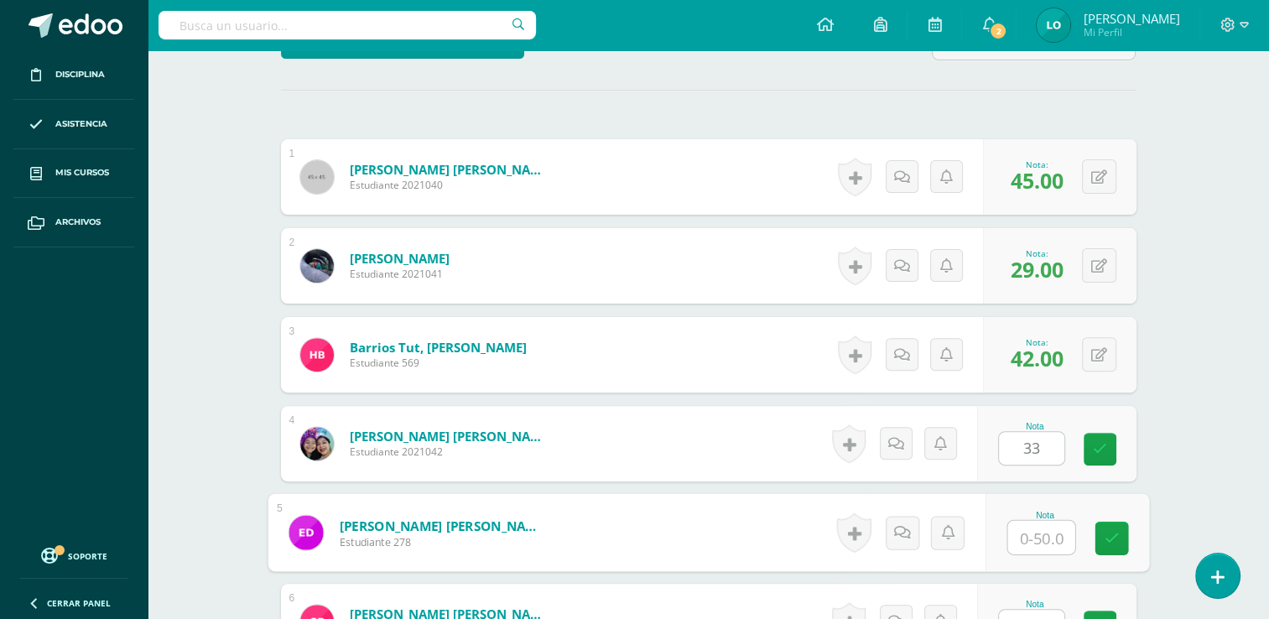
click at [1040, 535] on input "text" at bounding box center [1041, 538] width 67 height 34
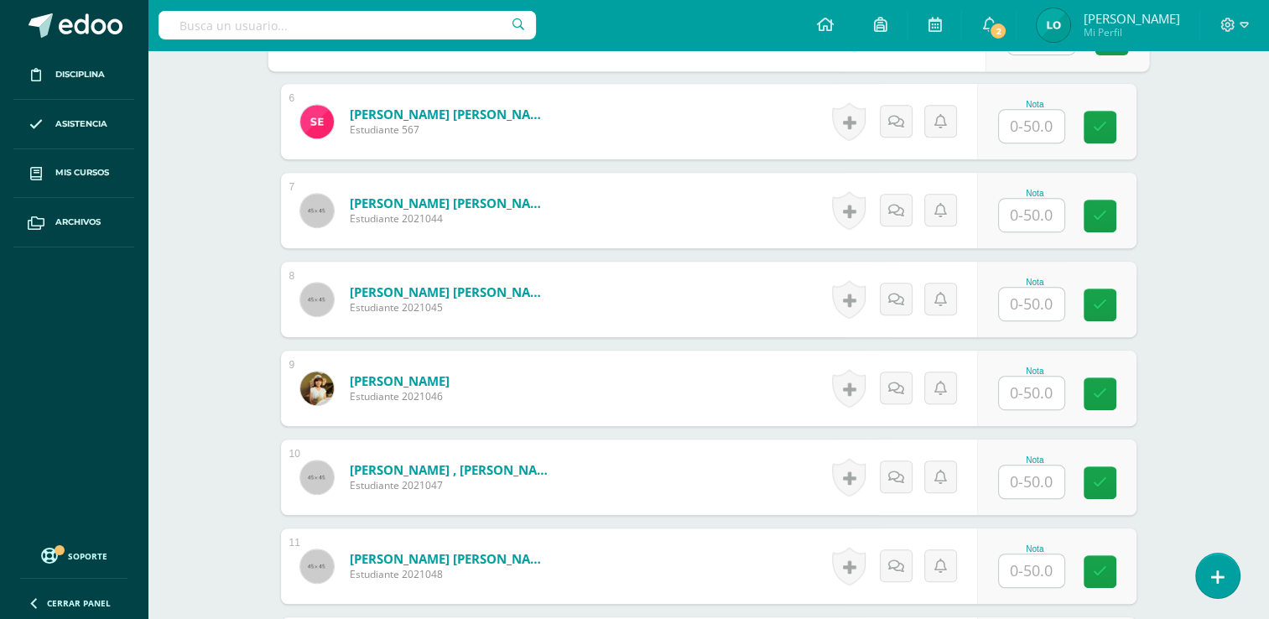
scroll to position [986, 0]
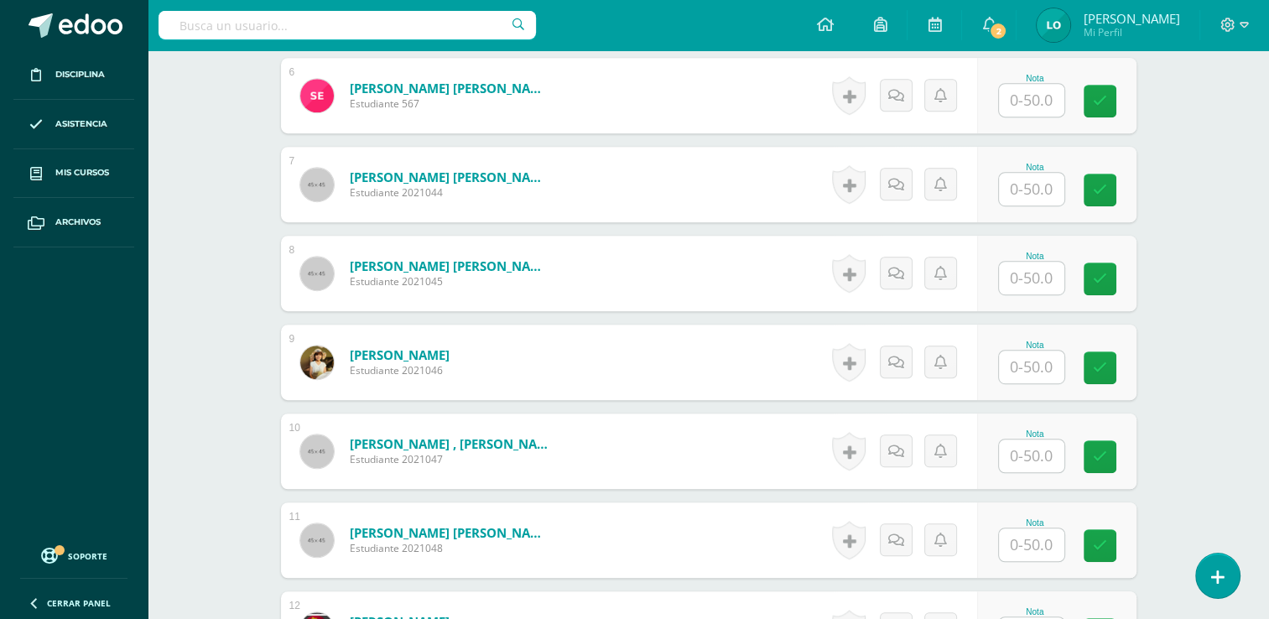
type input "13"
click at [1015, 107] on input "text" at bounding box center [1041, 101] width 67 height 34
type input "16"
click at [1026, 185] on input "text" at bounding box center [1041, 190] width 67 height 34
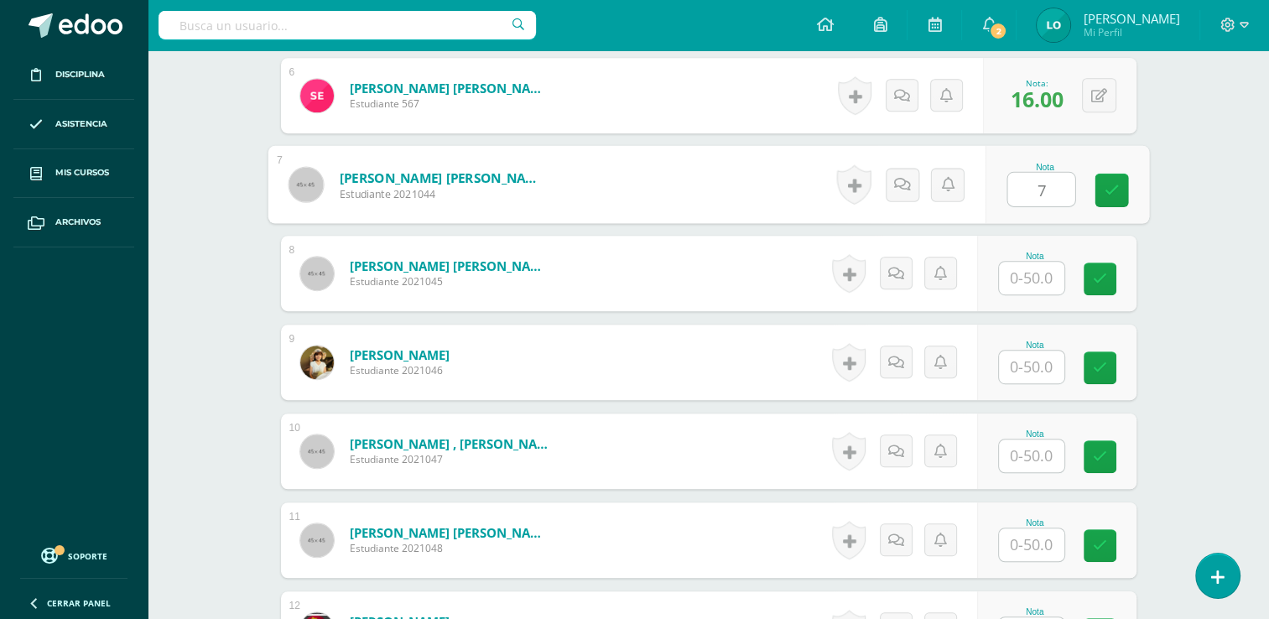
type input "7"
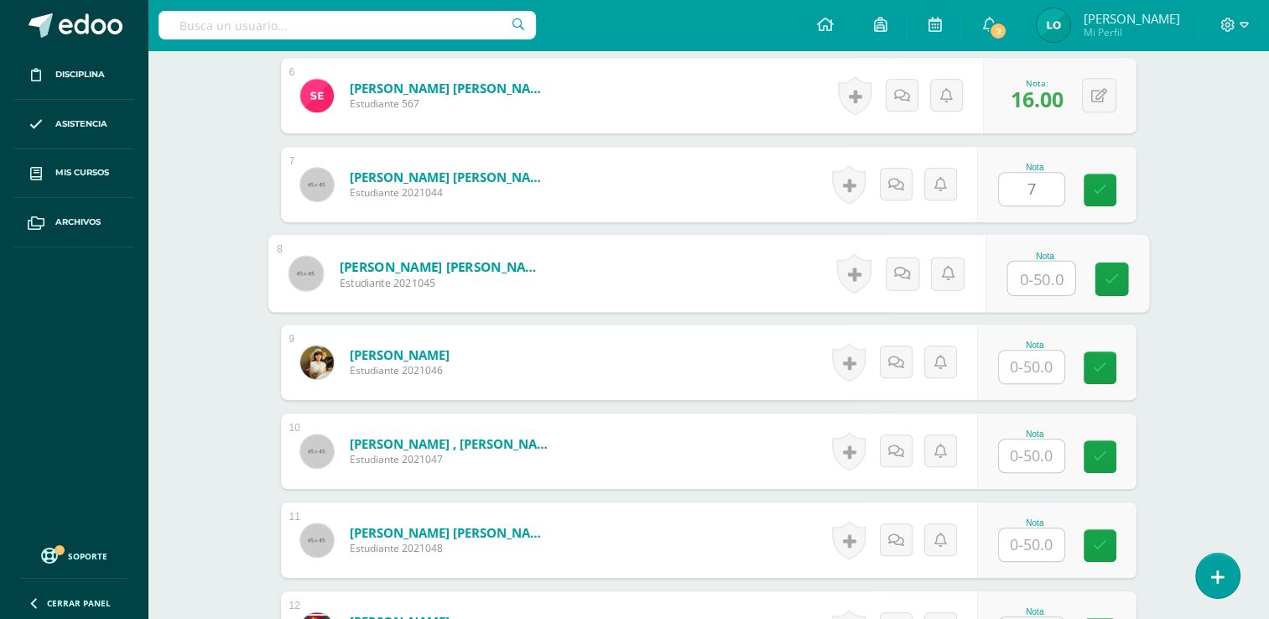
click at [1037, 276] on input "text" at bounding box center [1041, 279] width 67 height 34
type input "21"
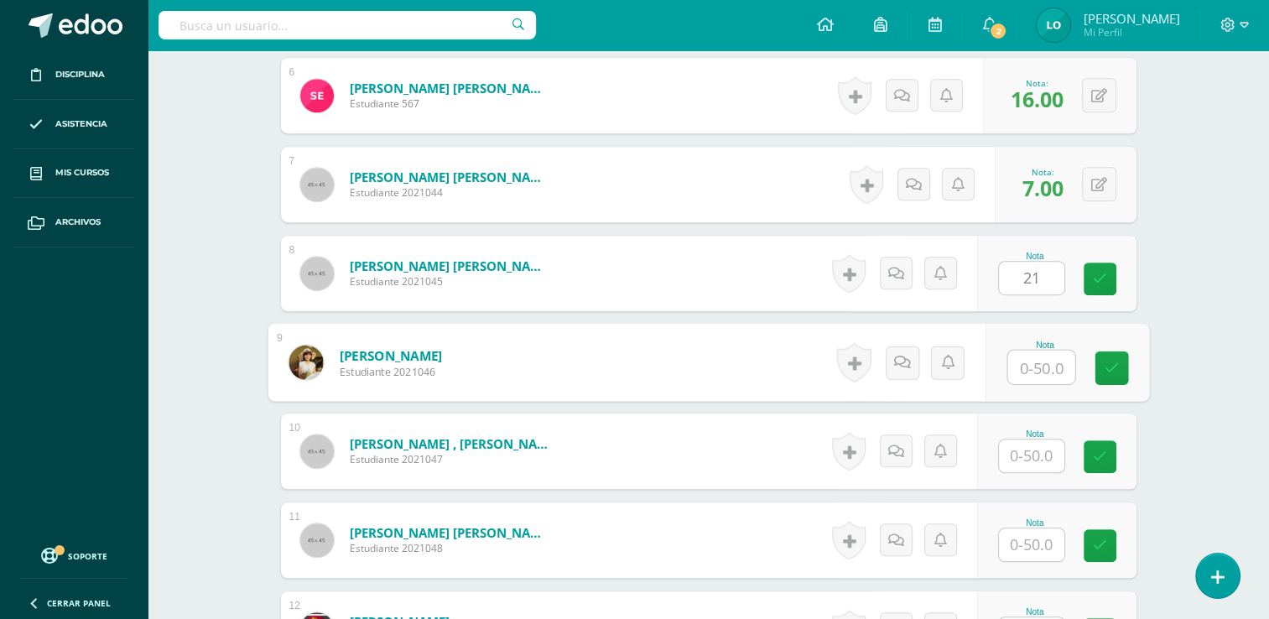
click at [1034, 354] on input "text" at bounding box center [1041, 368] width 67 height 34
type input "25"
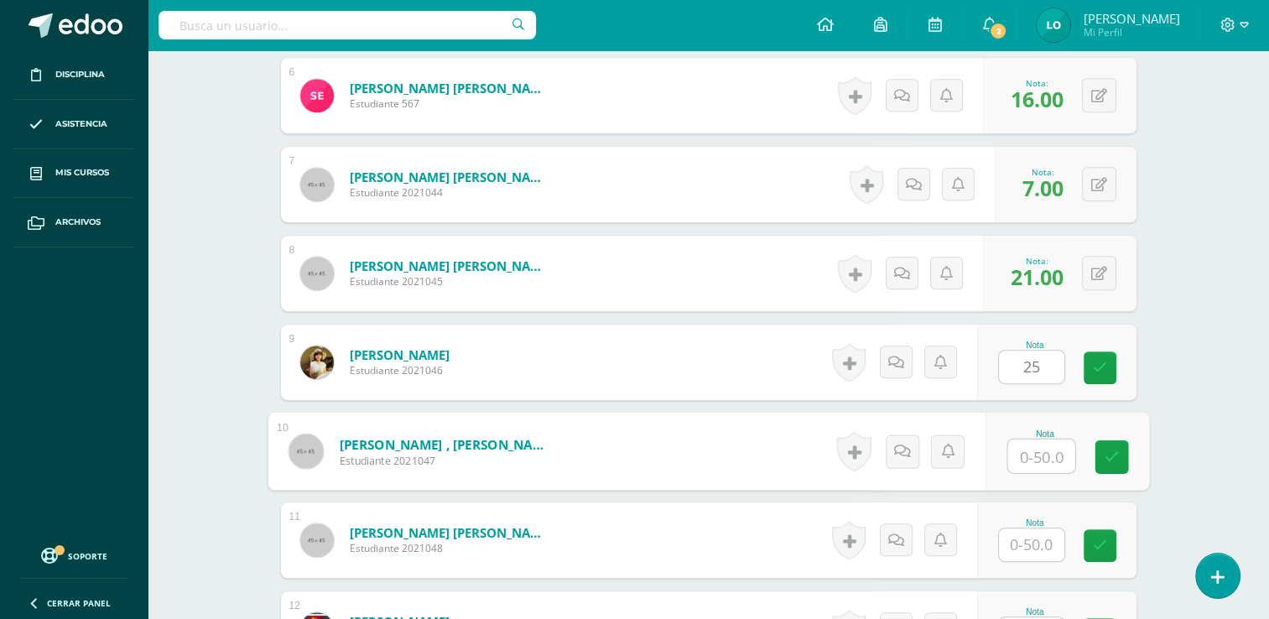
click at [1050, 442] on input "text" at bounding box center [1041, 457] width 67 height 34
type input "45"
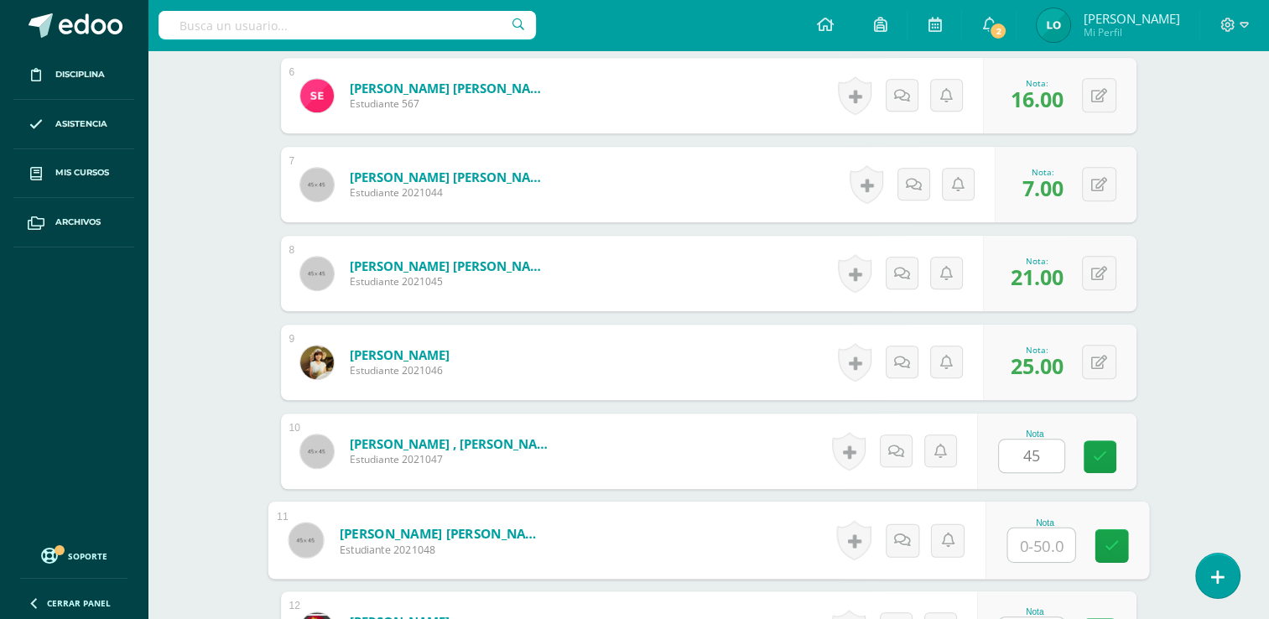
click at [1037, 540] on input "text" at bounding box center [1041, 546] width 67 height 34
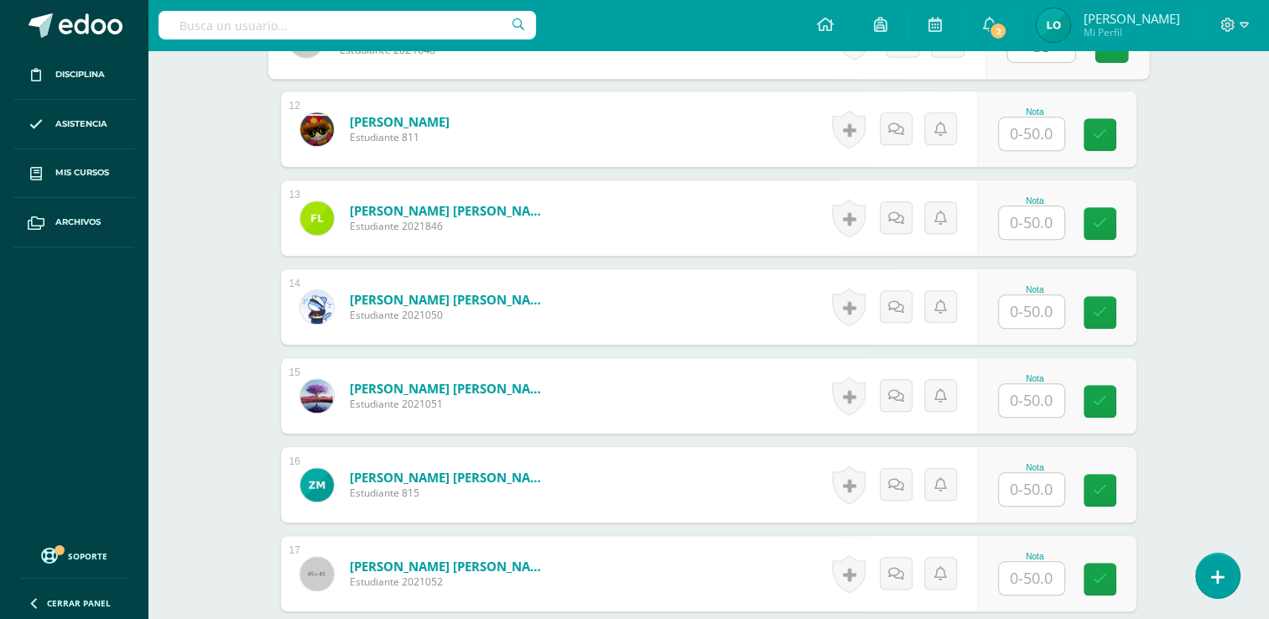
scroll to position [1490, 0]
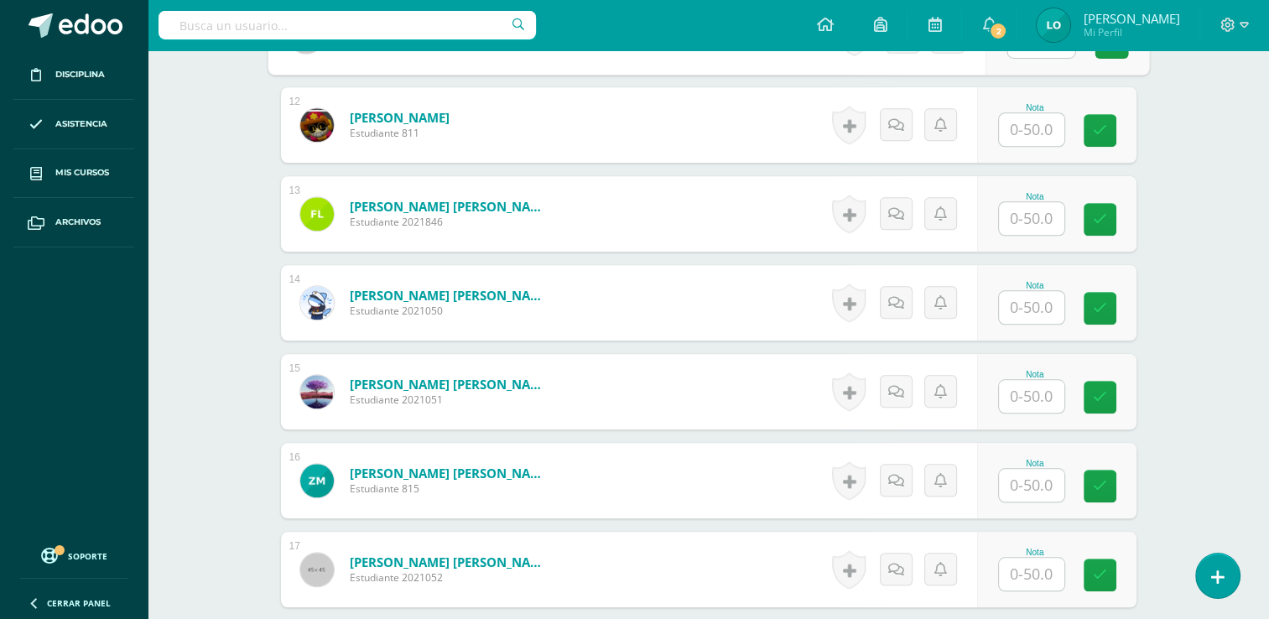
type input "35"
click at [1050, 129] on input "text" at bounding box center [1041, 130] width 67 height 34
type input "10"
click at [1036, 221] on input "text" at bounding box center [1041, 219] width 67 height 34
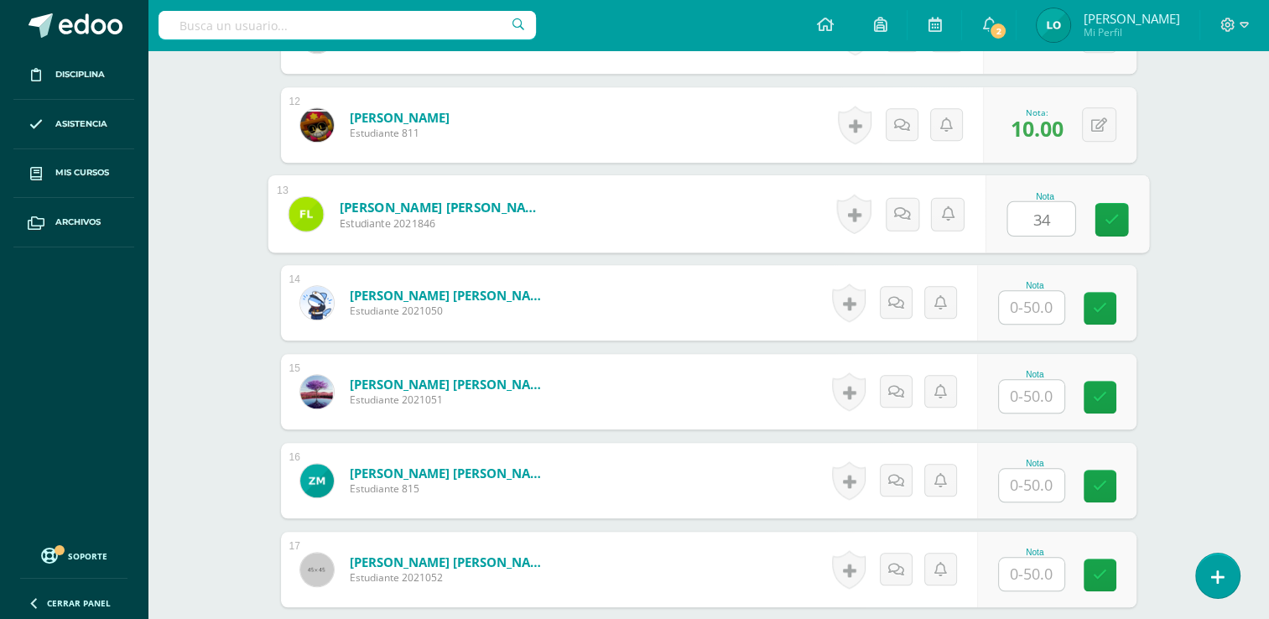
type input "34"
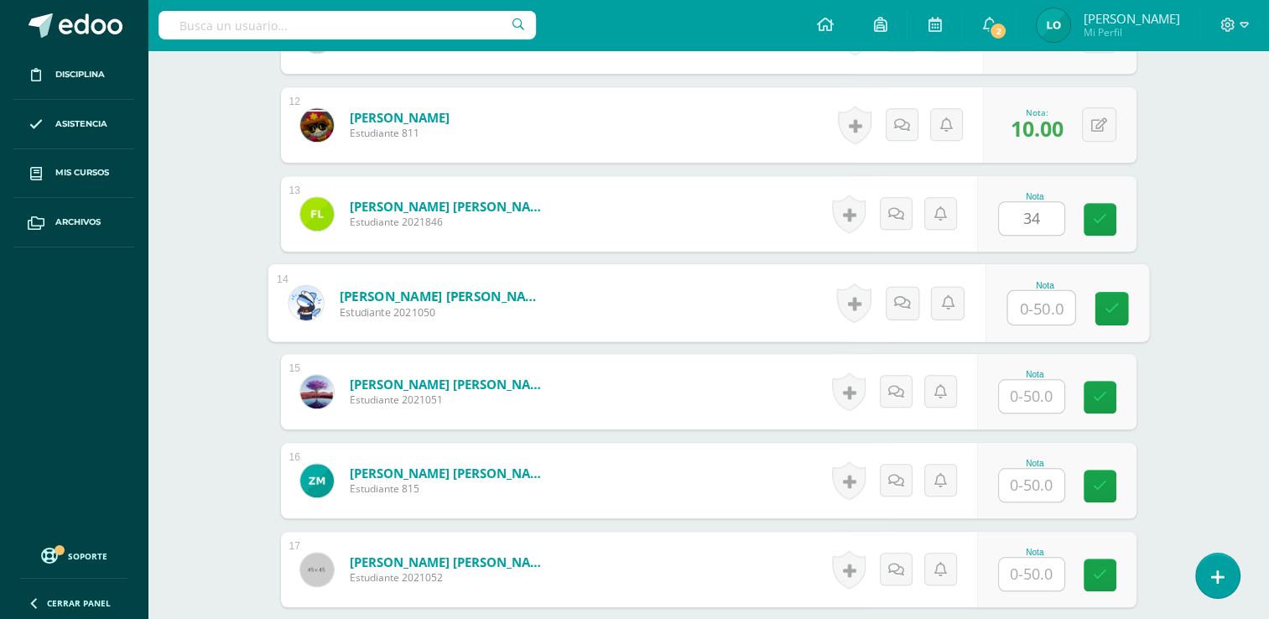
click at [1039, 294] on input "text" at bounding box center [1041, 308] width 67 height 34
type input "31"
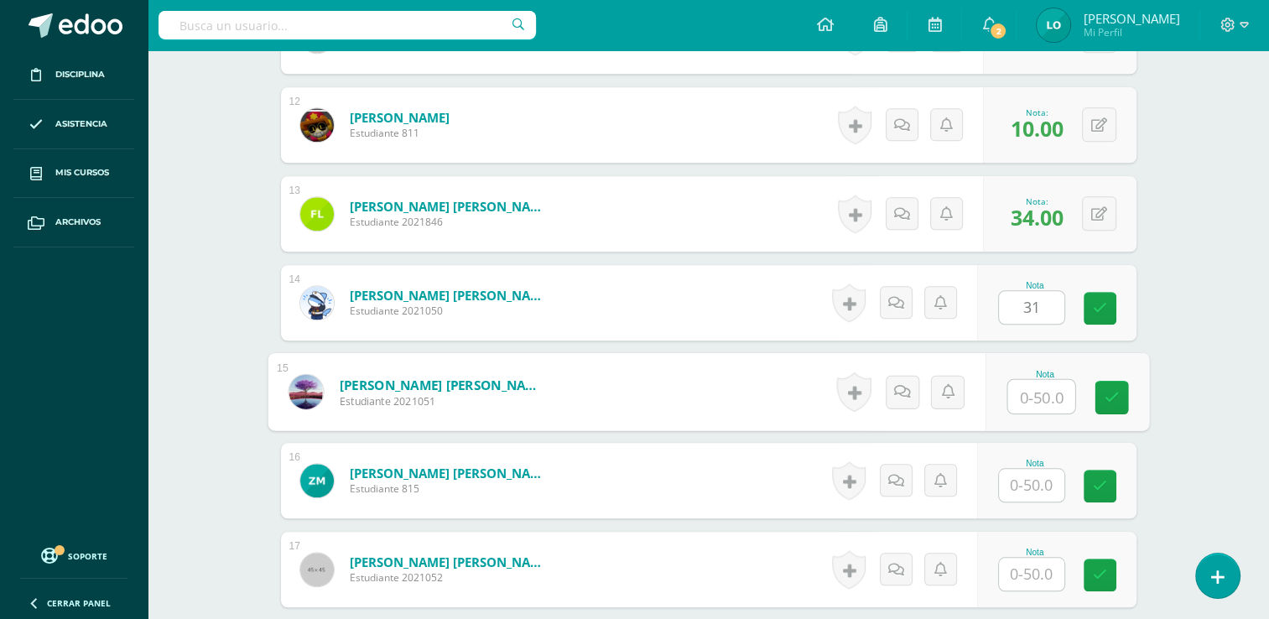
click at [1040, 388] on input "text" at bounding box center [1041, 397] width 67 height 34
type input "36"
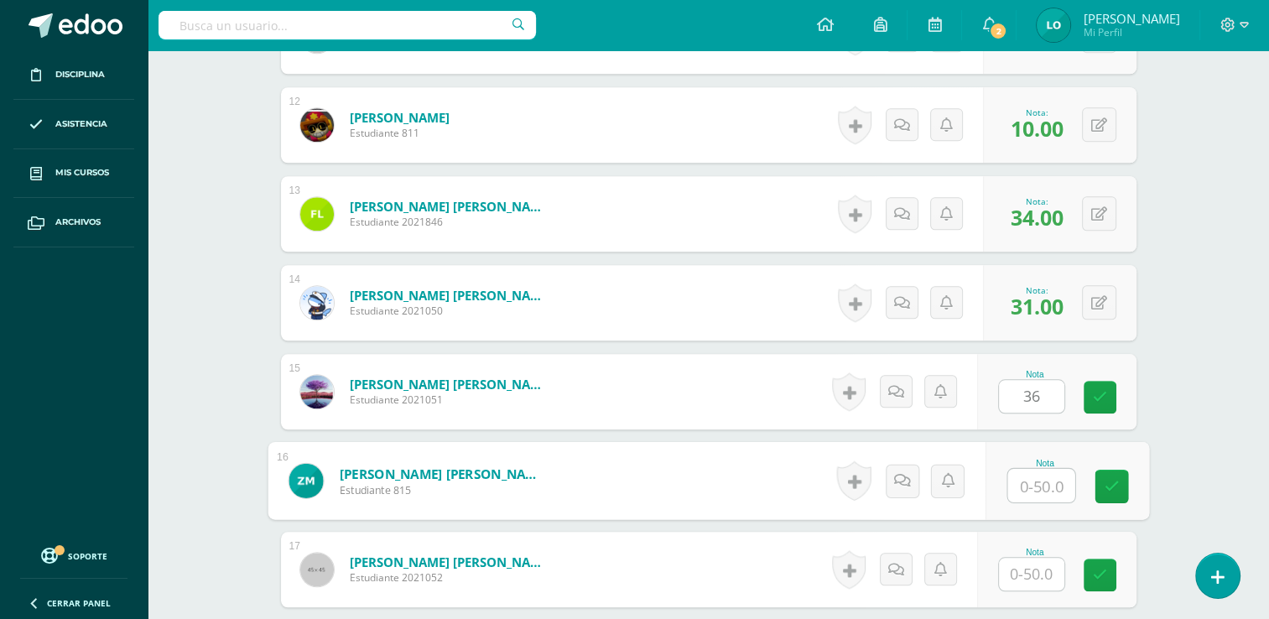
click at [1031, 492] on input "text" at bounding box center [1041, 486] width 67 height 34
type input "15"
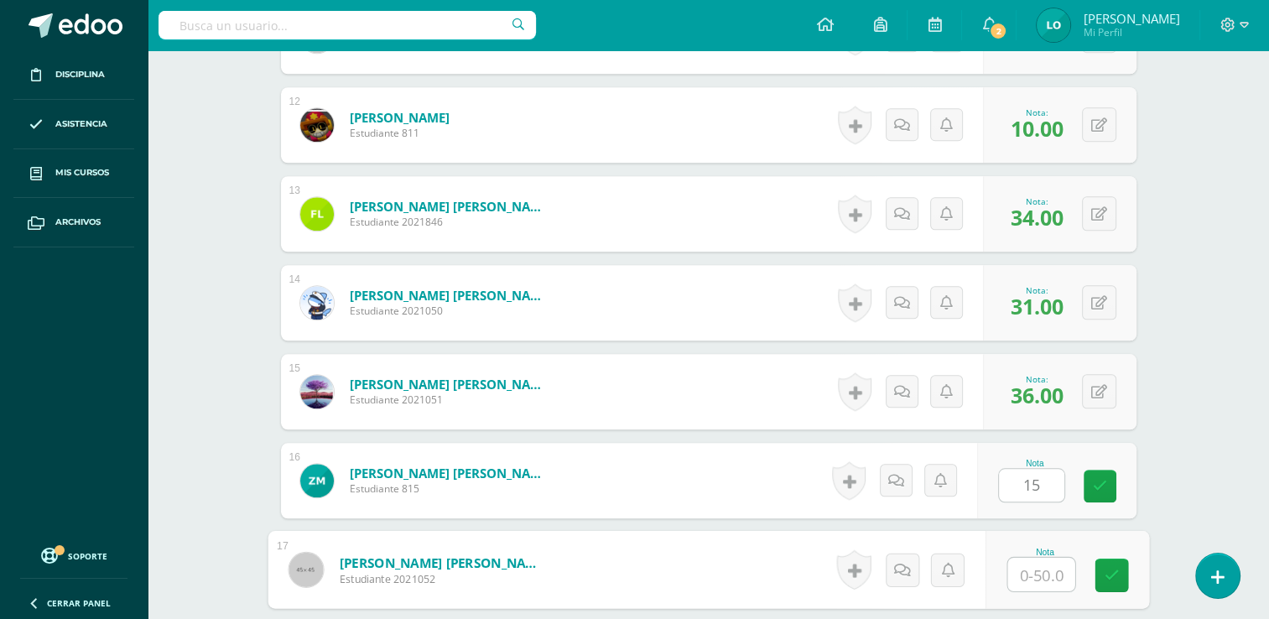
click at [1044, 564] on input "text" at bounding box center [1041, 575] width 67 height 34
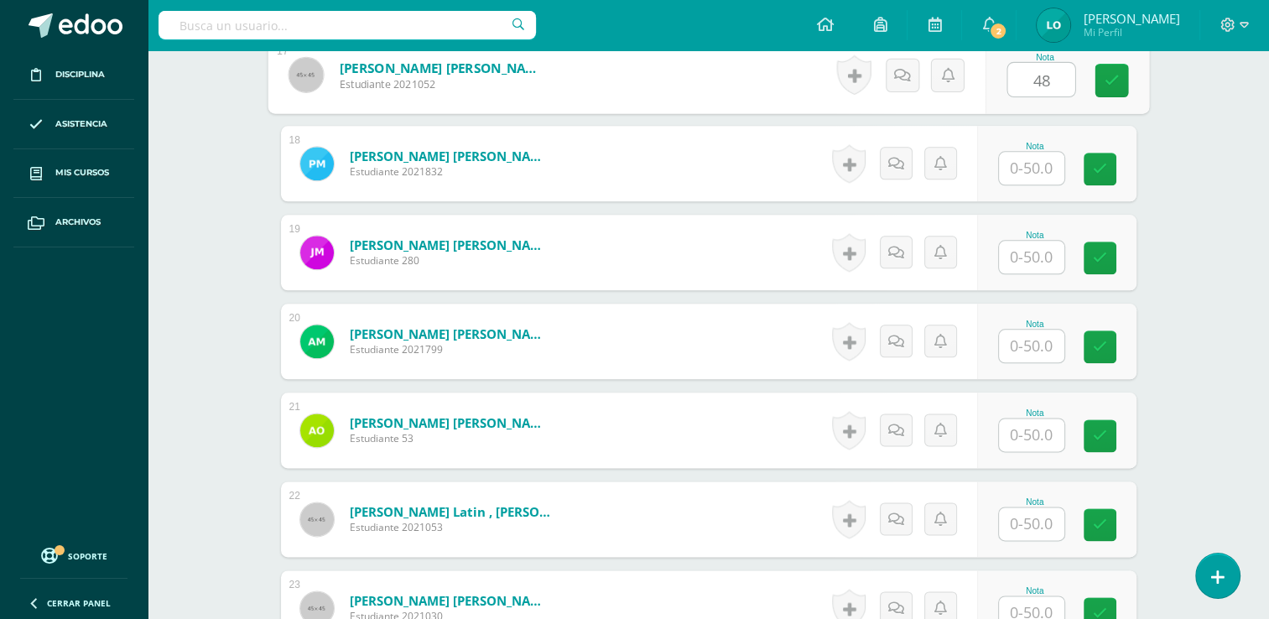
scroll to position [2011, 0]
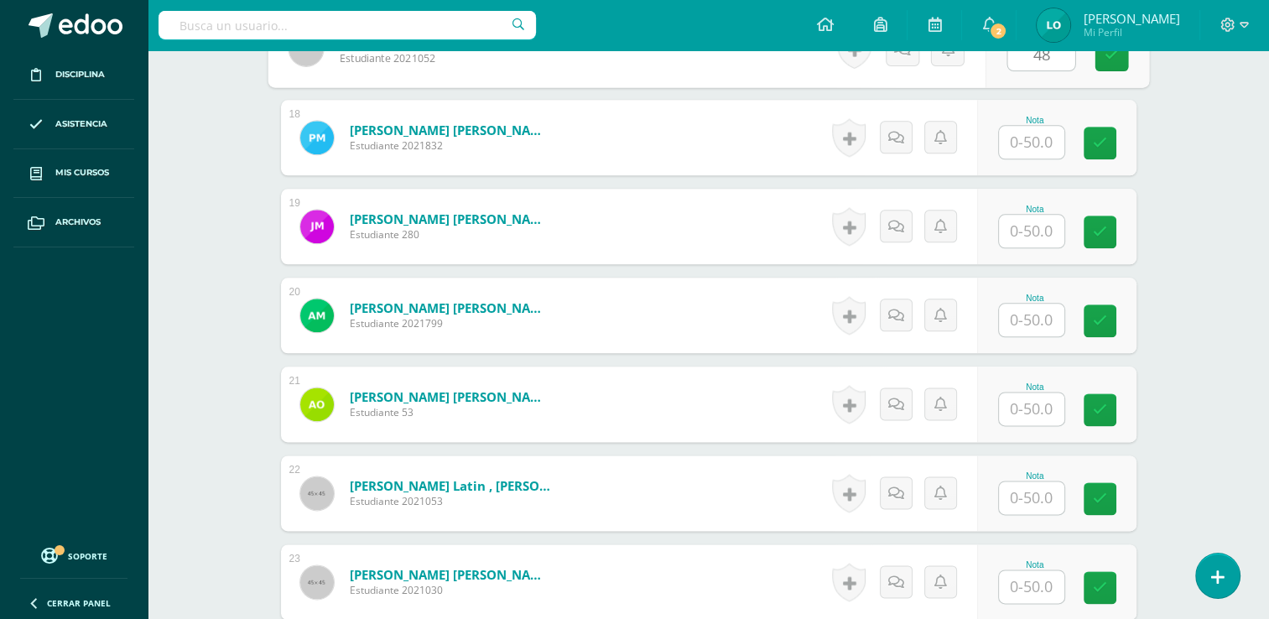
type input "48"
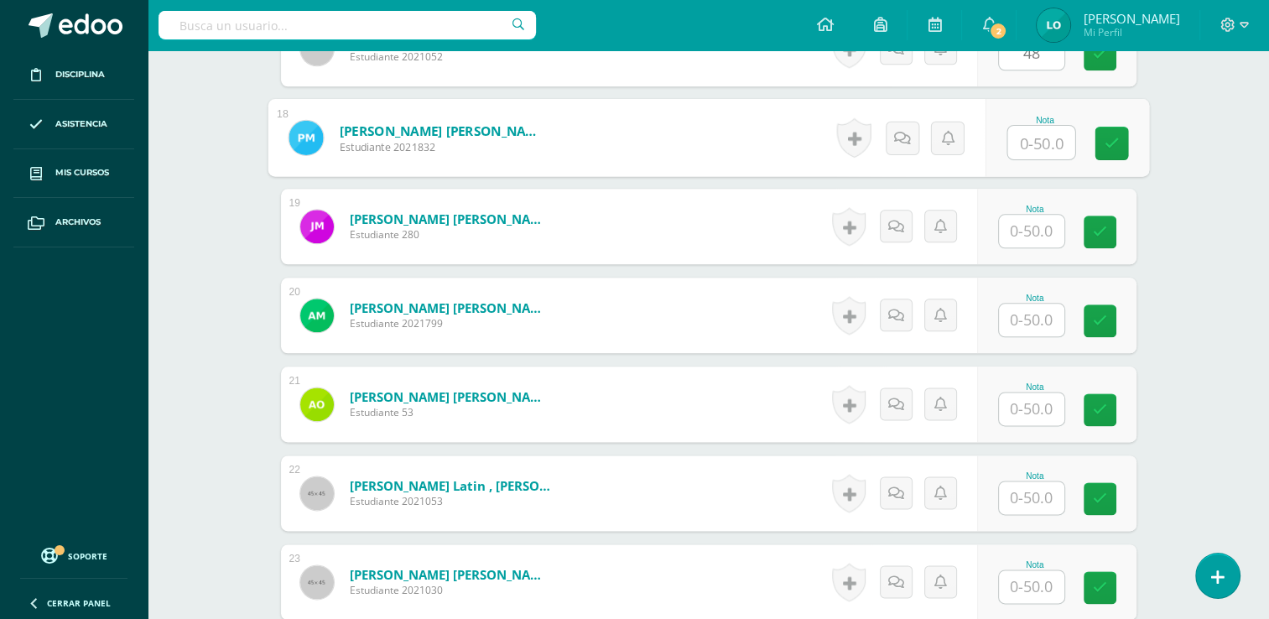
click at [1029, 135] on input "text" at bounding box center [1041, 143] width 67 height 34
type input "21"
click at [1027, 313] on input "text" at bounding box center [1031, 320] width 65 height 33
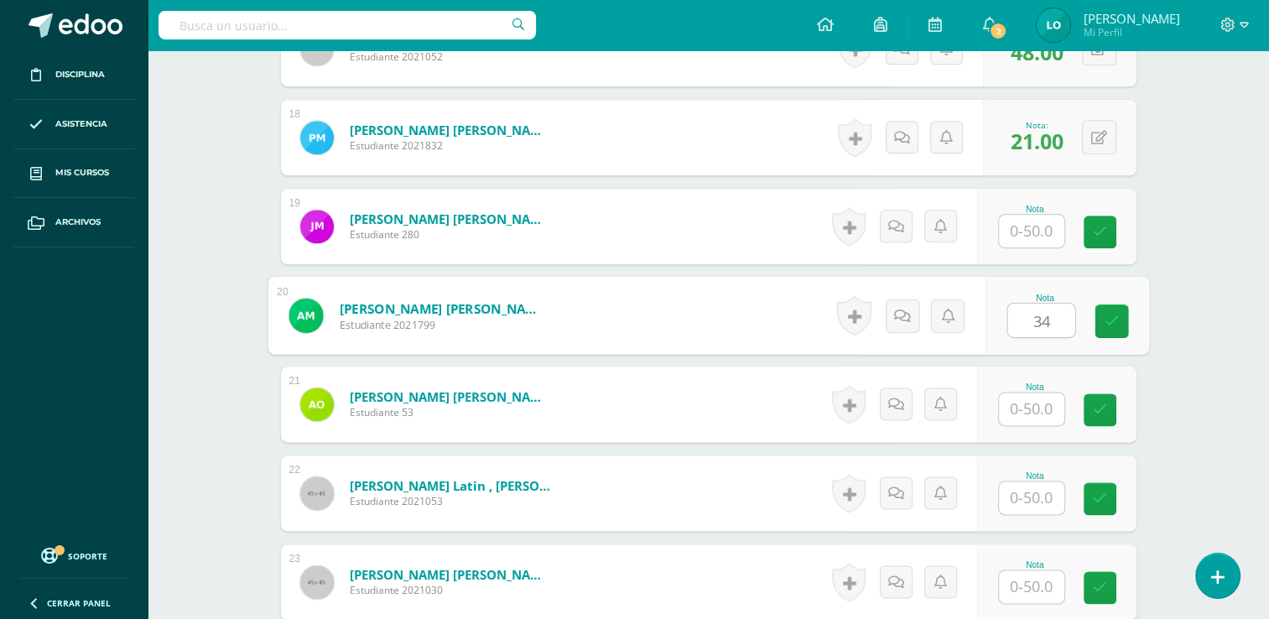
type input "34"
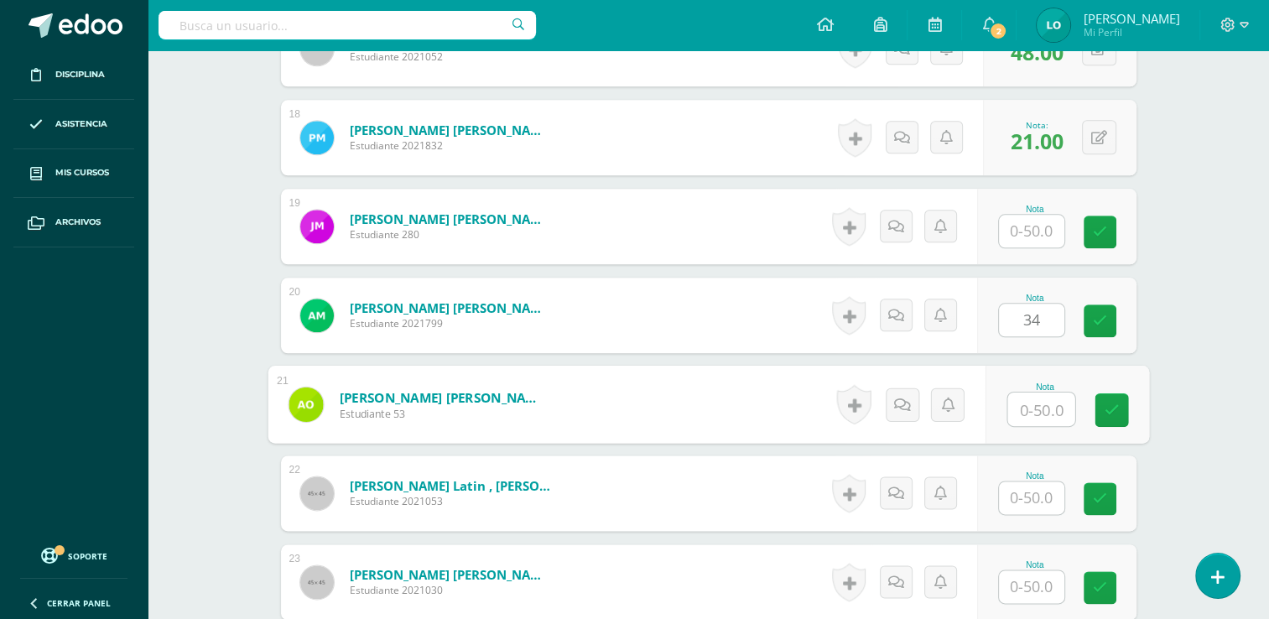
click at [1033, 406] on input "text" at bounding box center [1041, 410] width 67 height 34
type input "43"
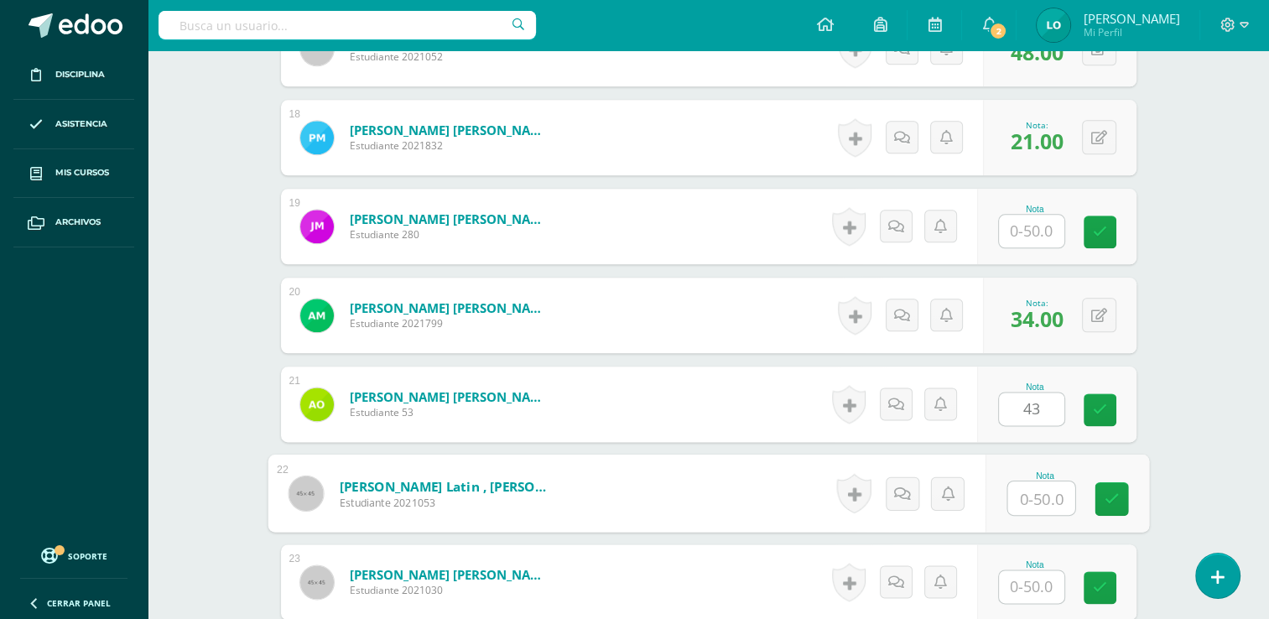
click at [1039, 499] on input "text" at bounding box center [1041, 499] width 67 height 34
type input "39"
click at [1029, 586] on input "text" at bounding box center [1031, 586] width 65 height 33
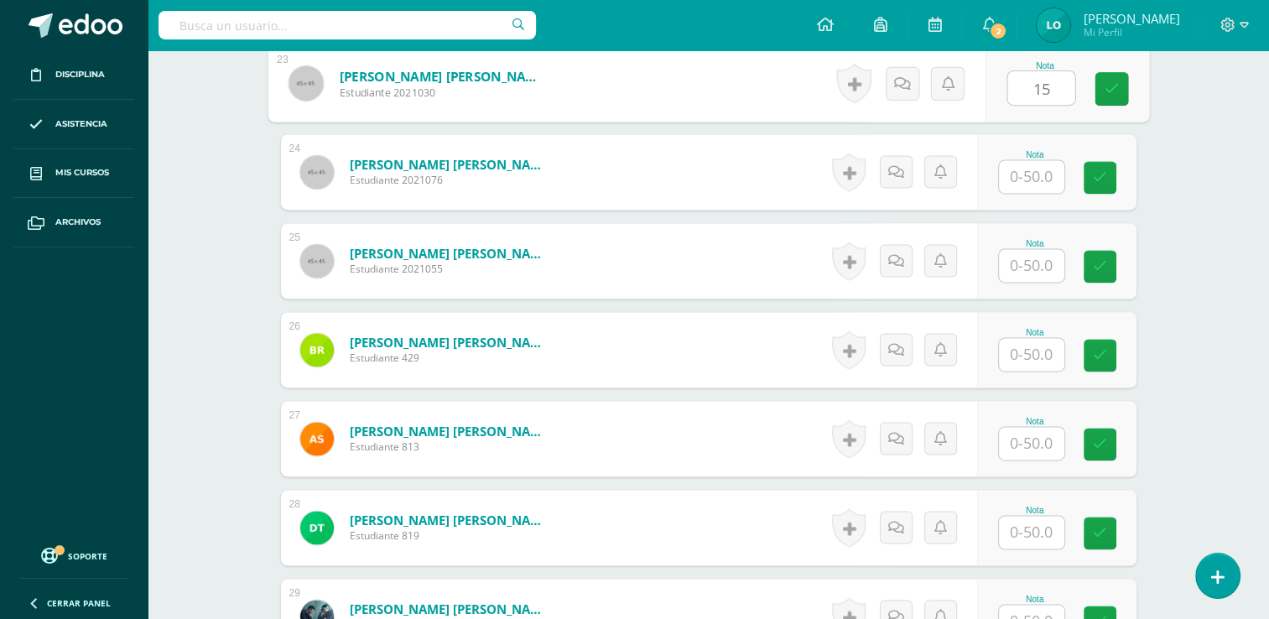
scroll to position [2524, 0]
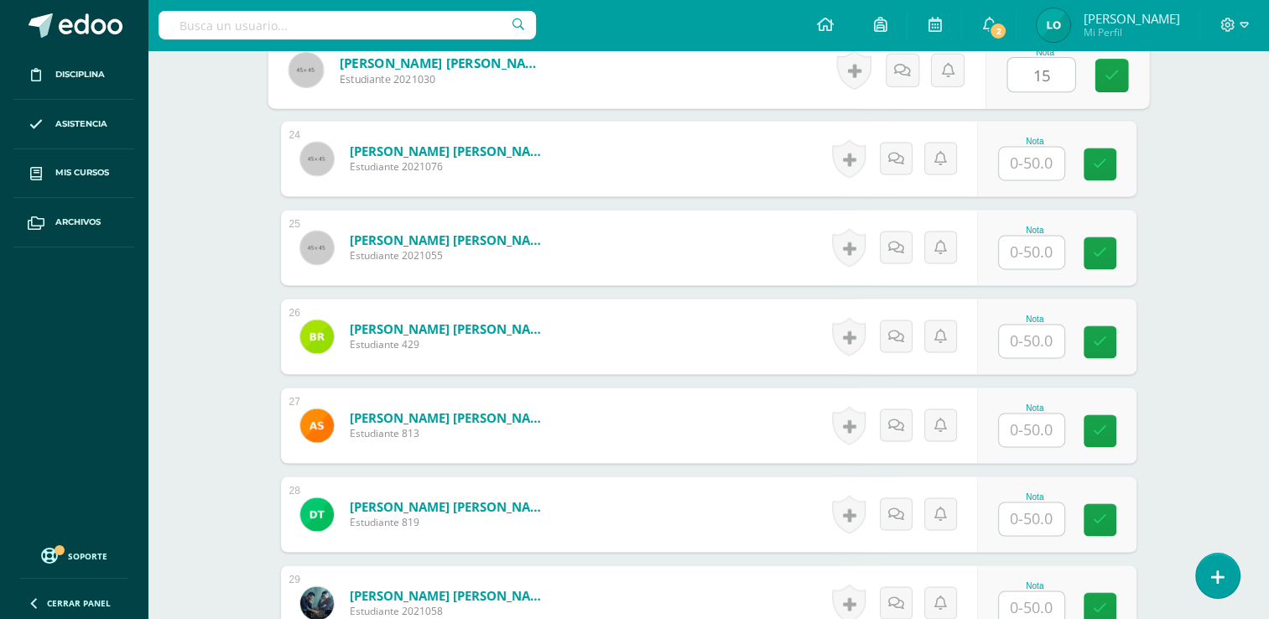
type input "15"
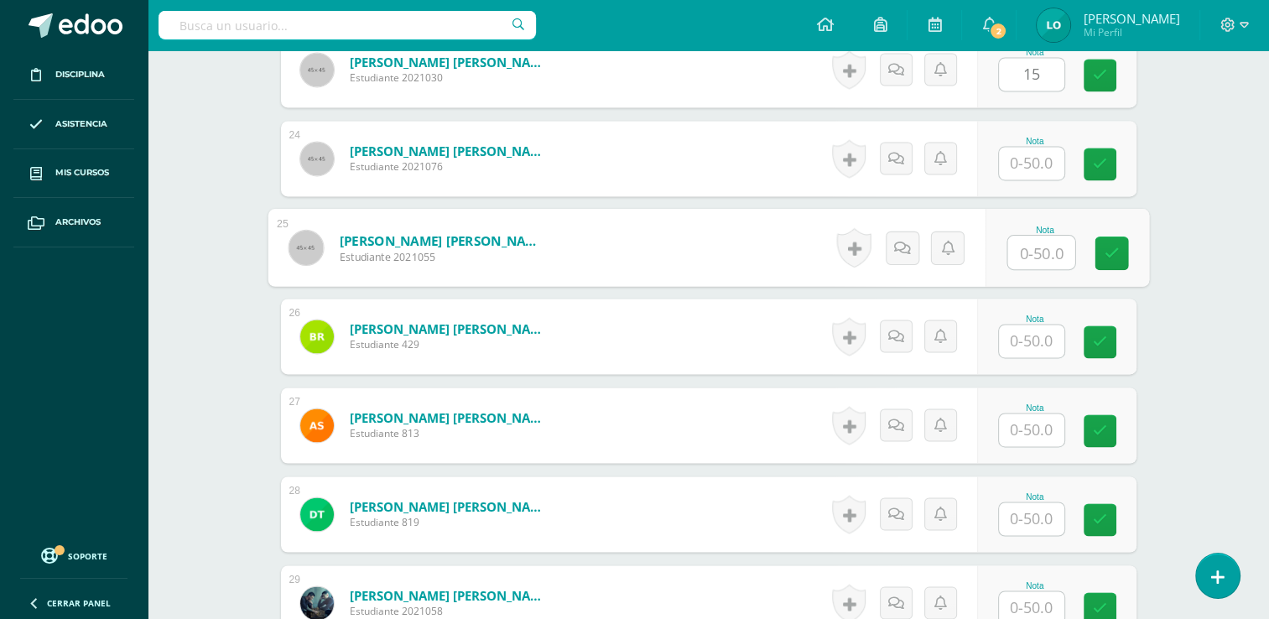
click at [1038, 253] on input "text" at bounding box center [1041, 253] width 67 height 34
type input "36"
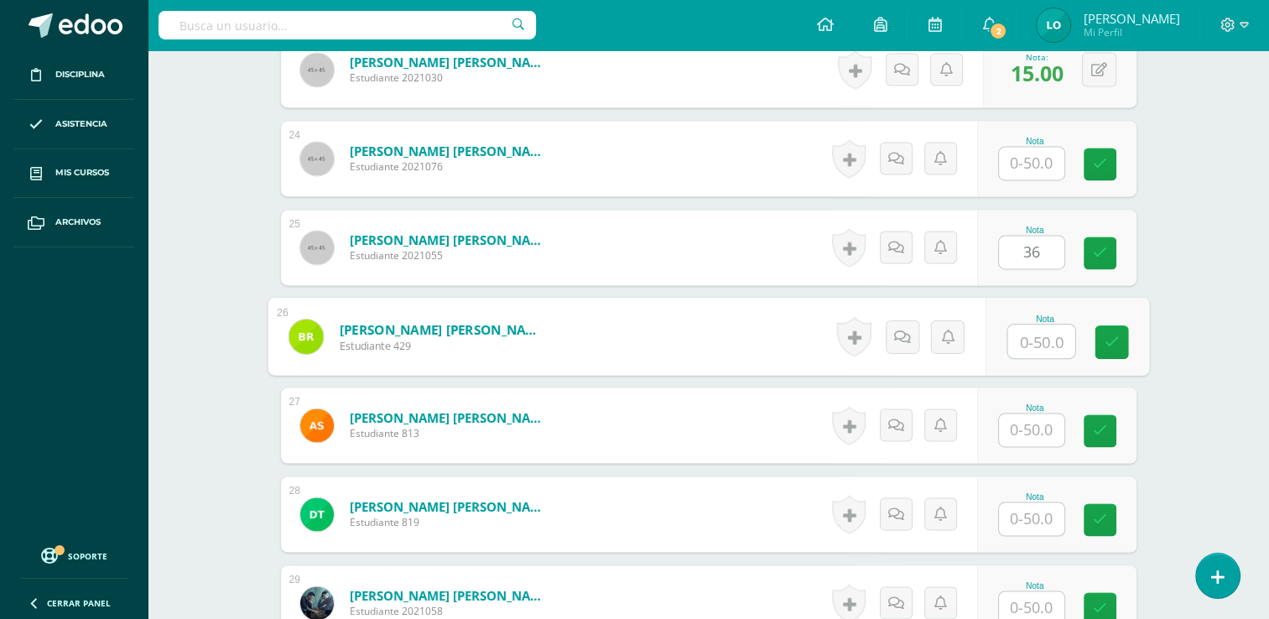
click at [1031, 332] on input "text" at bounding box center [1041, 342] width 67 height 34
type input "23"
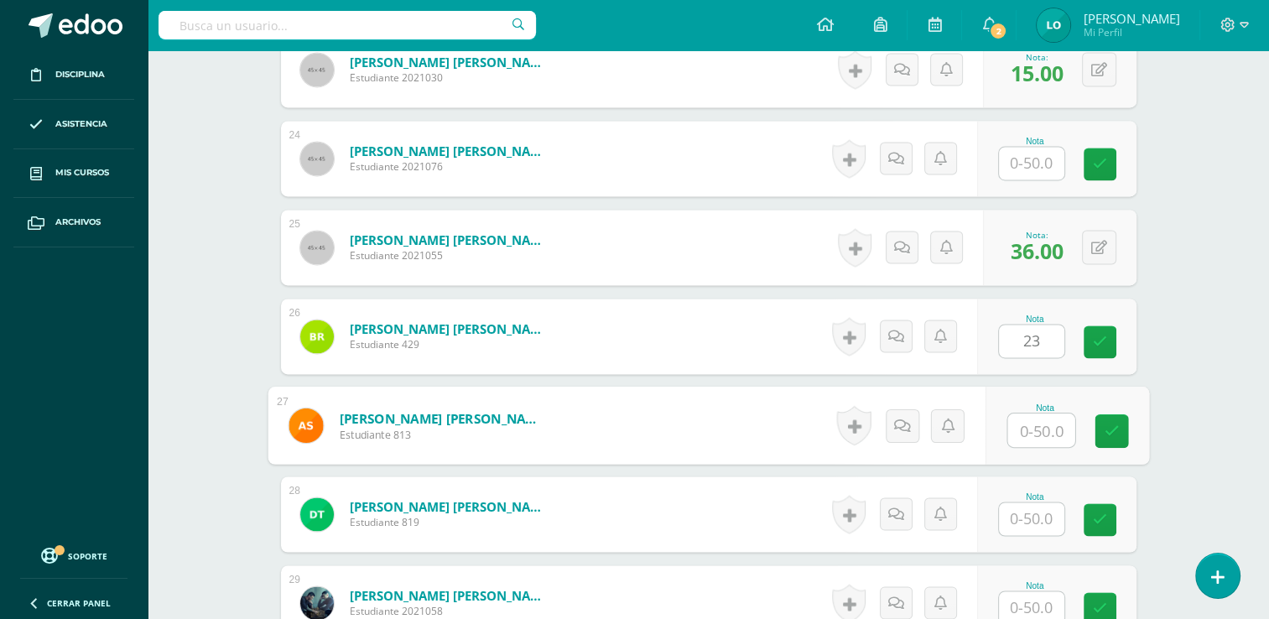
click at [1031, 422] on input "text" at bounding box center [1041, 431] width 67 height 34
type input "29"
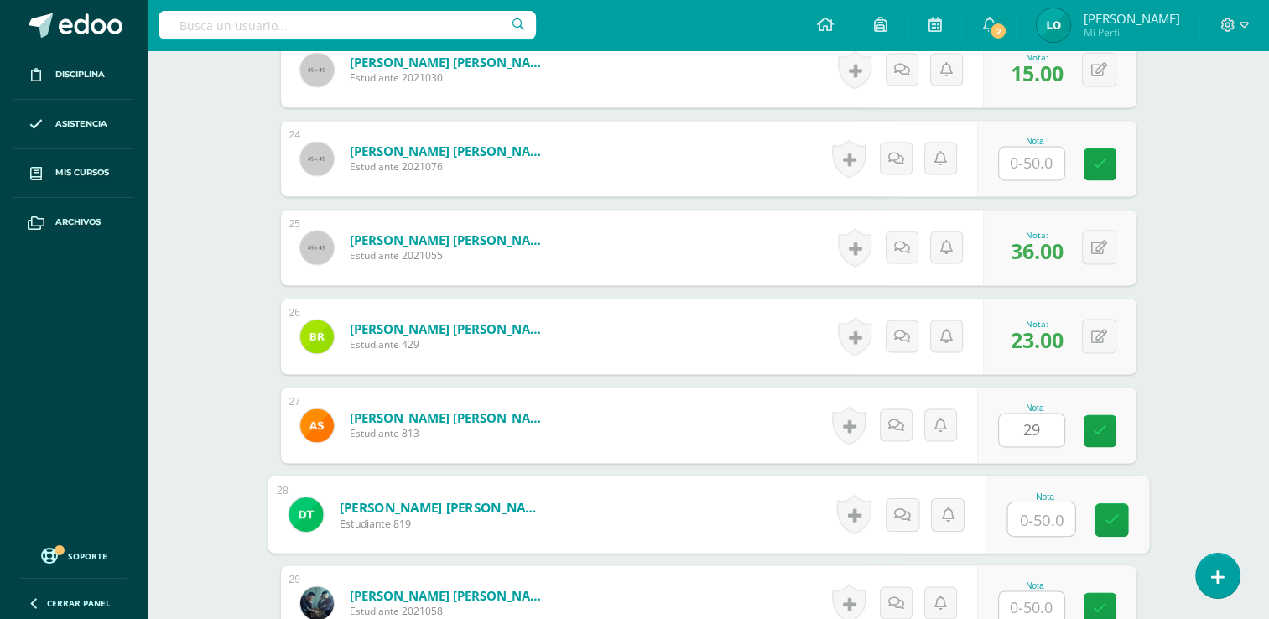
click at [1029, 508] on input "text" at bounding box center [1041, 520] width 67 height 34
type input "30"
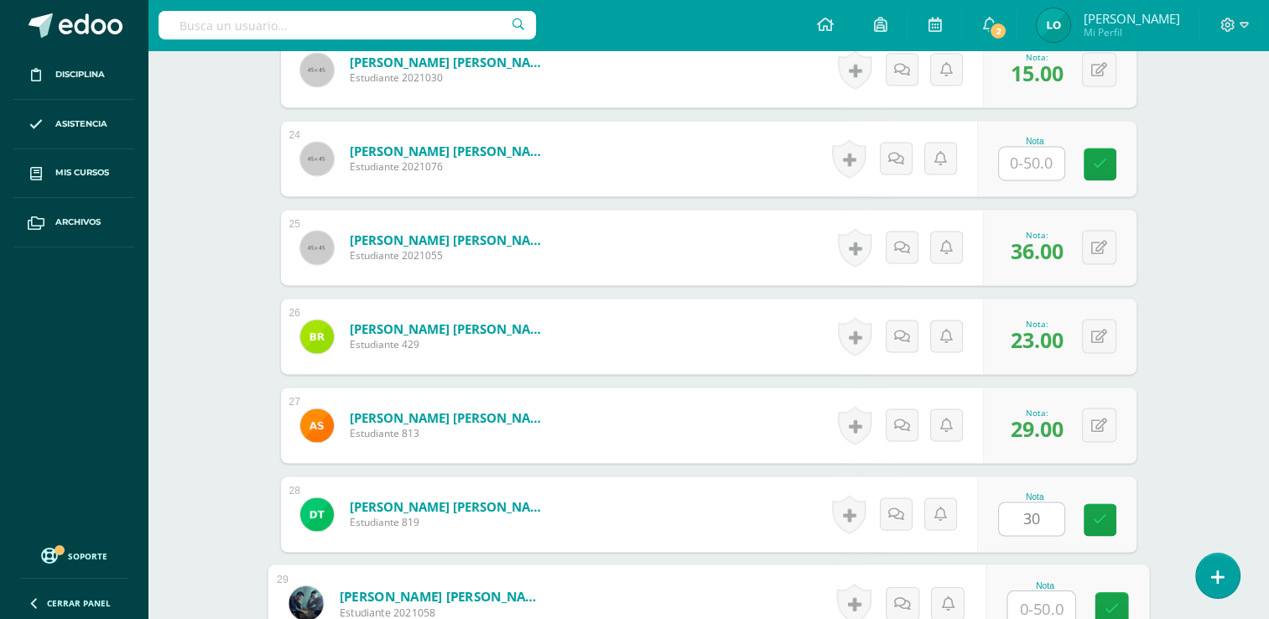
click at [1040, 597] on input "text" at bounding box center [1041, 608] width 67 height 34
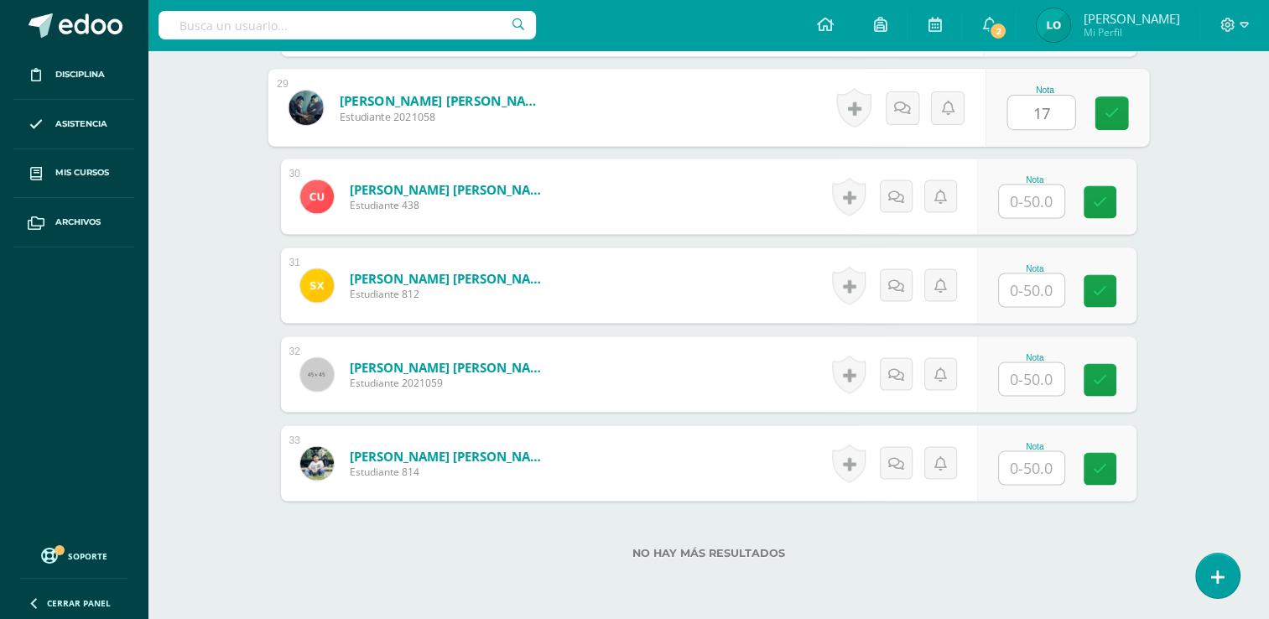
scroll to position [3040, 0]
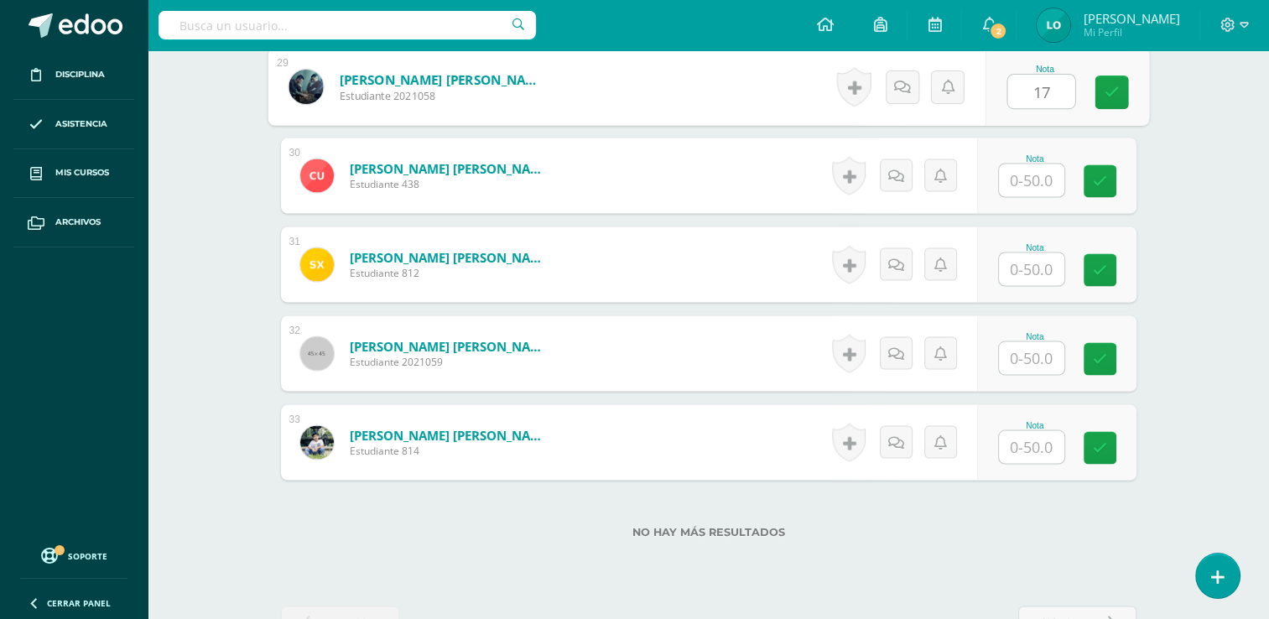
type input "17"
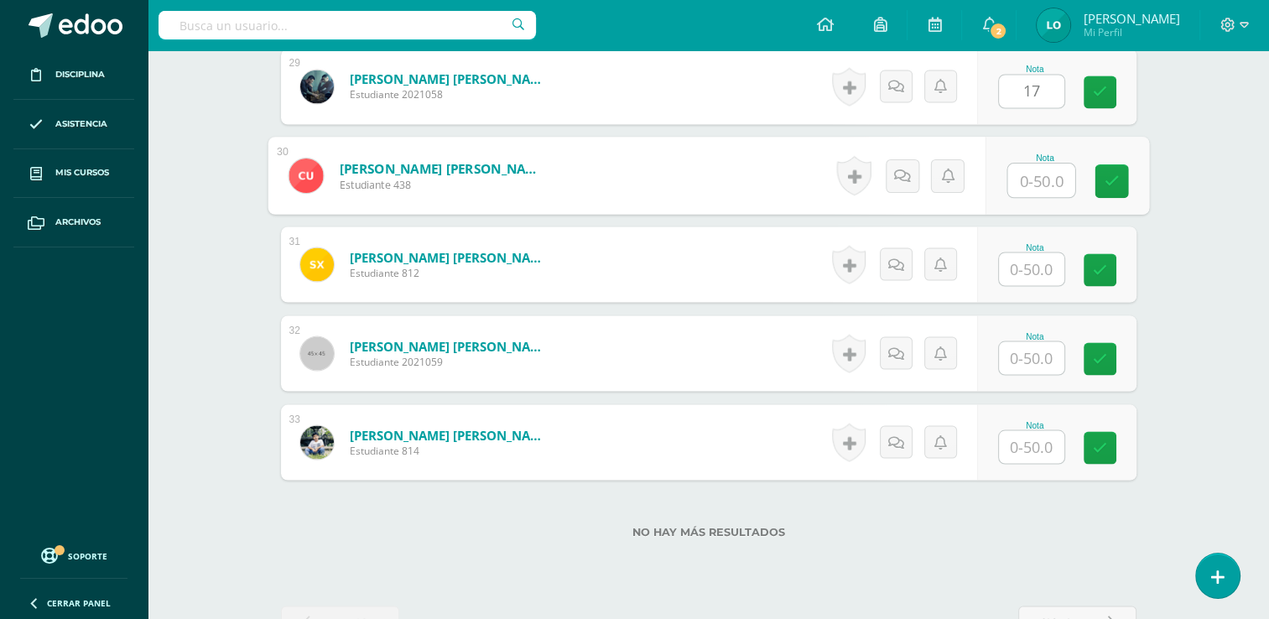
click at [1022, 186] on input "text" at bounding box center [1041, 181] width 67 height 34
type input "17"
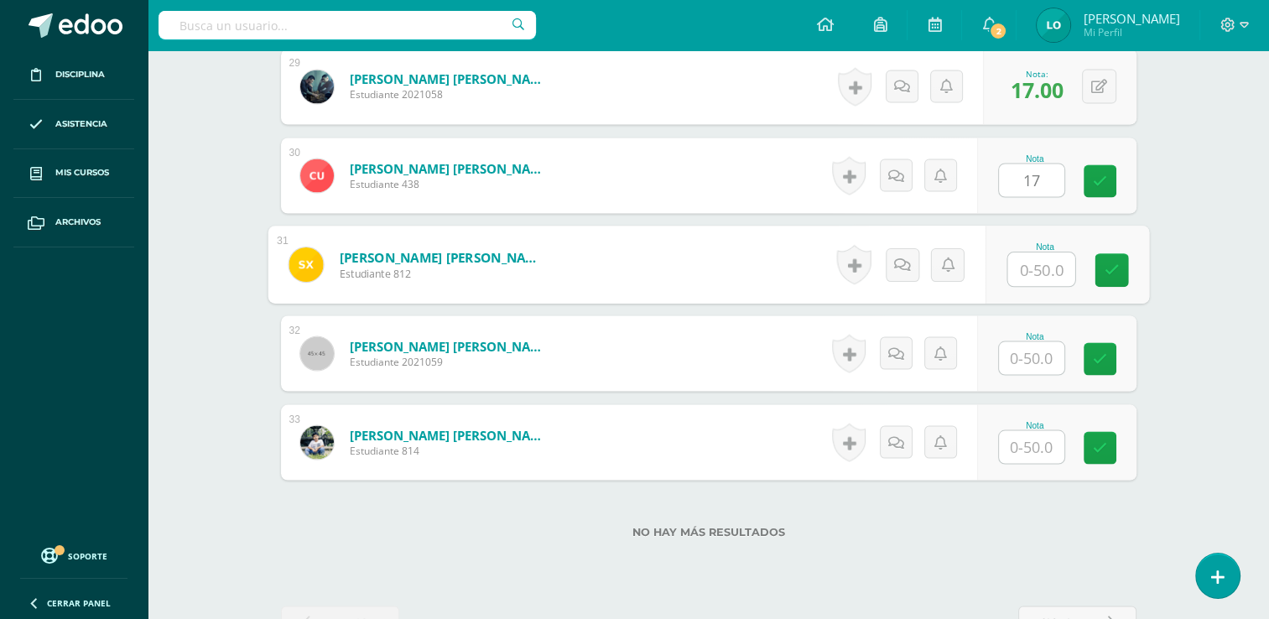
click at [1026, 261] on input "text" at bounding box center [1041, 270] width 67 height 34
type input "41"
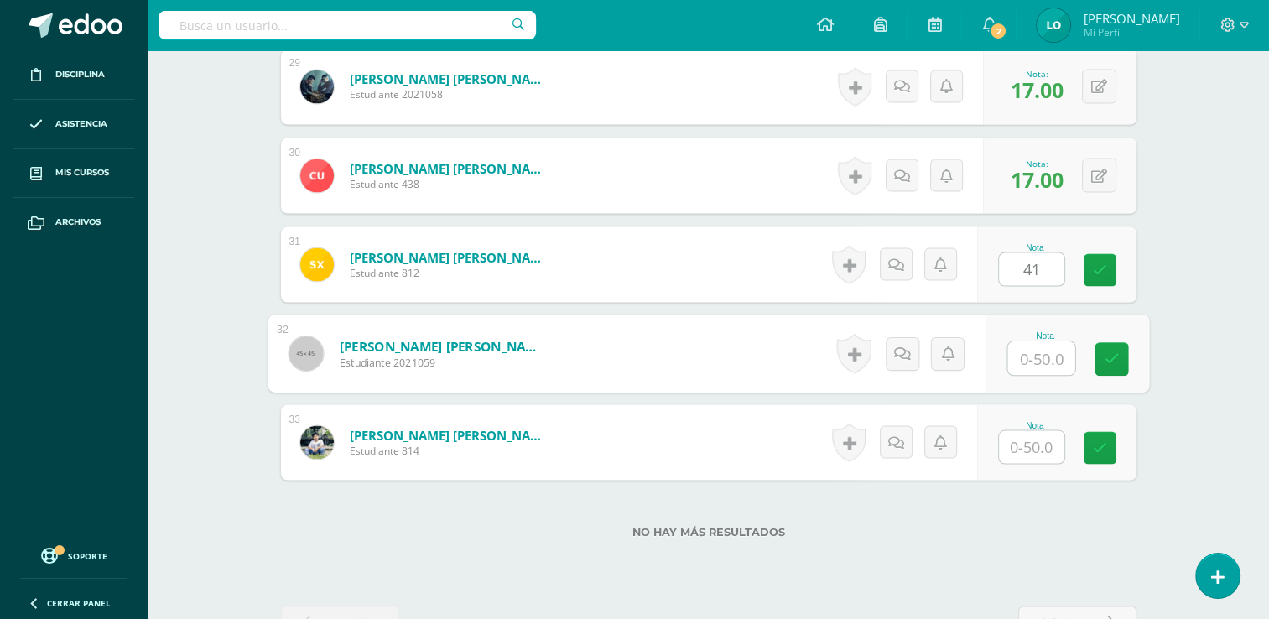
click at [1027, 348] on input "text" at bounding box center [1041, 358] width 67 height 34
type input "38"
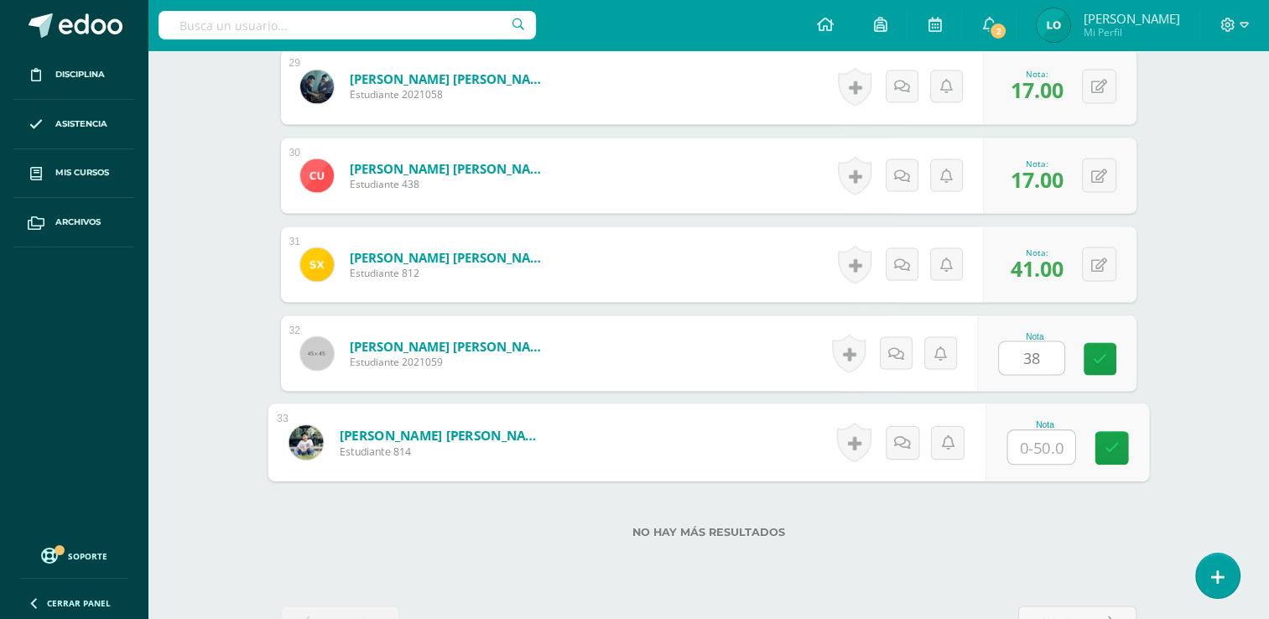
click at [1030, 455] on input "text" at bounding box center [1041, 447] width 67 height 34
type input "23"
click at [1104, 448] on icon at bounding box center [1111, 447] width 15 height 14
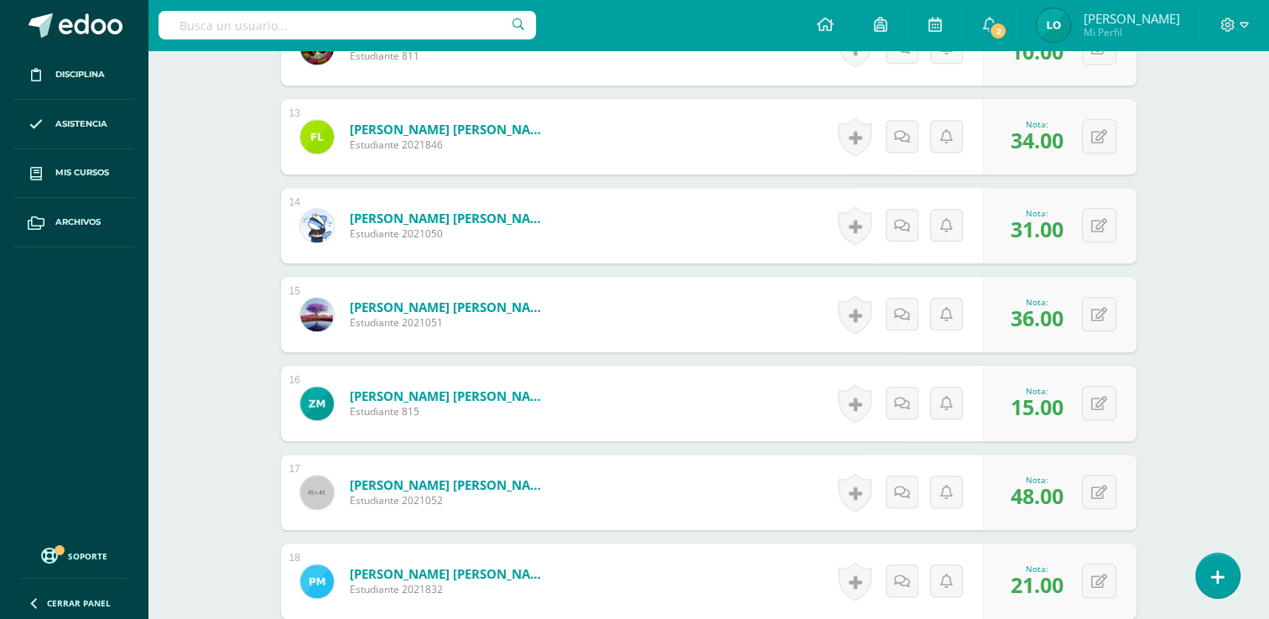
scroll to position [0, 0]
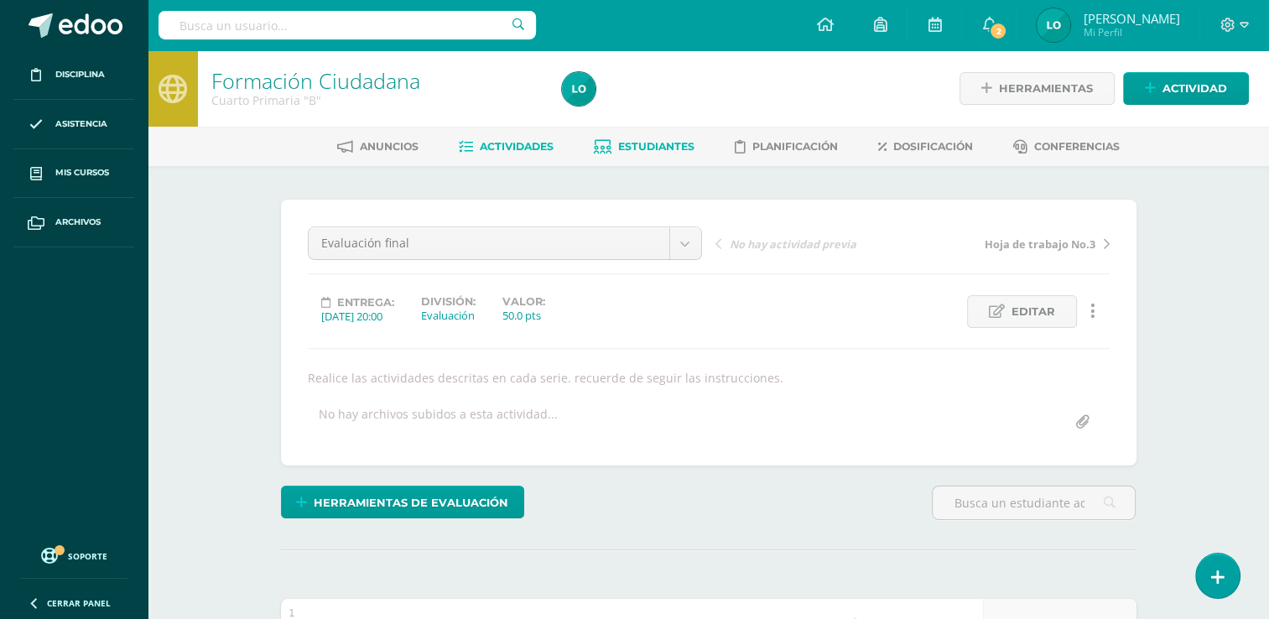
click at [657, 136] on link "Estudiantes" at bounding box center [644, 146] width 101 height 27
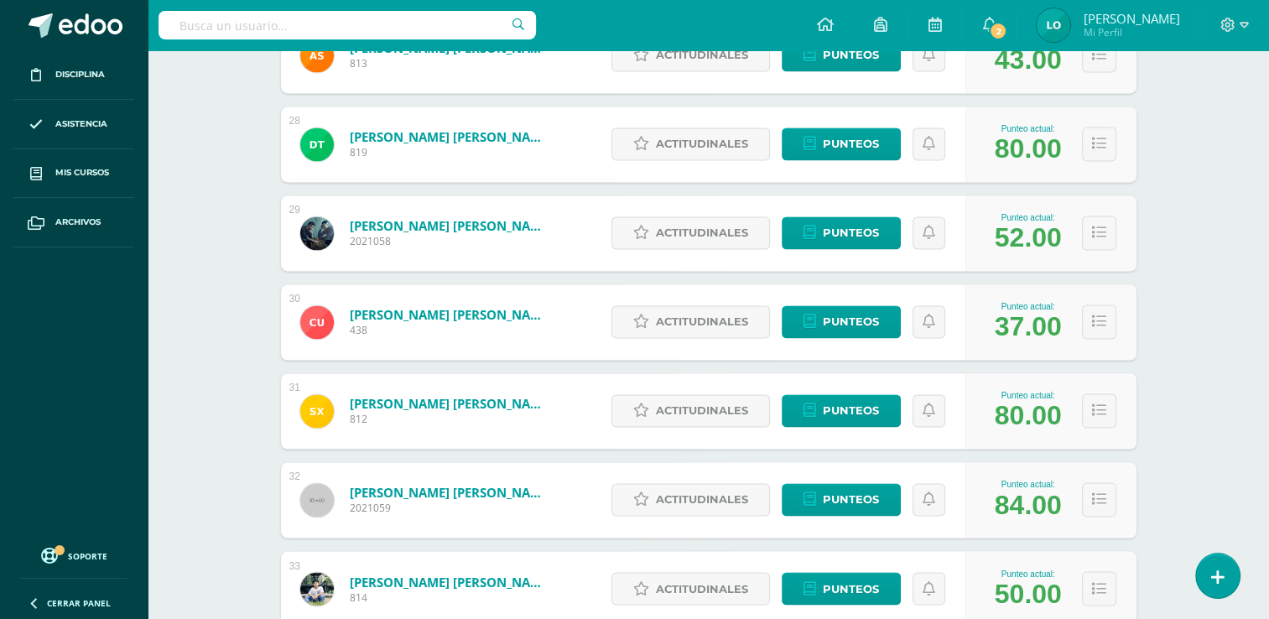
scroll to position [2778, 0]
